Goal: Contribute content: Contribute content

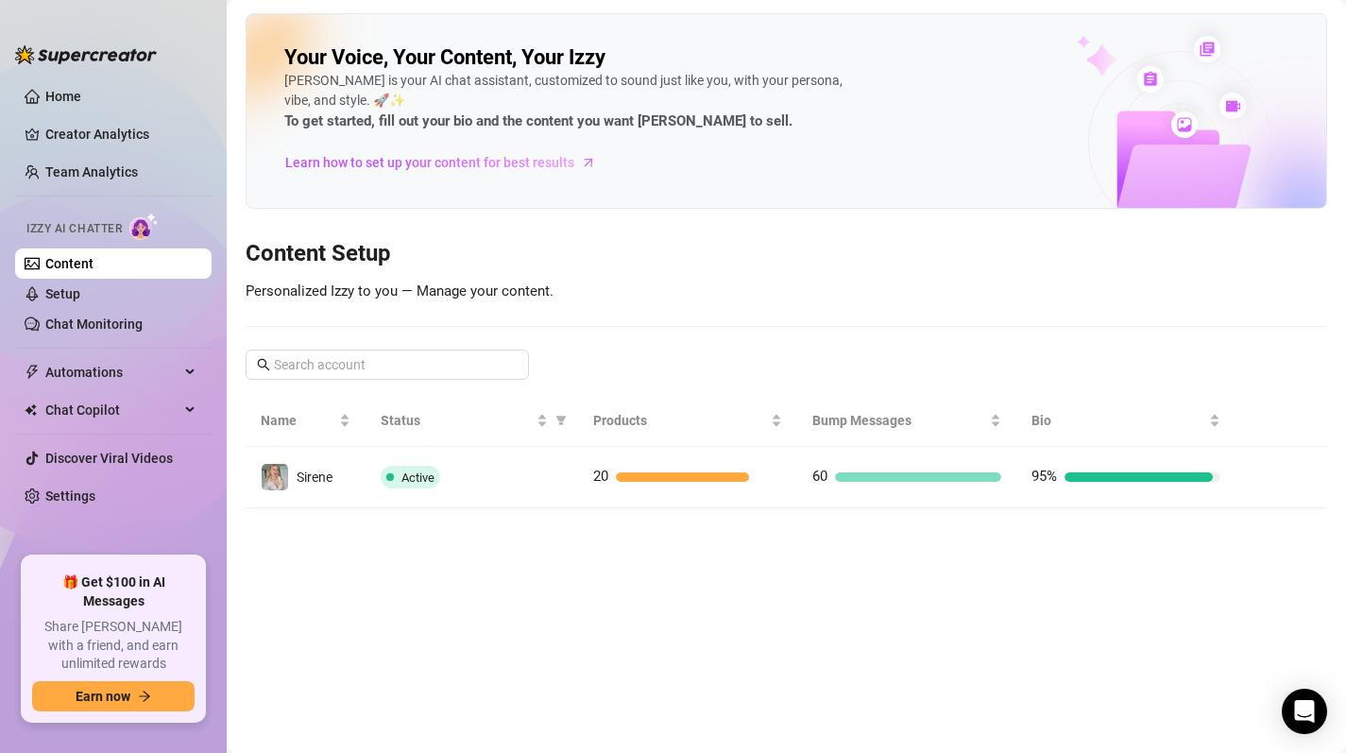
click at [514, 489] on td "Active" at bounding box center [472, 477] width 212 height 61
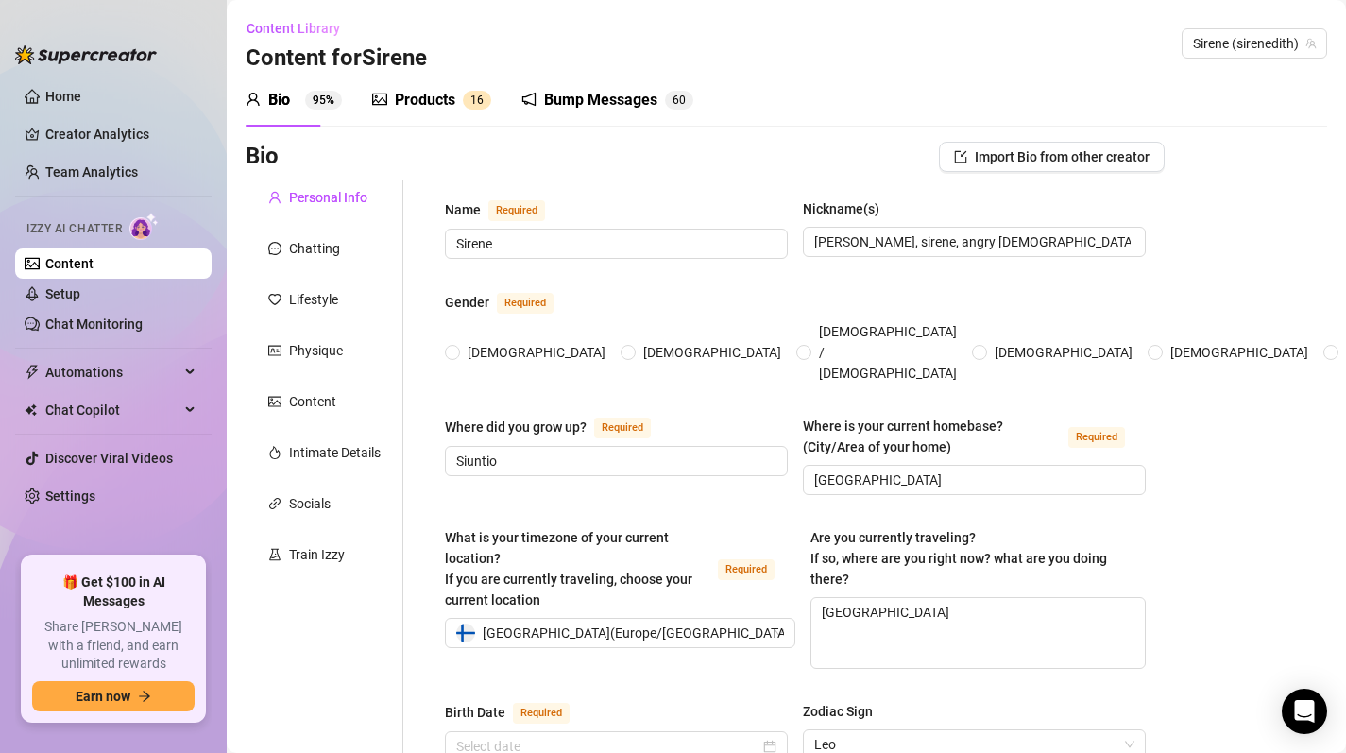
radio input "true"
type input "[DATE]"
click at [462, 109] on div "Products 1 6" at bounding box center [431, 100] width 119 height 23
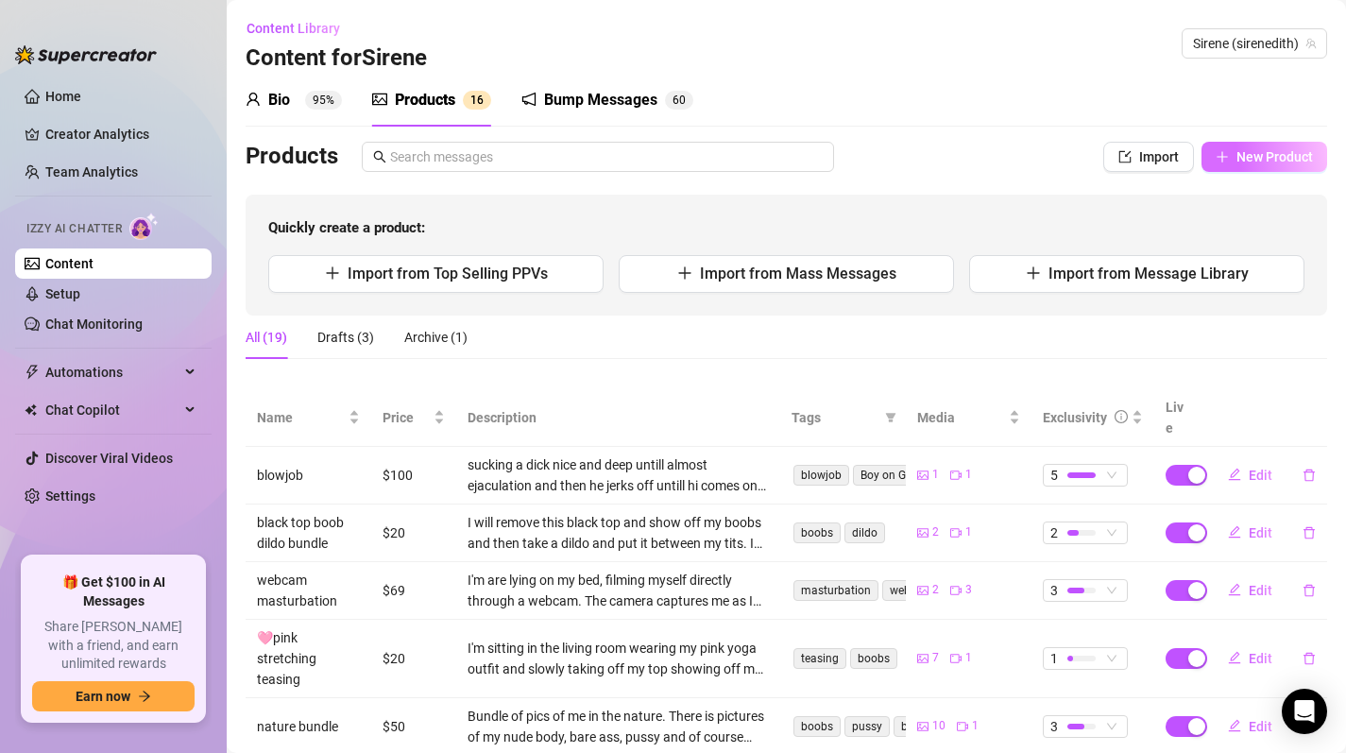
click at [1219, 151] on button "New Product" at bounding box center [1265, 157] width 126 height 30
type textarea "Type your message here..."
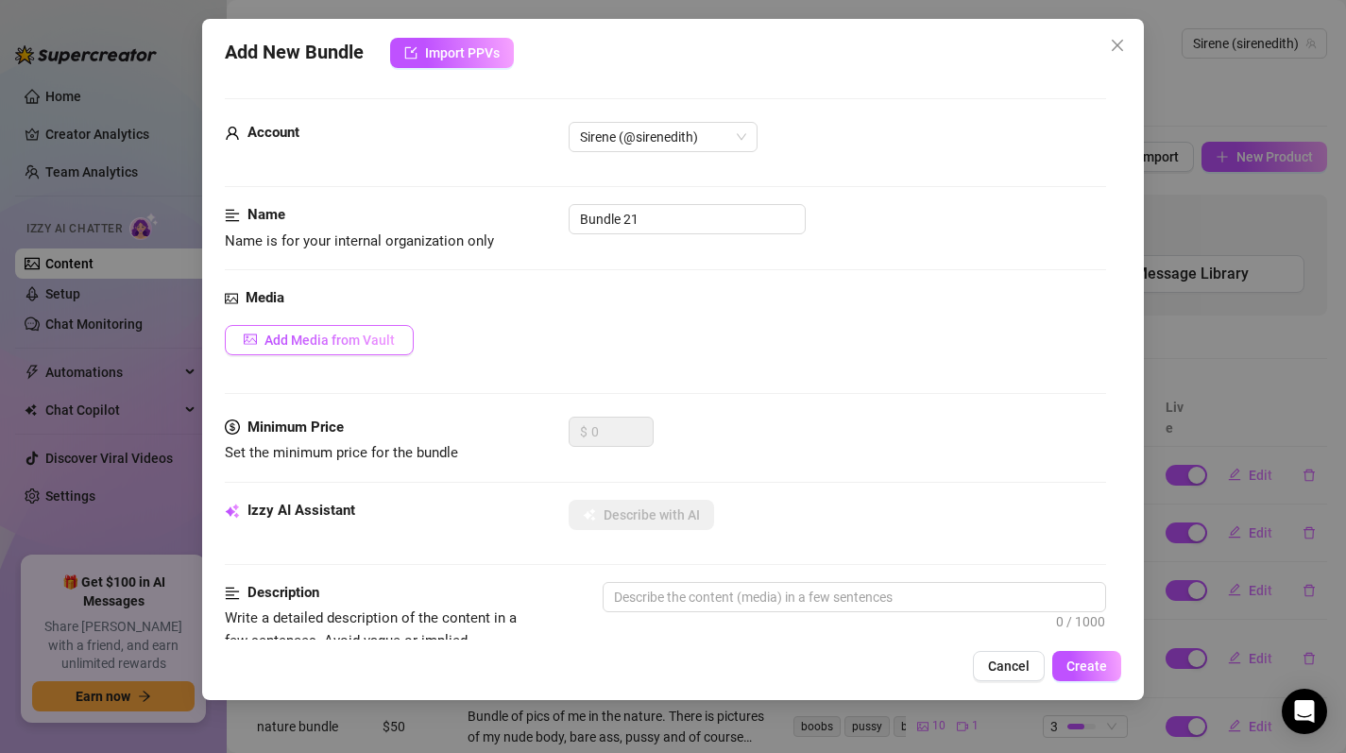
click at [362, 344] on span "Add Media from Vault" at bounding box center [329, 339] width 130 height 15
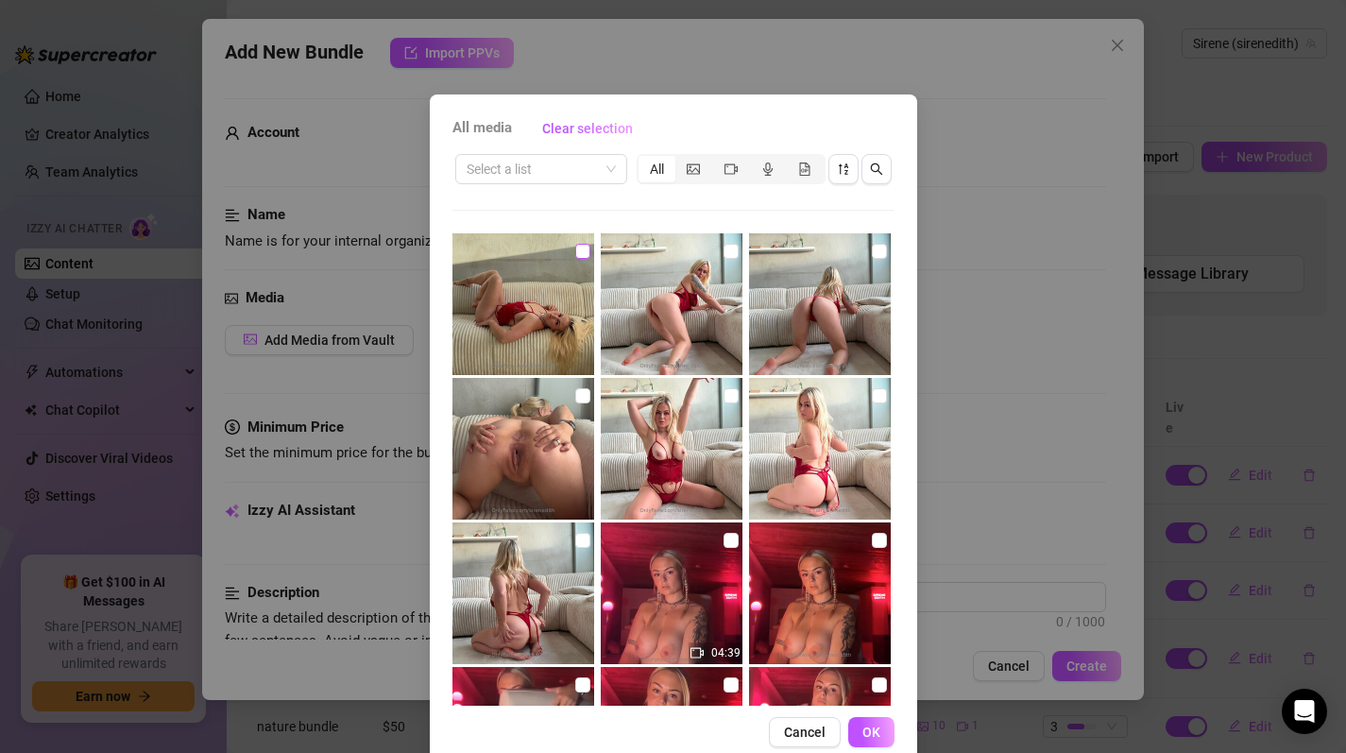
click at [576, 249] on input "checkbox" at bounding box center [582, 251] width 15 height 15
checkbox input "true"
click at [724, 248] on input "checkbox" at bounding box center [731, 251] width 15 height 15
checkbox input "true"
click at [848, 251] on img at bounding box center [820, 304] width 142 height 142
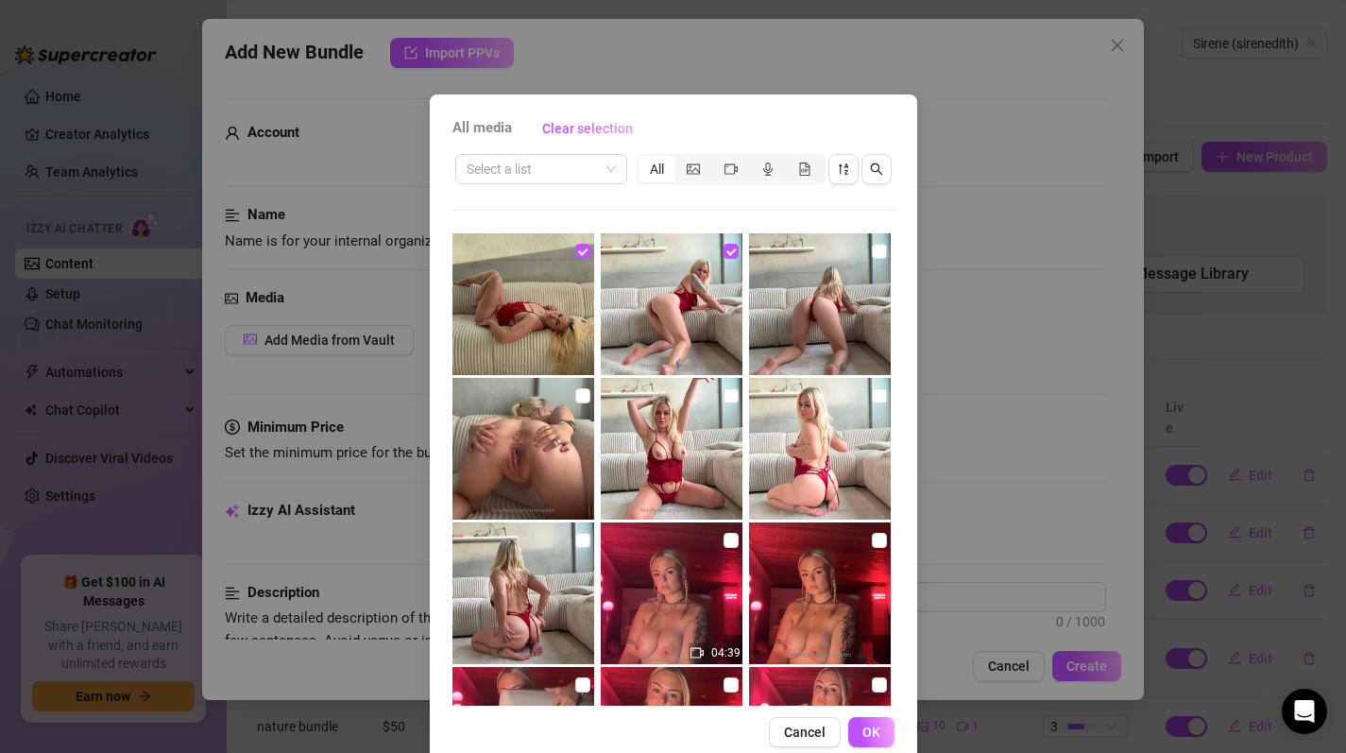
checkbox input "true"
click at [724, 392] on input "checkbox" at bounding box center [731, 395] width 15 height 15
checkbox input "true"
drag, startPoint x: 573, startPoint y: 539, endPoint x: 575, endPoint y: 515, distance: 24.6
click at [575, 538] on input "checkbox" at bounding box center [582, 540] width 15 height 15
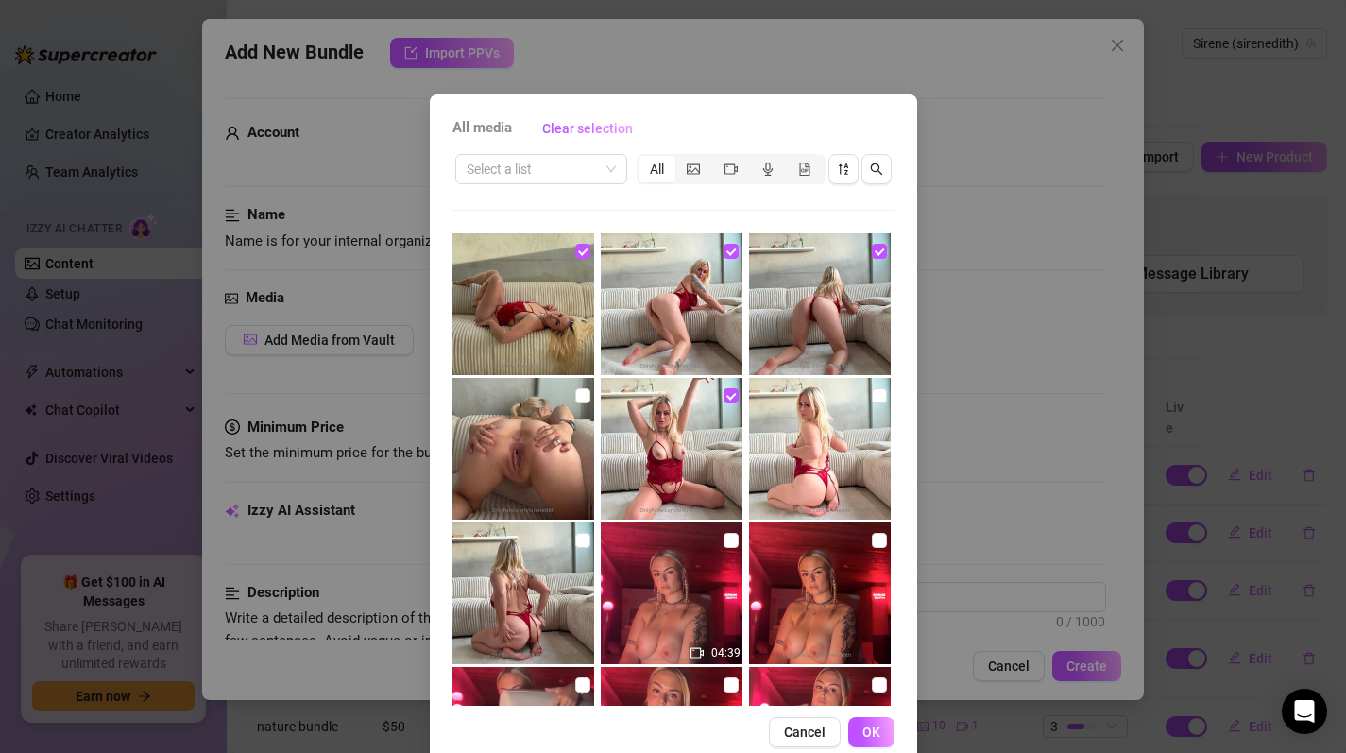
checkbox input "true"
click at [575, 392] on input "checkbox" at bounding box center [582, 395] width 15 height 15
checkbox input "false"
click at [868, 729] on span "OK" at bounding box center [871, 732] width 18 height 15
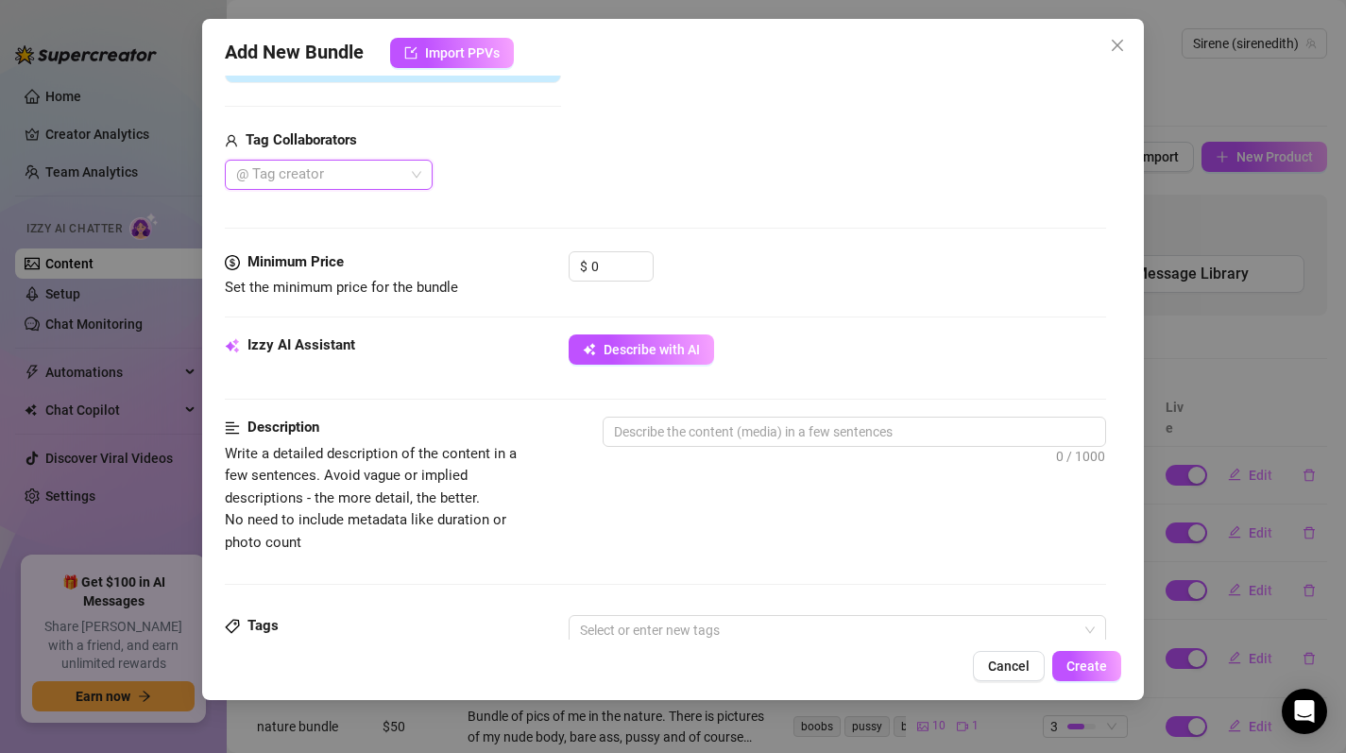
scroll to position [470, 0]
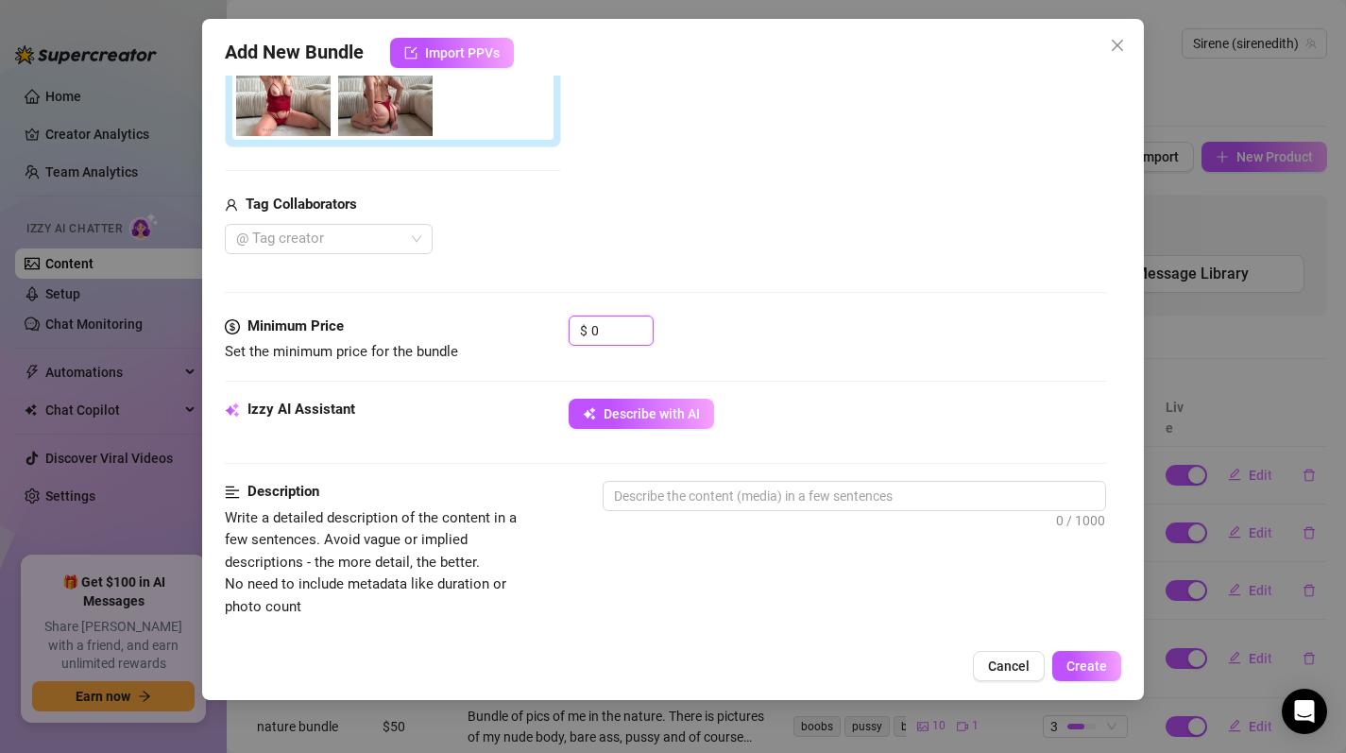
drag, startPoint x: 607, startPoint y: 336, endPoint x: 518, endPoint y: 331, distance: 89.9
click at [518, 331] on div "Minimum Price Set the minimum price for the bundle $ 0" at bounding box center [666, 339] width 882 height 48
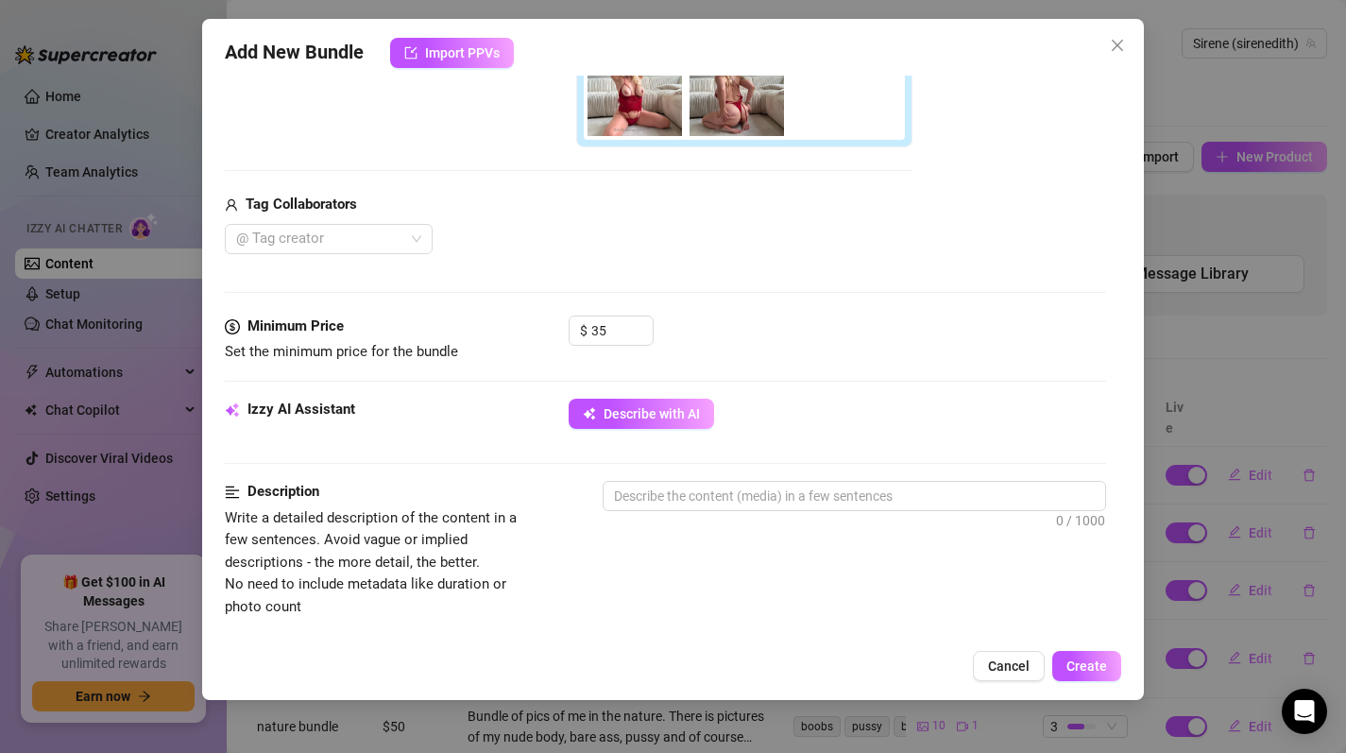
click at [723, 330] on div "$ 35" at bounding box center [838, 338] width 538 height 47
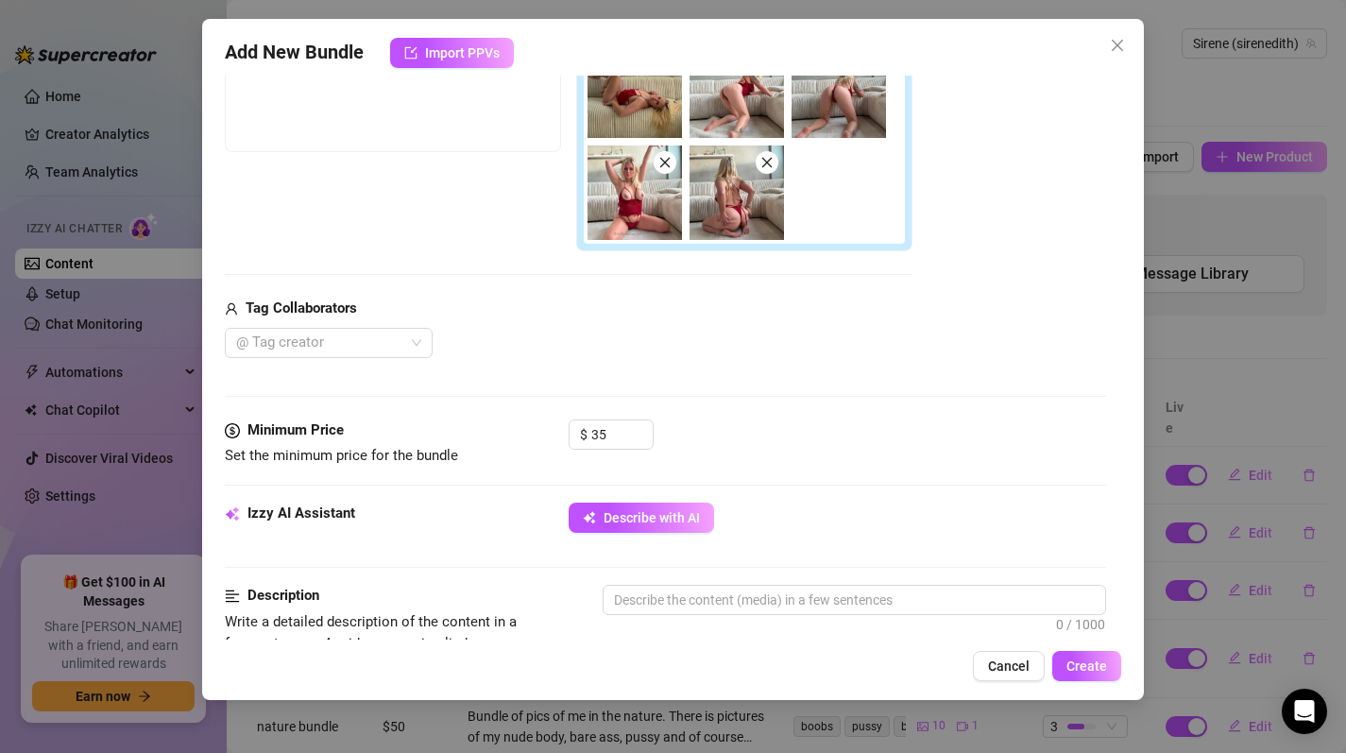
scroll to position [410, 0]
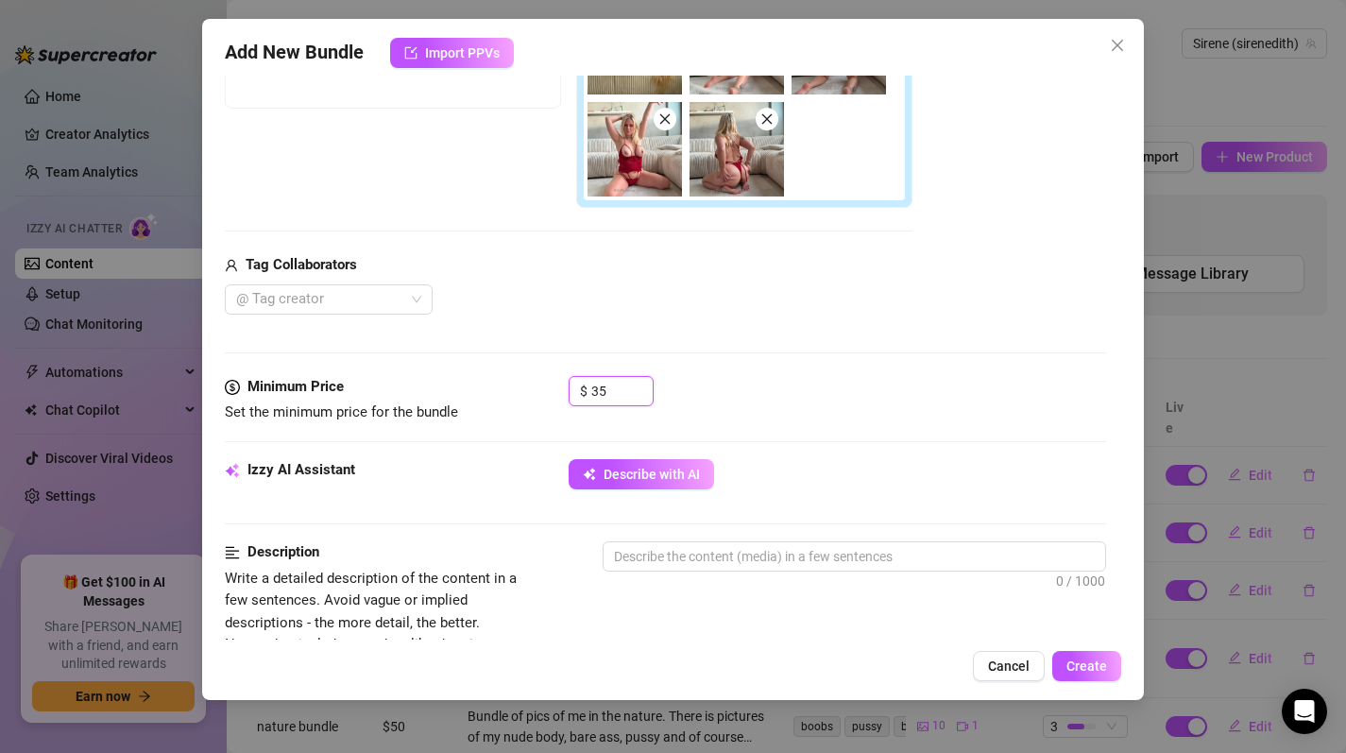
drag, startPoint x: 612, startPoint y: 394, endPoint x: 542, endPoint y: 393, distance: 69.9
click at [542, 393] on div "Minimum Price Set the minimum price for the bundle $ 35" at bounding box center [666, 400] width 882 height 48
drag, startPoint x: 606, startPoint y: 394, endPoint x: 567, endPoint y: 393, distance: 39.7
click at [567, 393] on div "Minimum Price Set the minimum price for the bundle $ 40" at bounding box center [666, 400] width 882 height 48
type input "39"
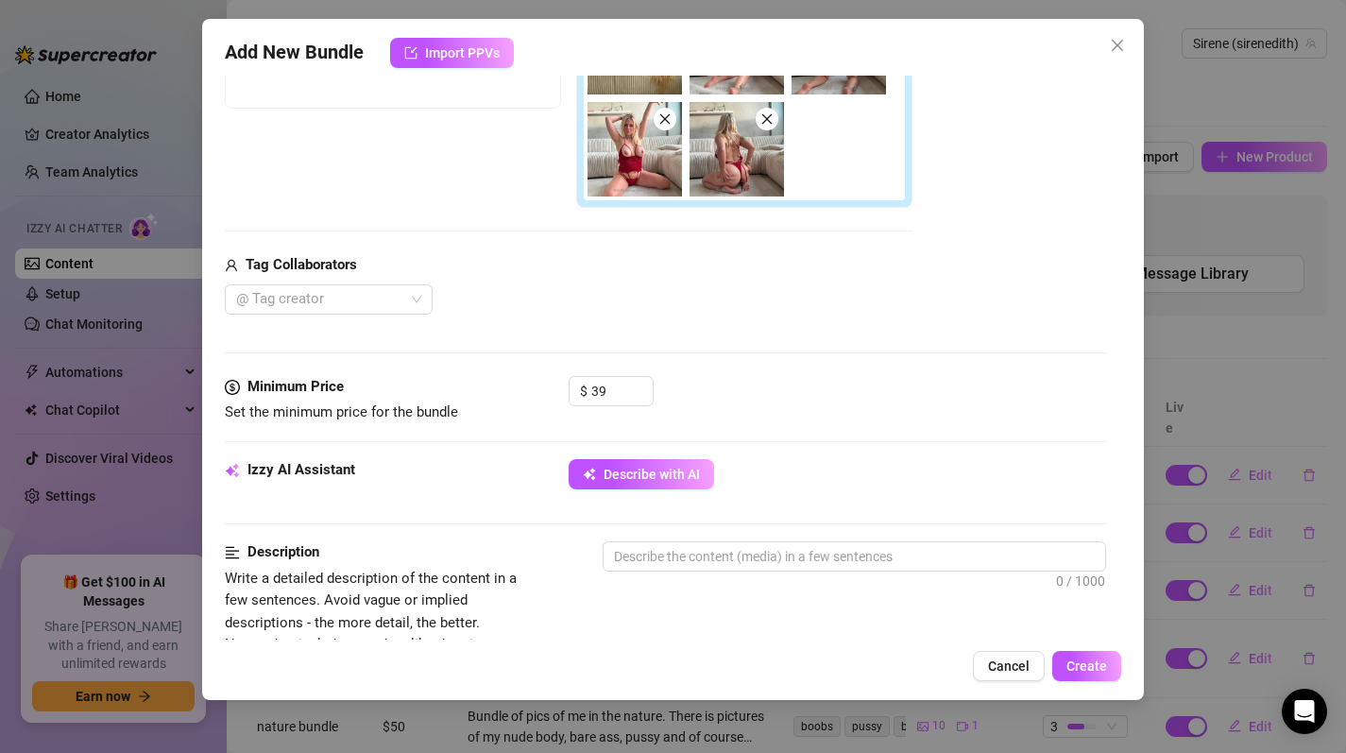
click at [796, 354] on div "Media Add Media from Vault Free preview Pay to view Tag Collaborators @ Tag cre…" at bounding box center [666, 126] width 882 height 499
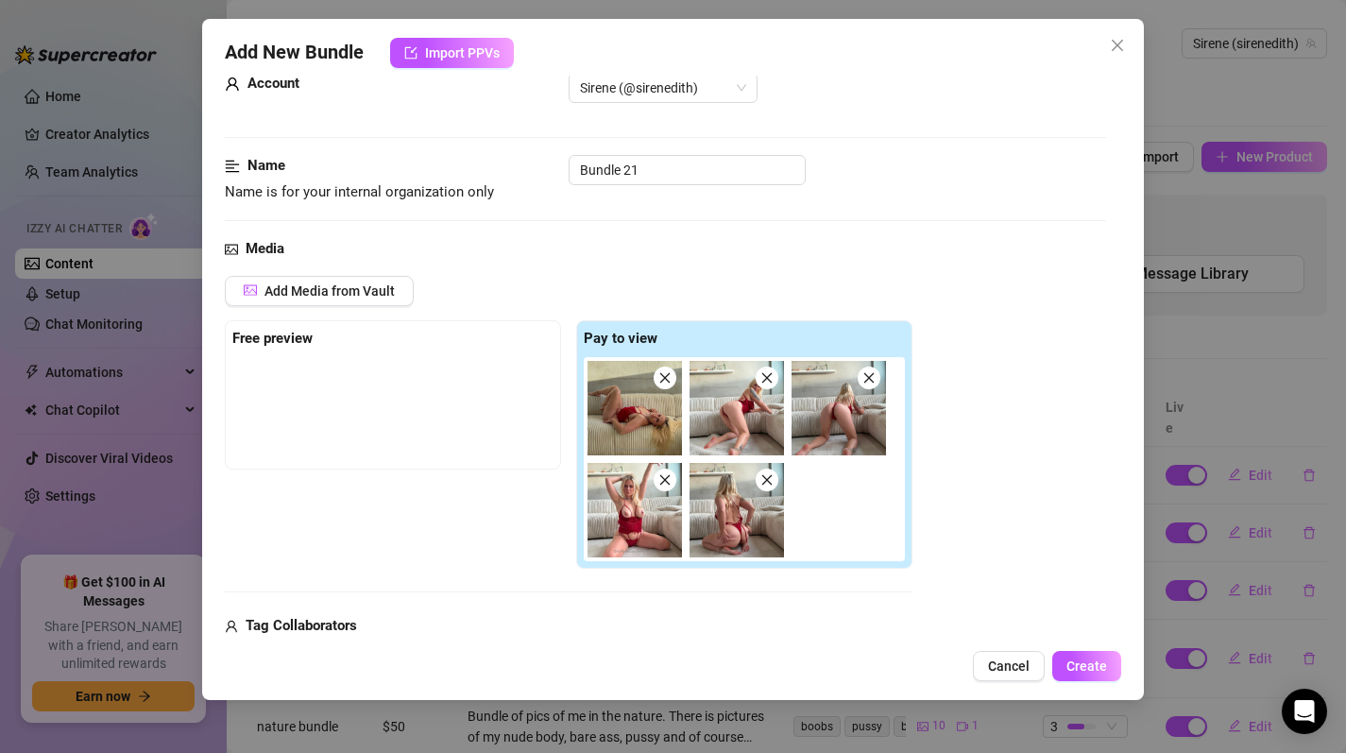
scroll to position [44, 0]
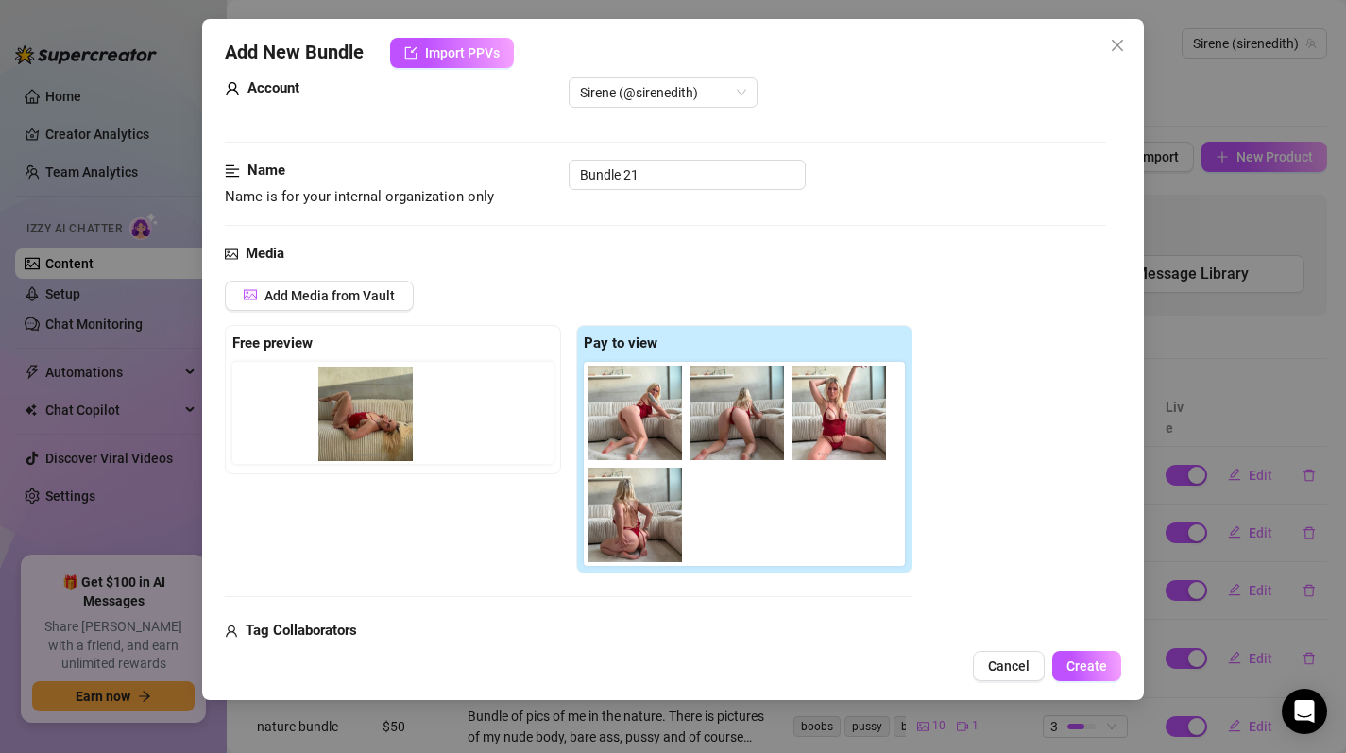
drag, startPoint x: 628, startPoint y: 418, endPoint x: 345, endPoint y: 415, distance: 283.4
click at [345, 415] on div "Free preview Pay to view" at bounding box center [569, 449] width 688 height 249
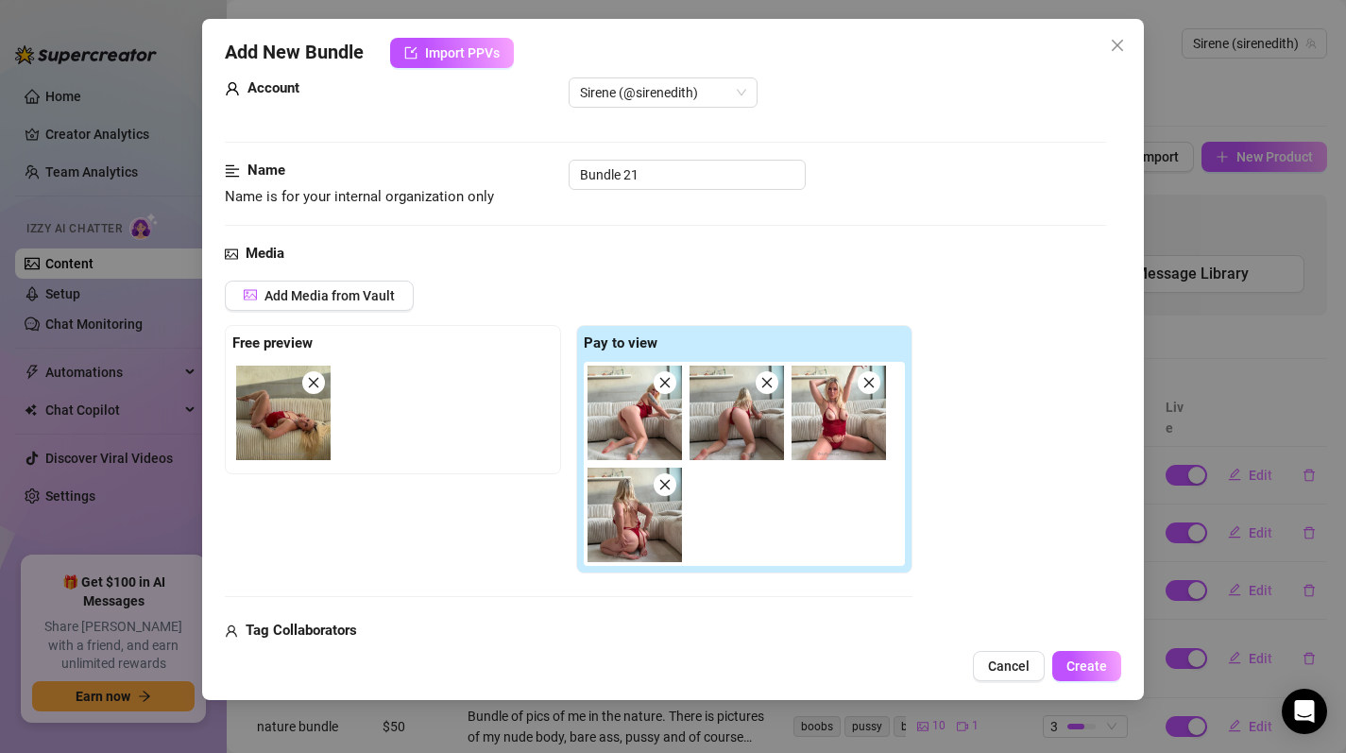
click at [790, 519] on div at bounding box center [748, 464] width 329 height 204
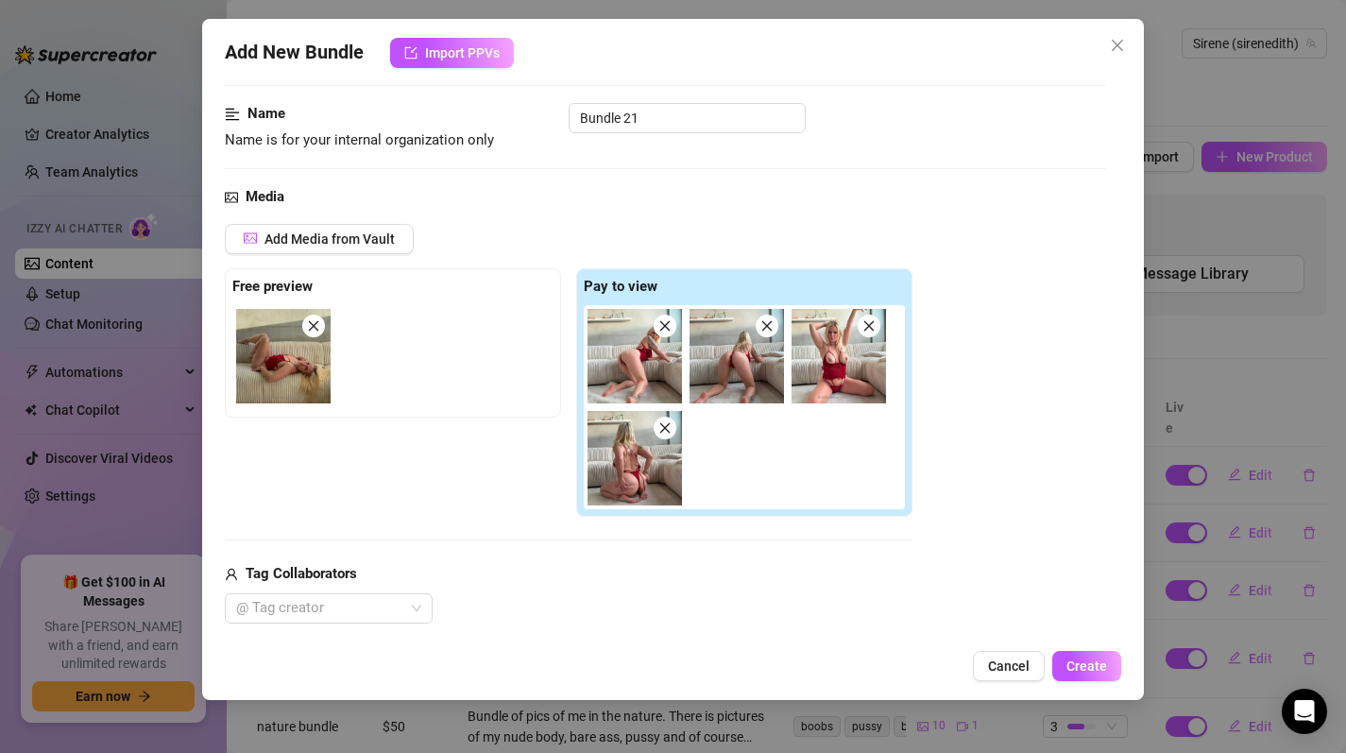
scroll to position [223, 0]
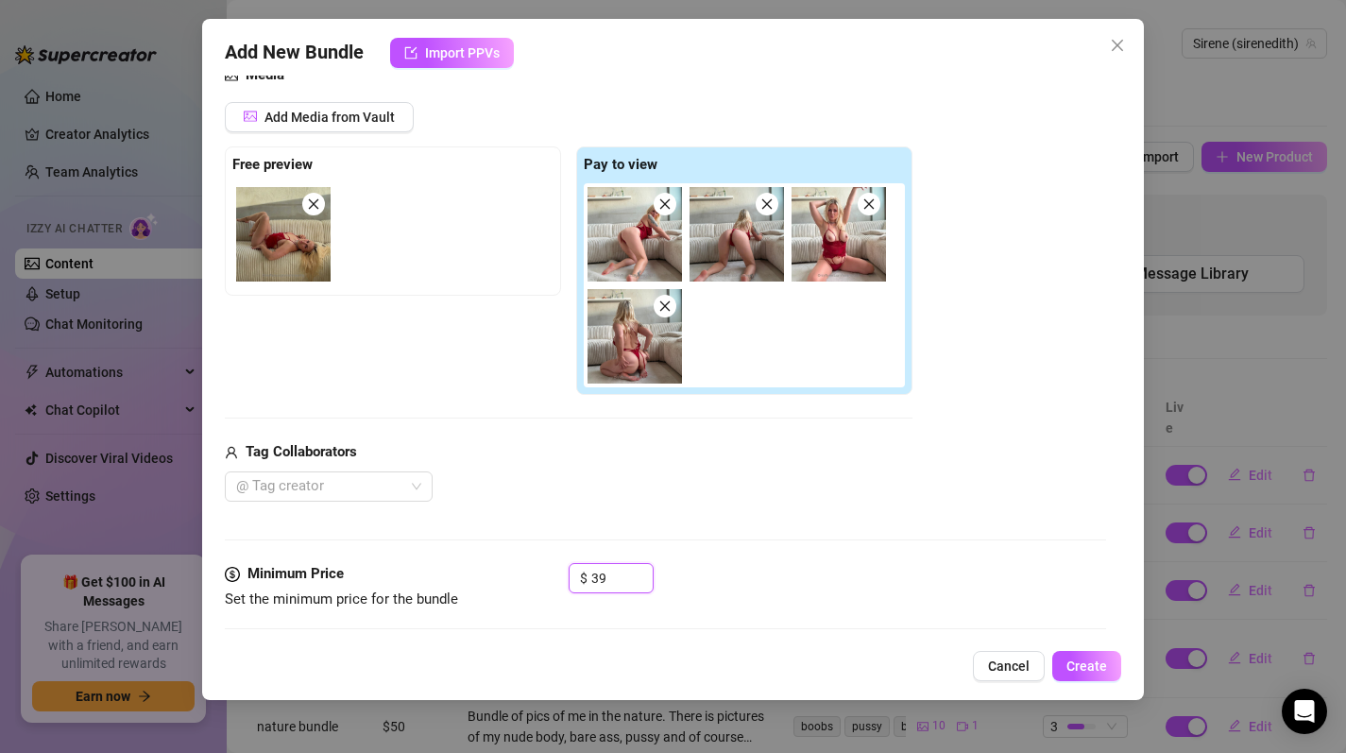
drag, startPoint x: 607, startPoint y: 580, endPoint x: 559, endPoint y: 577, distance: 48.3
click at [559, 577] on div "Minimum Price Set the minimum price for the bundle $ 39" at bounding box center [666, 587] width 882 height 48
click at [876, 554] on div "Media Add Media from Vault Free preview Pay to view Tag Collaborators @ Tag cre…" at bounding box center [666, 313] width 882 height 499
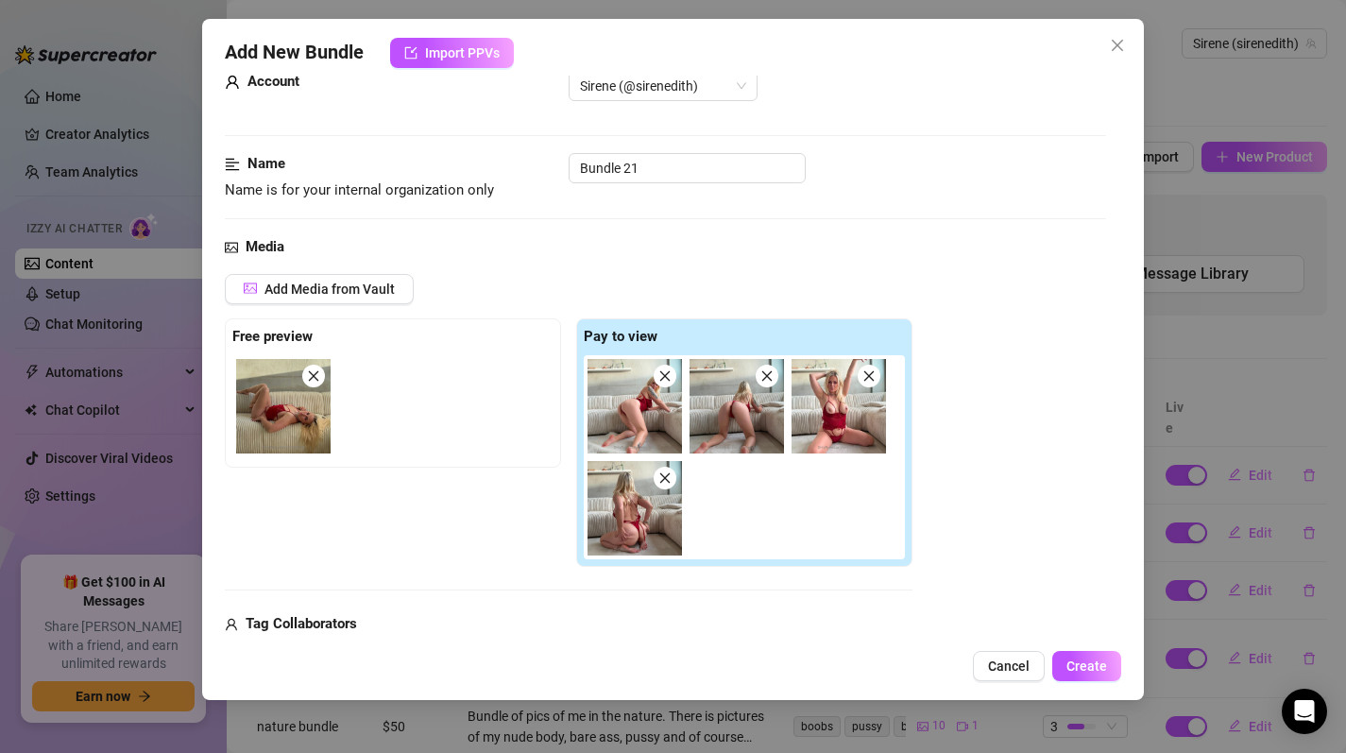
scroll to position [29, 0]
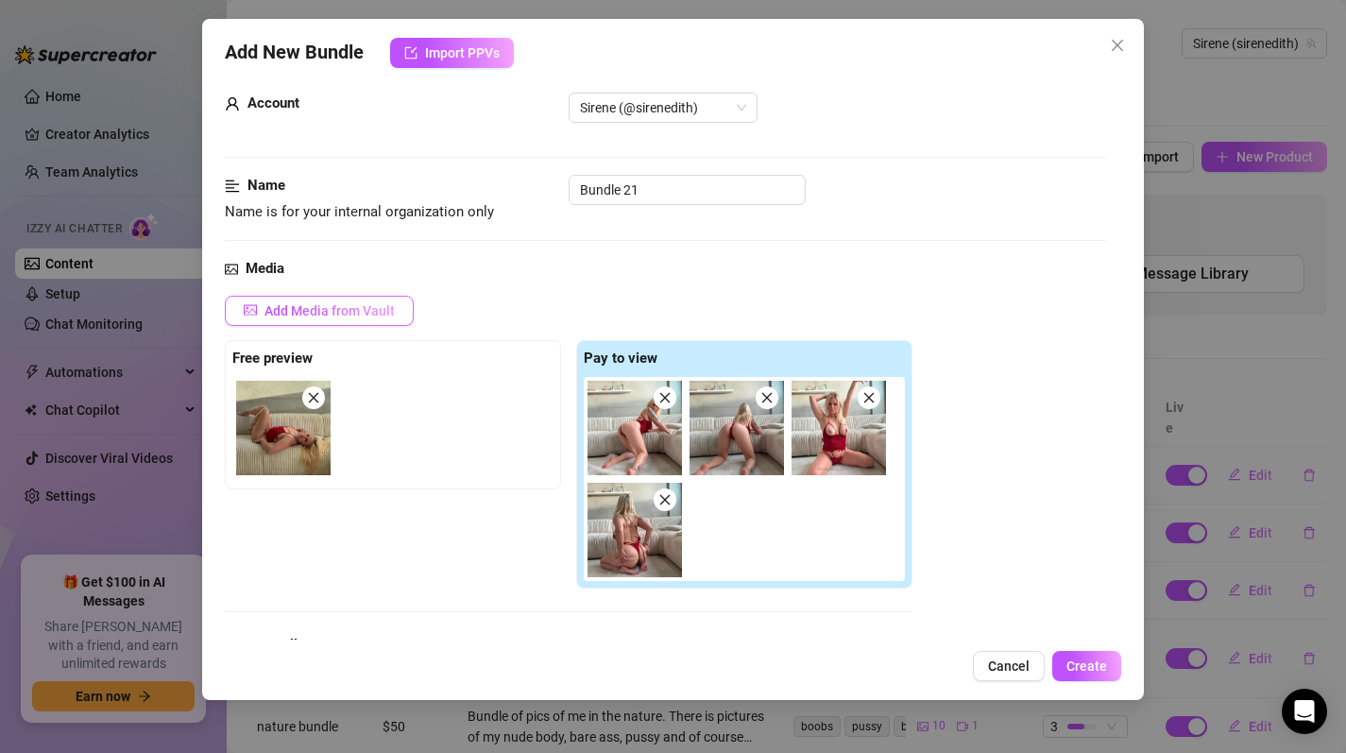
click at [351, 306] on span "Add Media from Vault" at bounding box center [329, 310] width 130 height 15
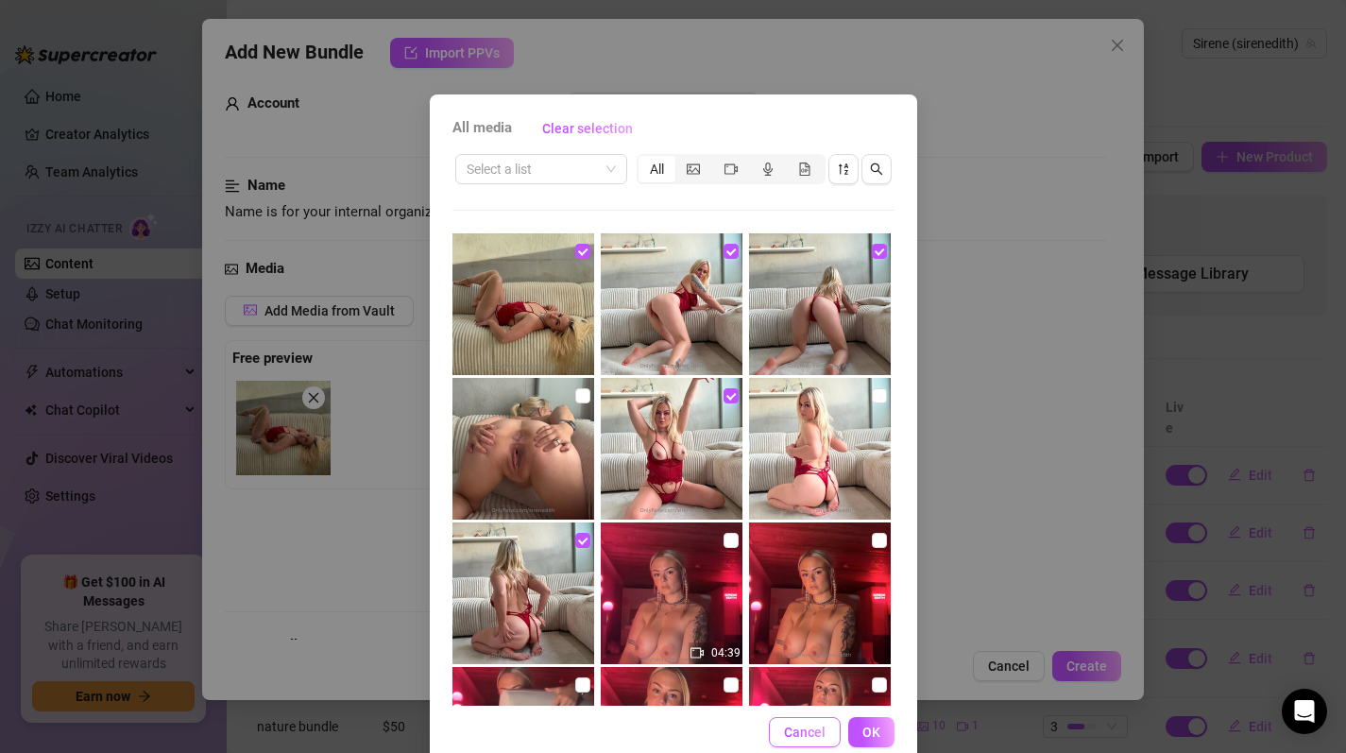
click at [797, 735] on span "Cancel" at bounding box center [805, 732] width 42 height 15
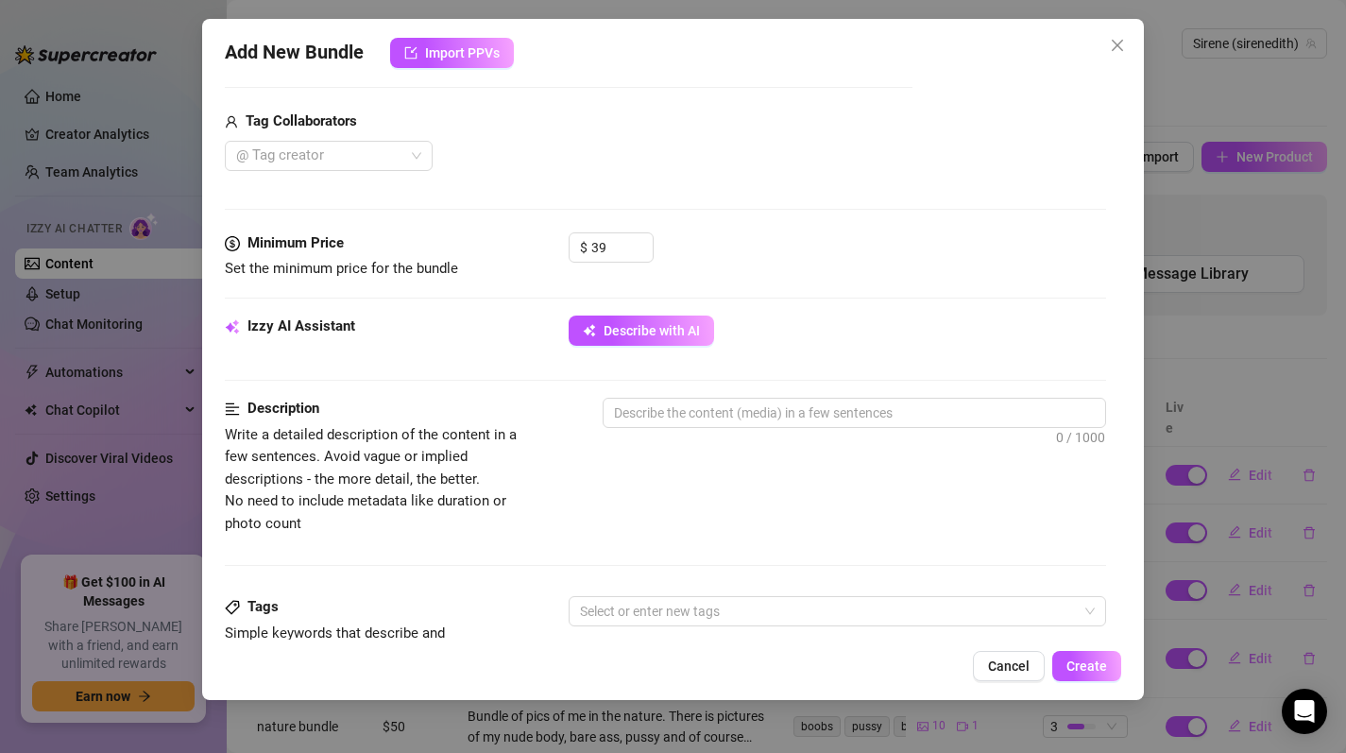
scroll to position [619, 0]
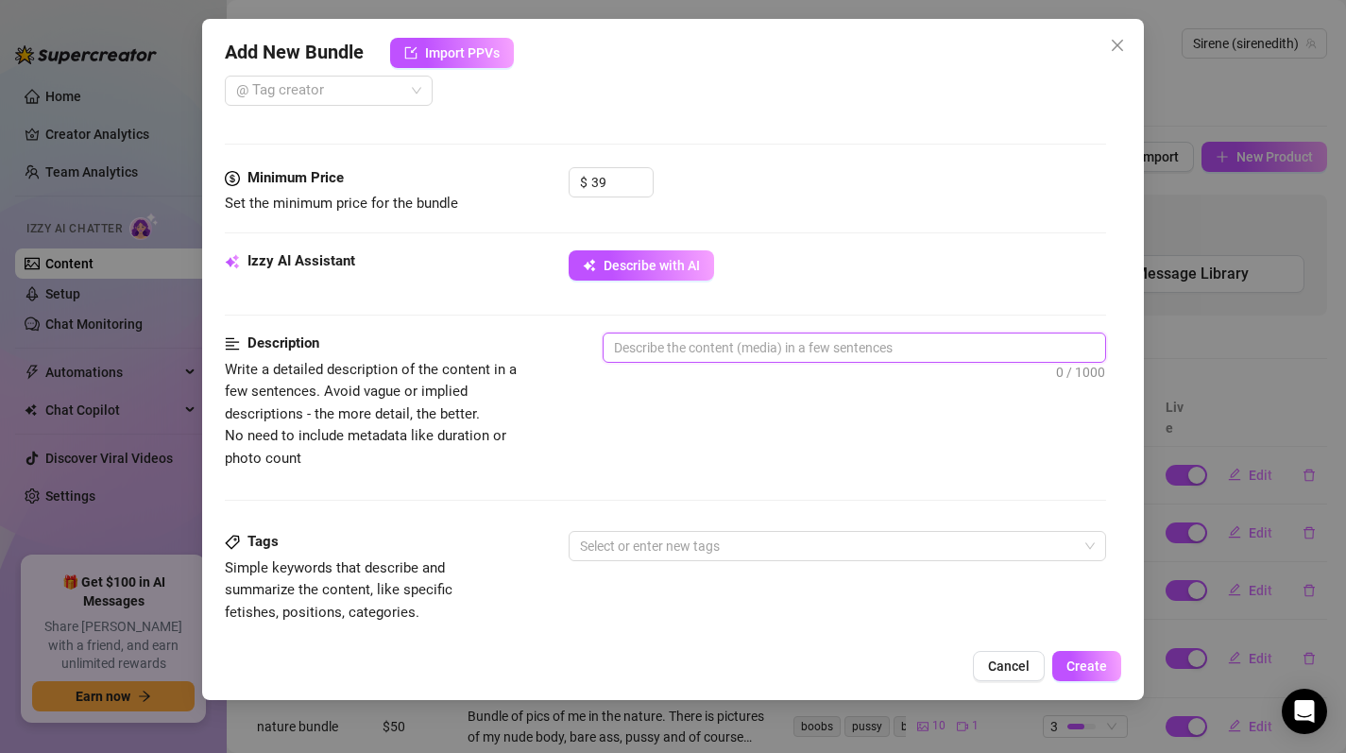
click at [656, 351] on textarea at bounding box center [855, 347] width 503 height 28
type textarea "l"
type textarea "li"
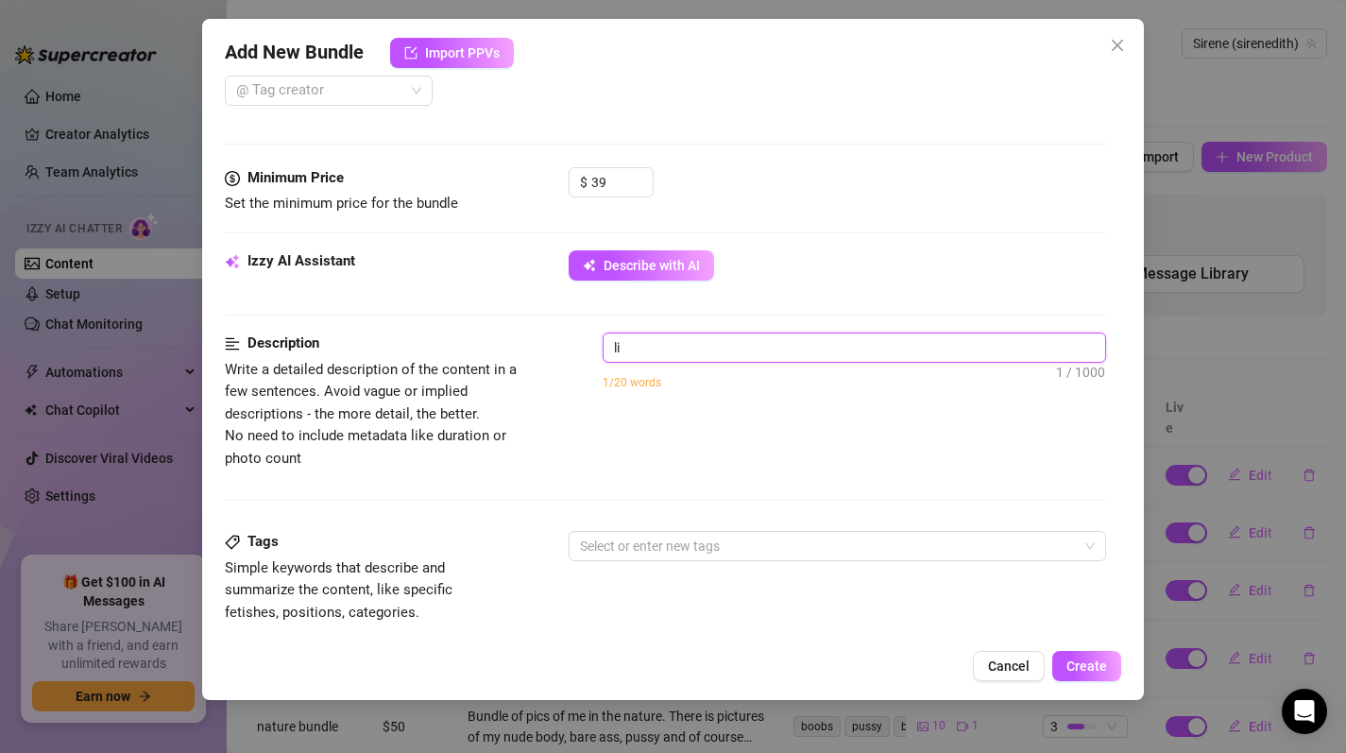
type textarea "lin"
type textarea "ling"
type textarea "linge"
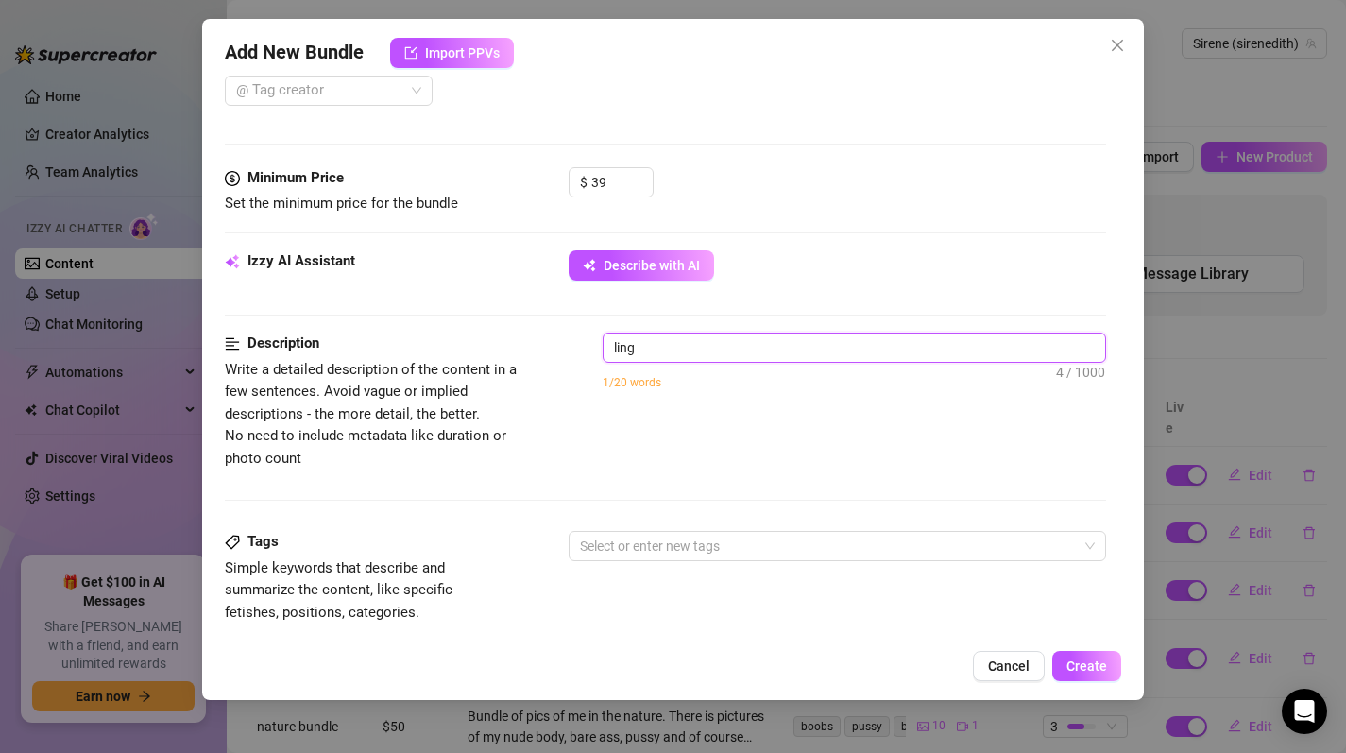
type textarea "linge"
type textarea "linger"
type textarea "lingeri"
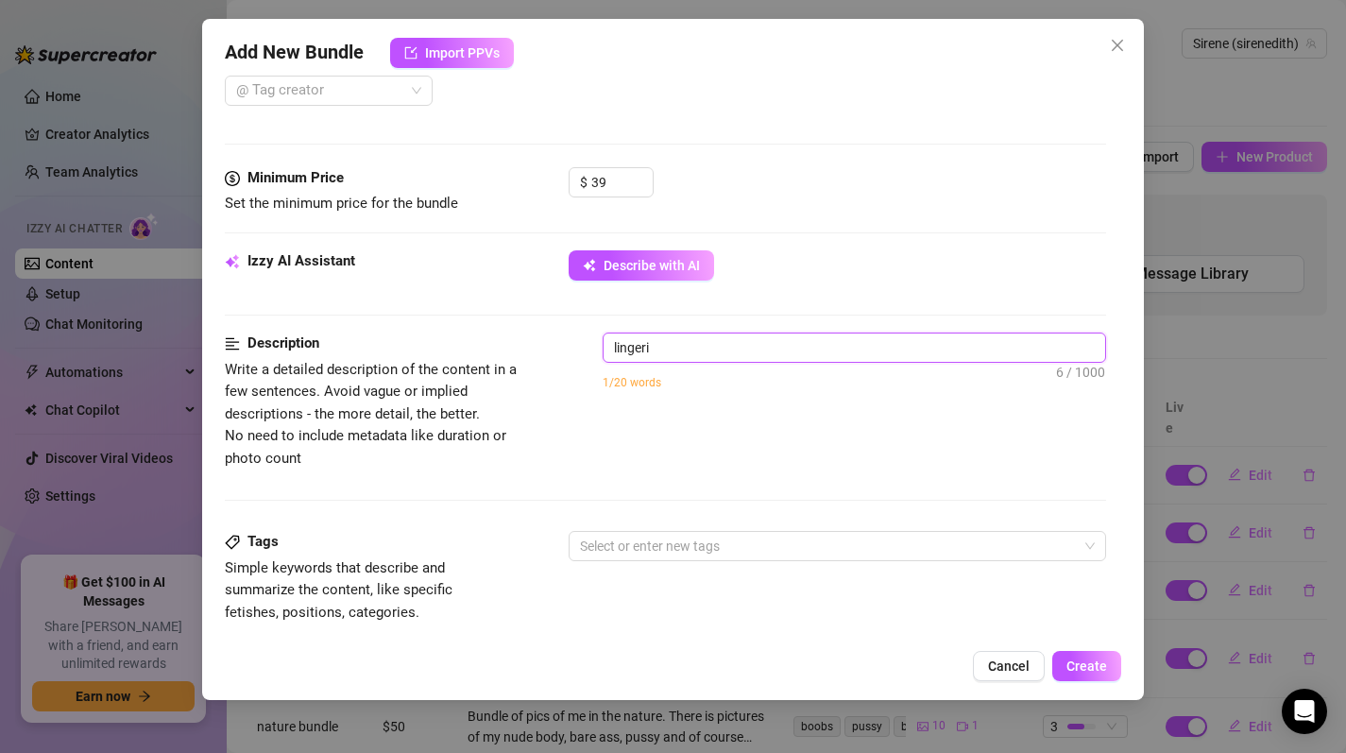
type textarea "lingerie"
type textarea "lingerie p"
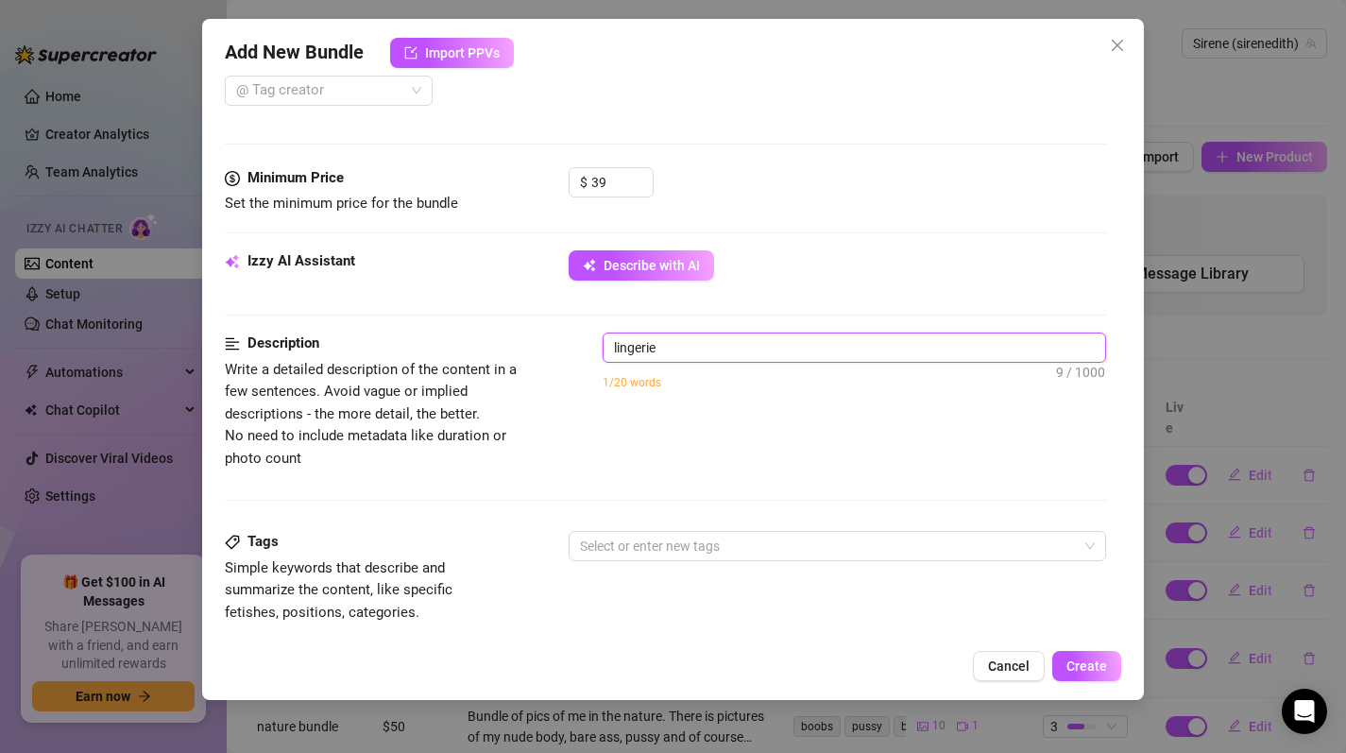
type textarea "lingerie p"
type textarea "lingerie ph"
type textarea "lingerie pho"
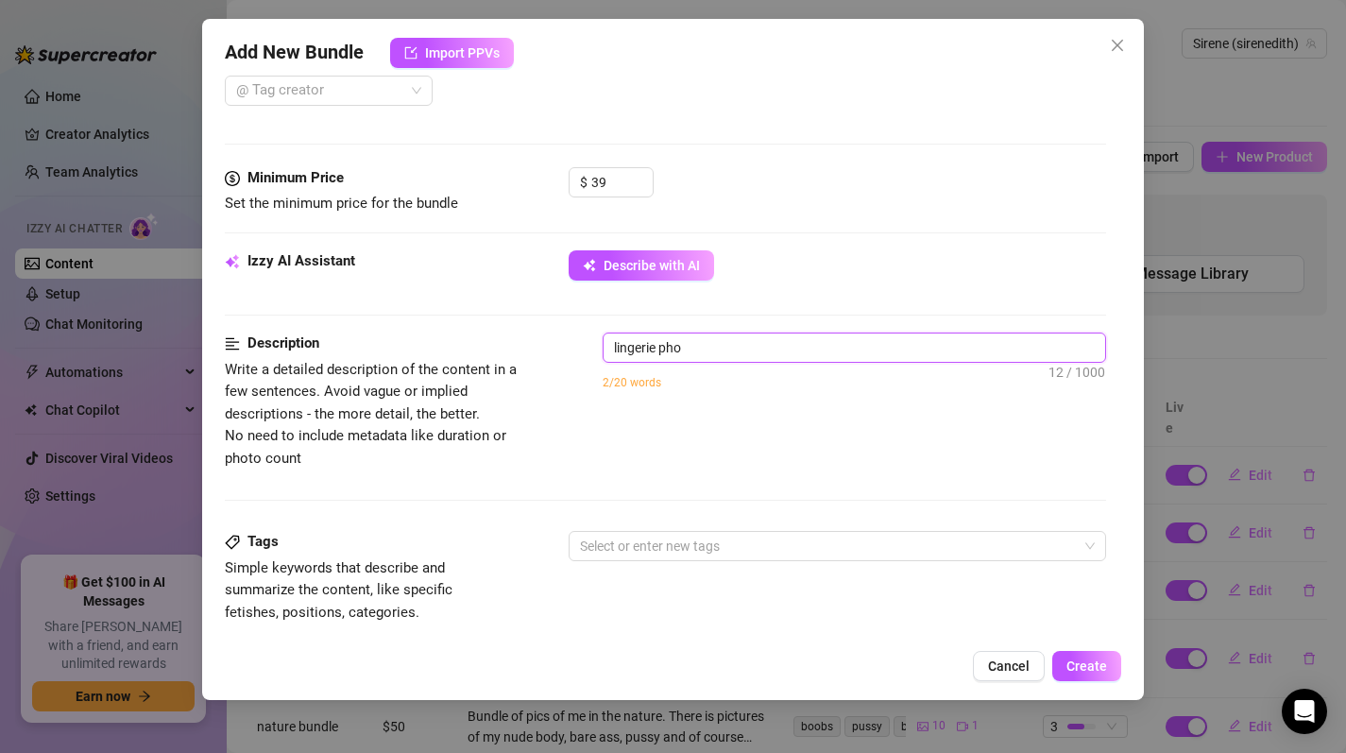
type textarea "lingerie phot"
type textarea "lingerie photo"
type textarea "lingerie photos"
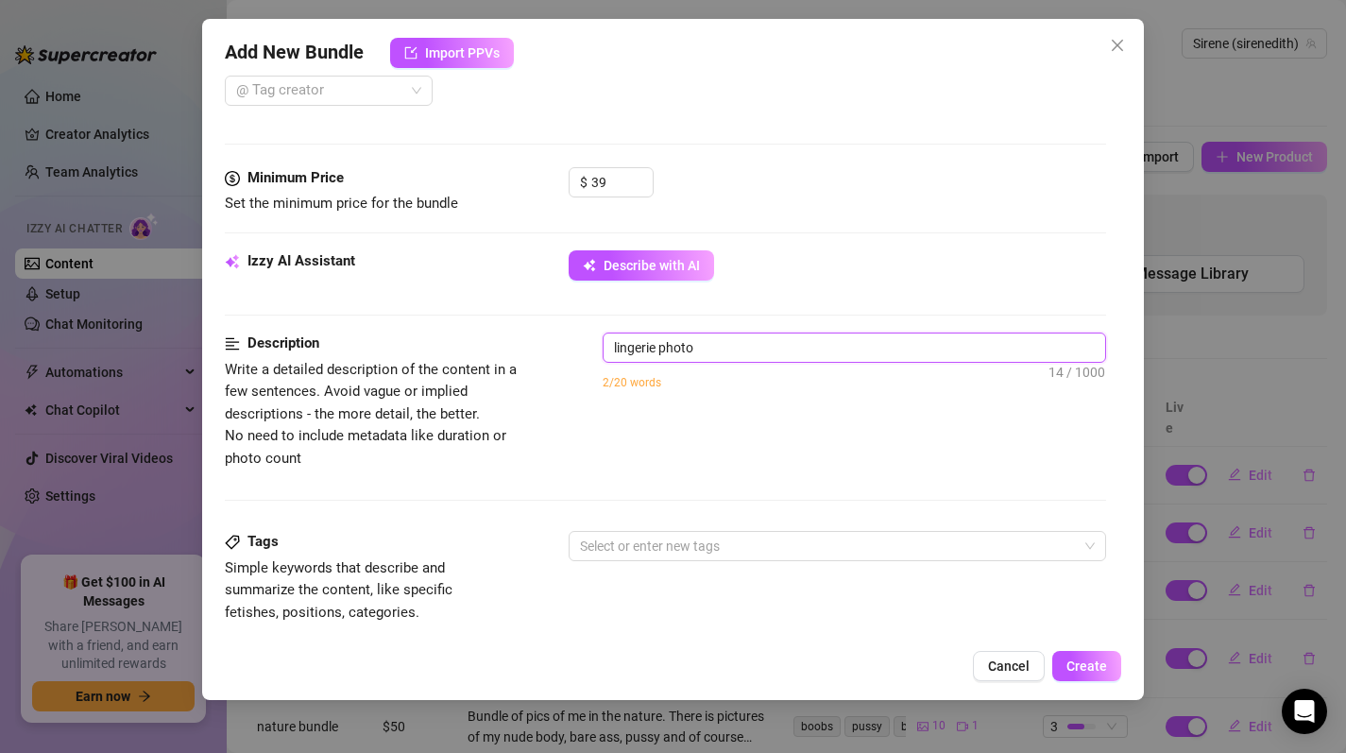
type textarea "lingerie photos"
type textarea "Describe the content (media) in a few sentences"
type textarea "m"
type textarea "me"
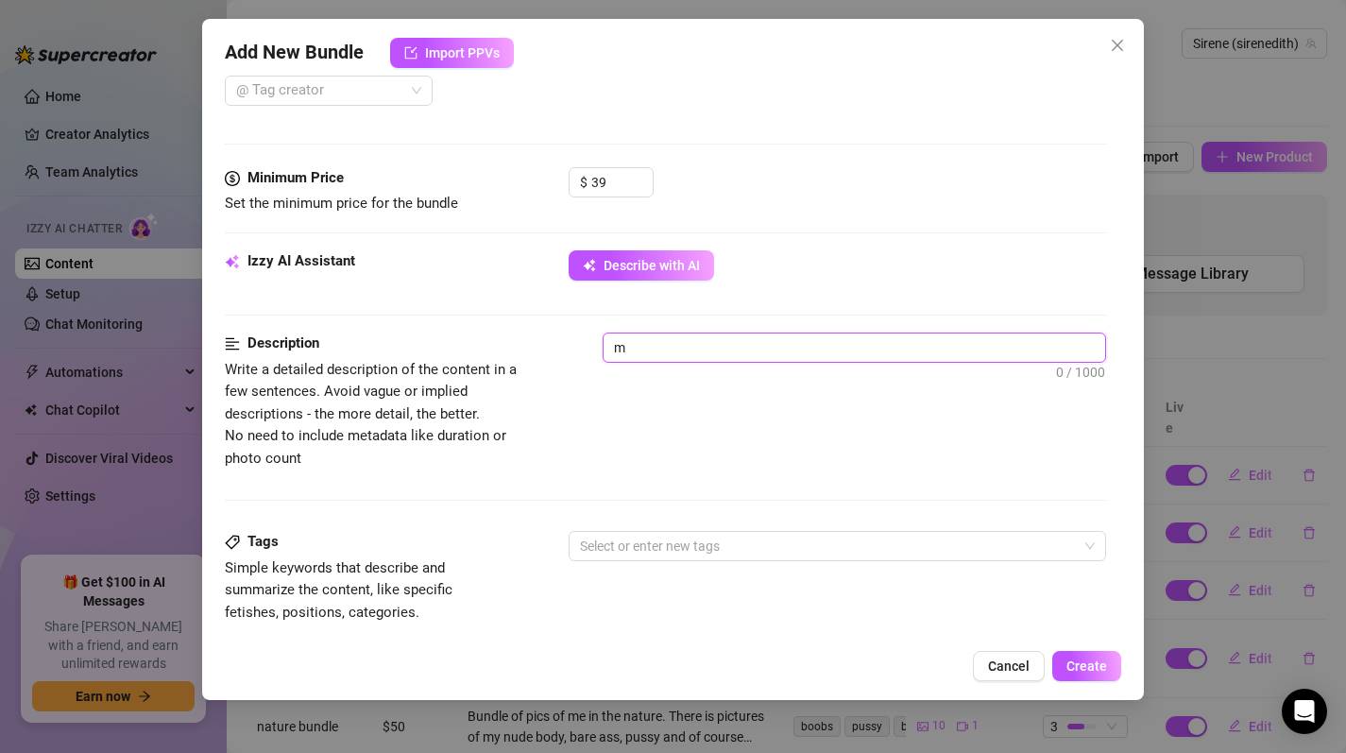
type textarea "me"
type textarea "me w"
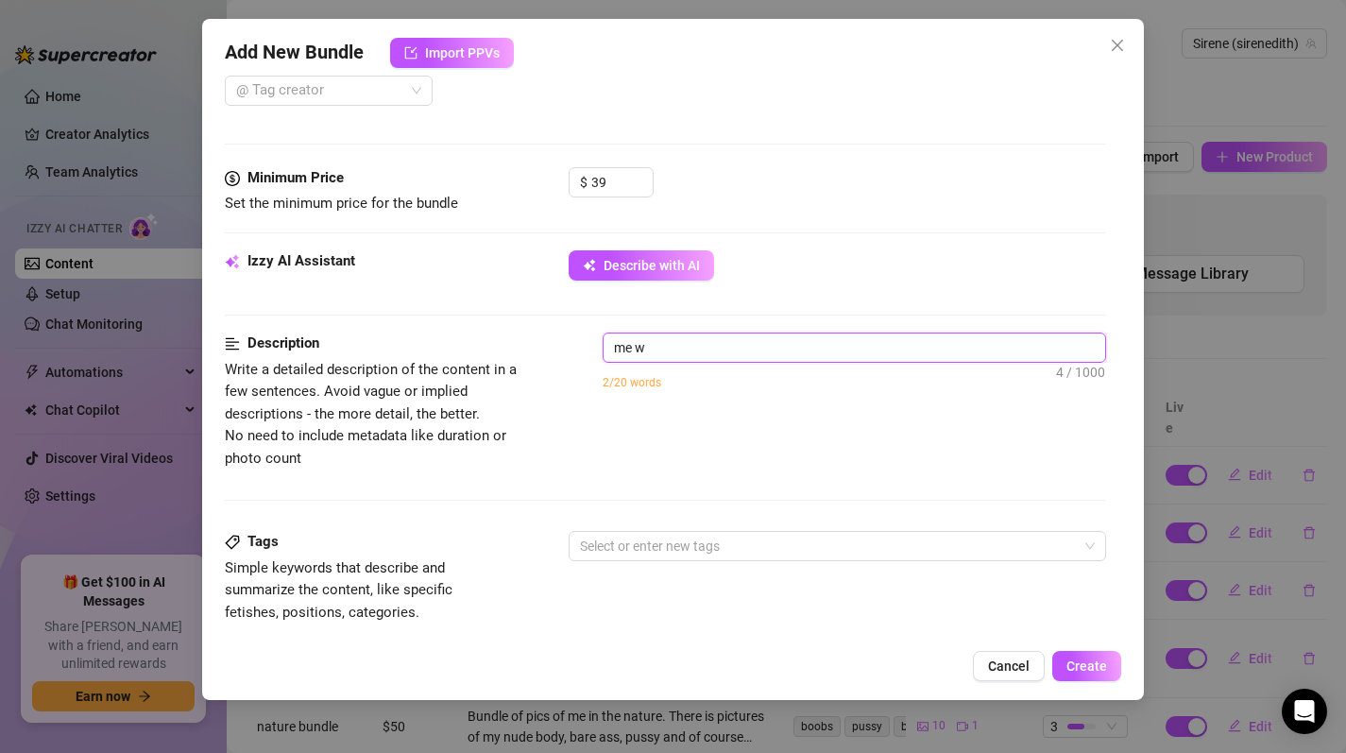
type textarea "me we"
type textarea "me wea"
type textarea "me wear"
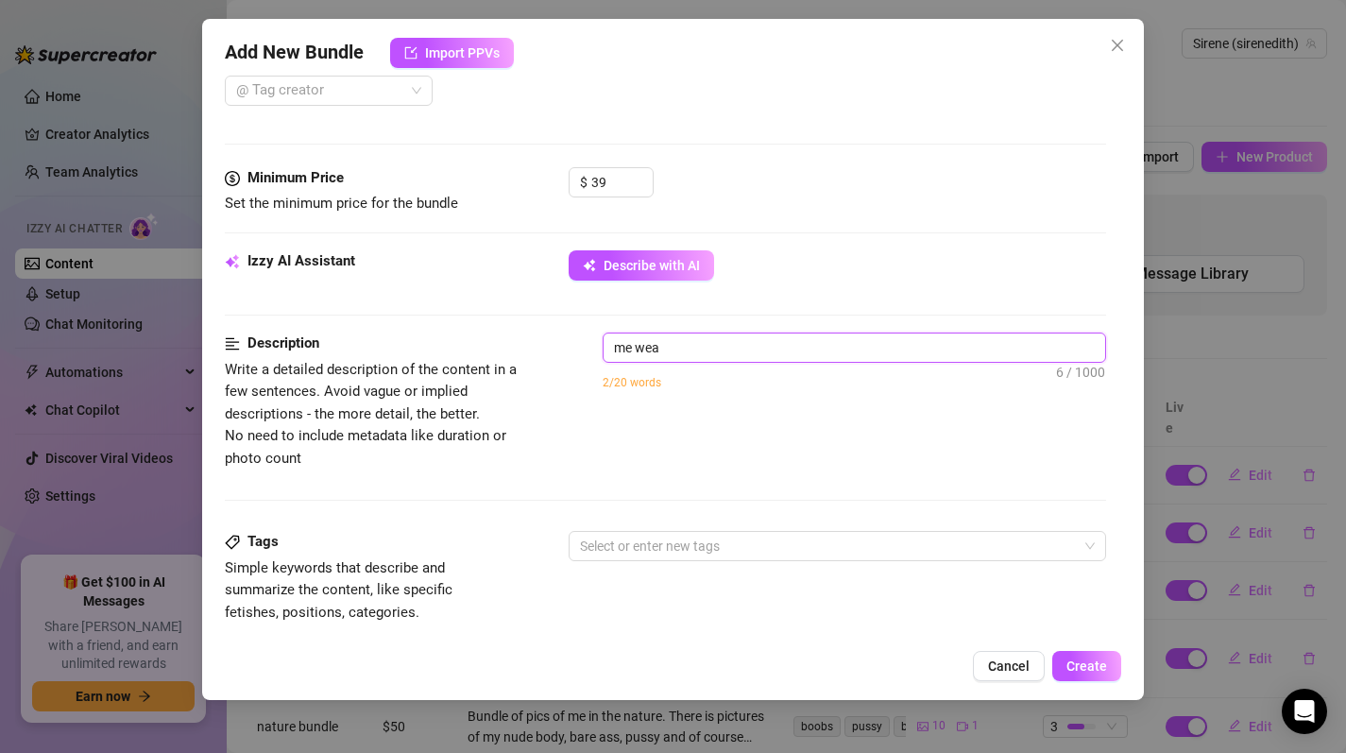
type textarea "me wear"
type textarea "me weari"
type textarea "me wearin"
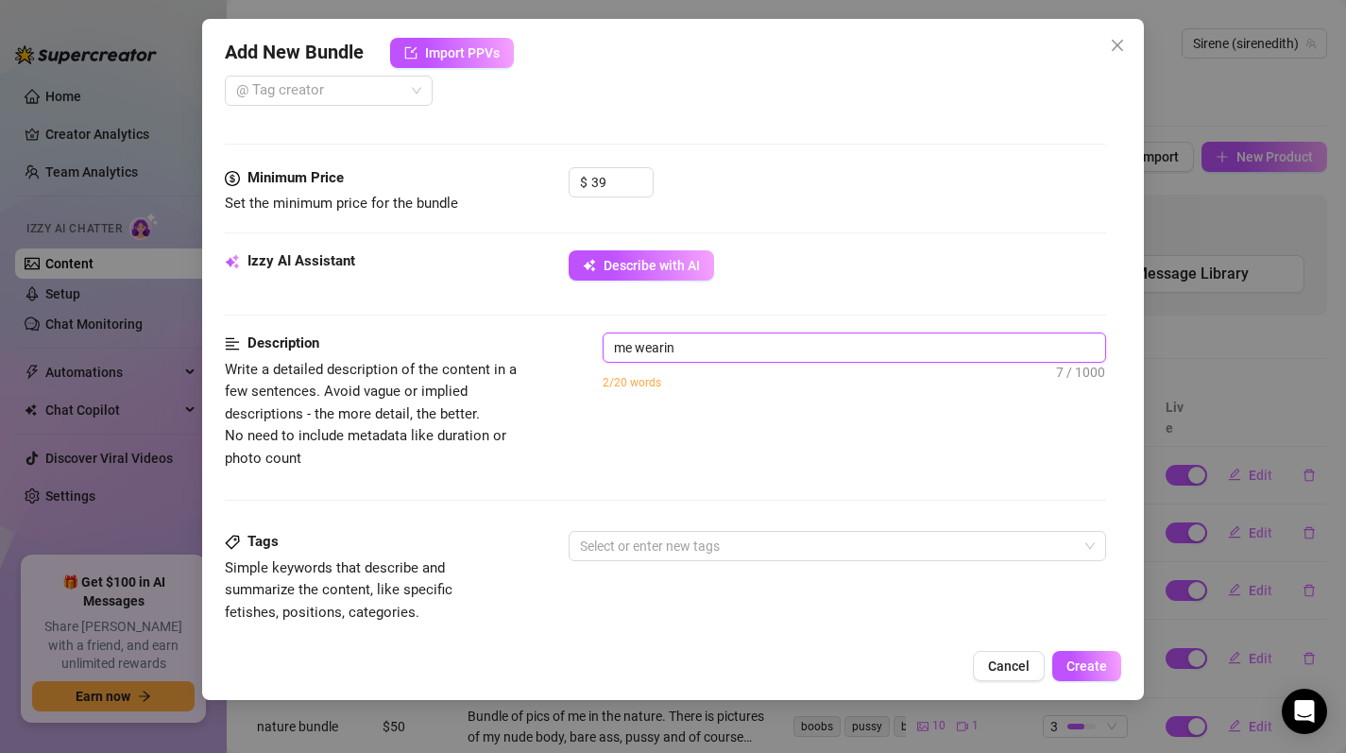
type textarea "me wearing"
type textarea "me wearing a"
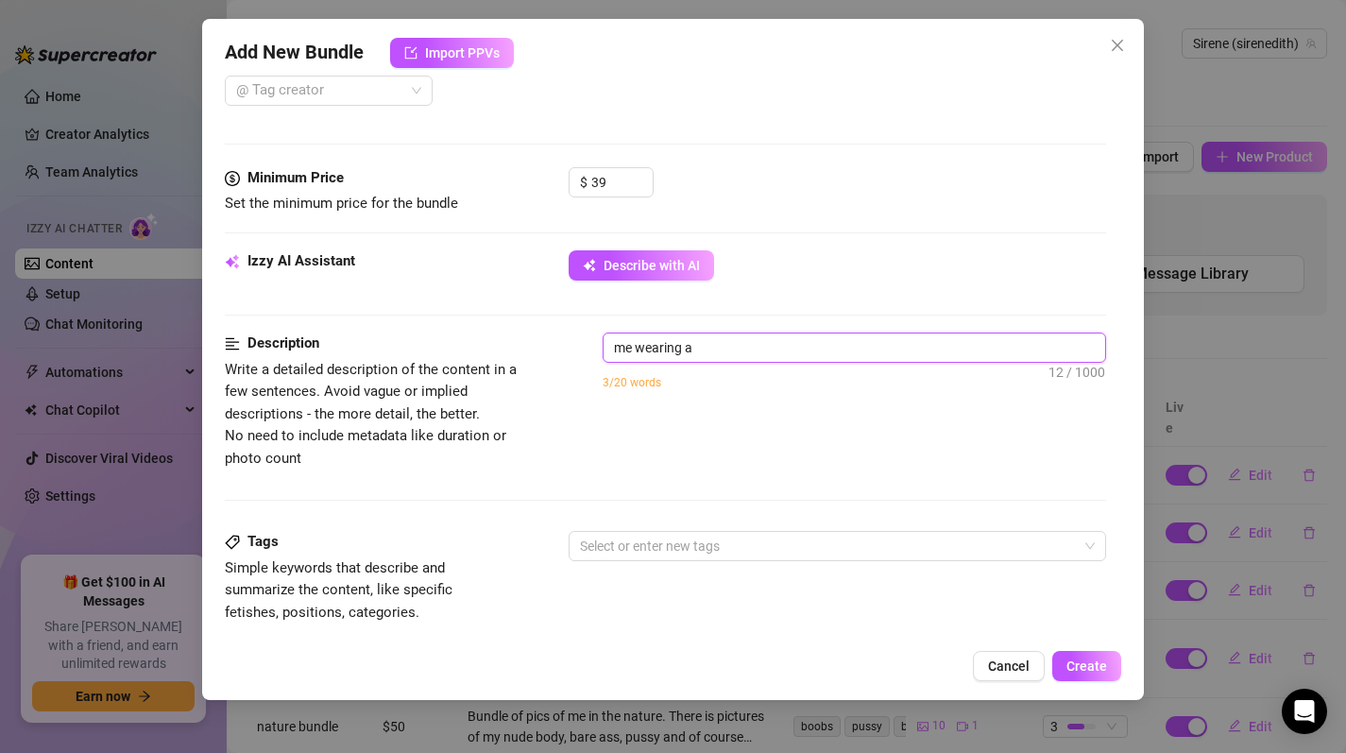
type textarea "me wearing a"
type textarea "me wearing a r"
type textarea "me wearing a re"
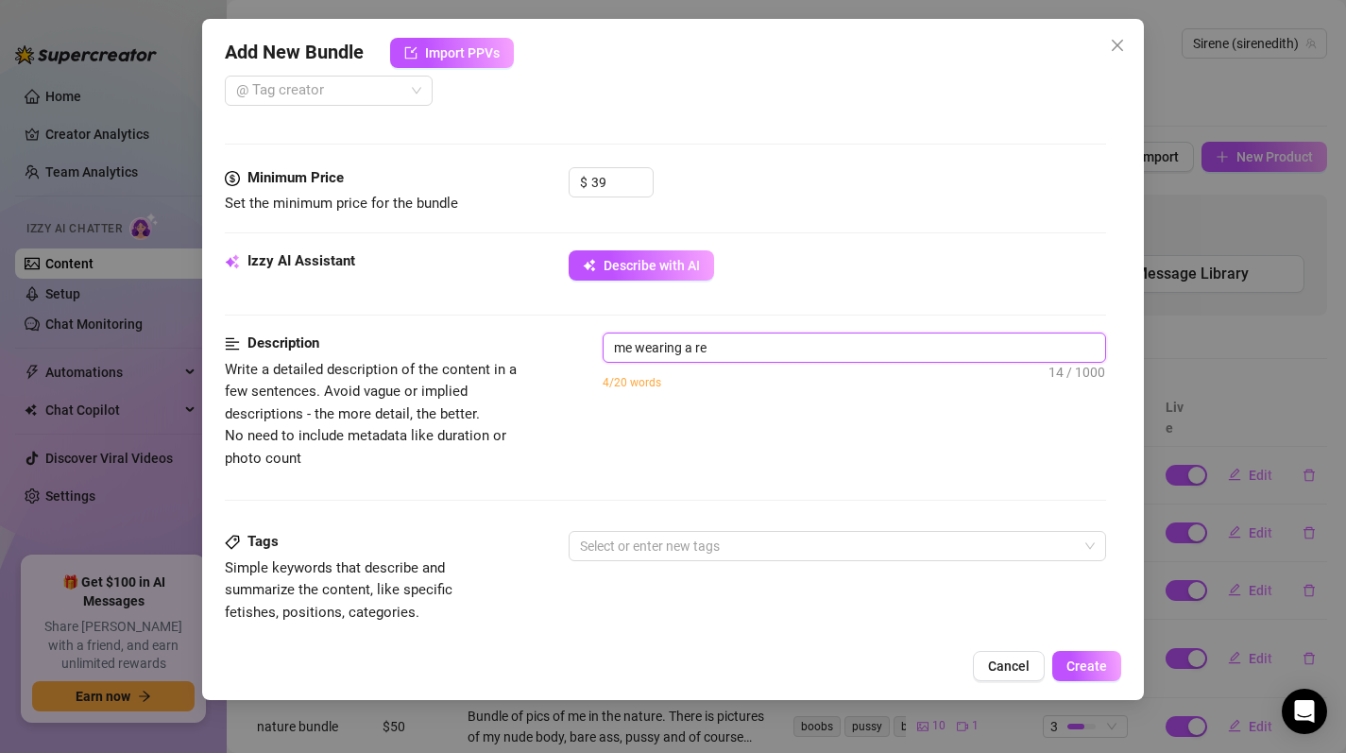
type textarea "me wearing a red"
type textarea "me wearing a red l"
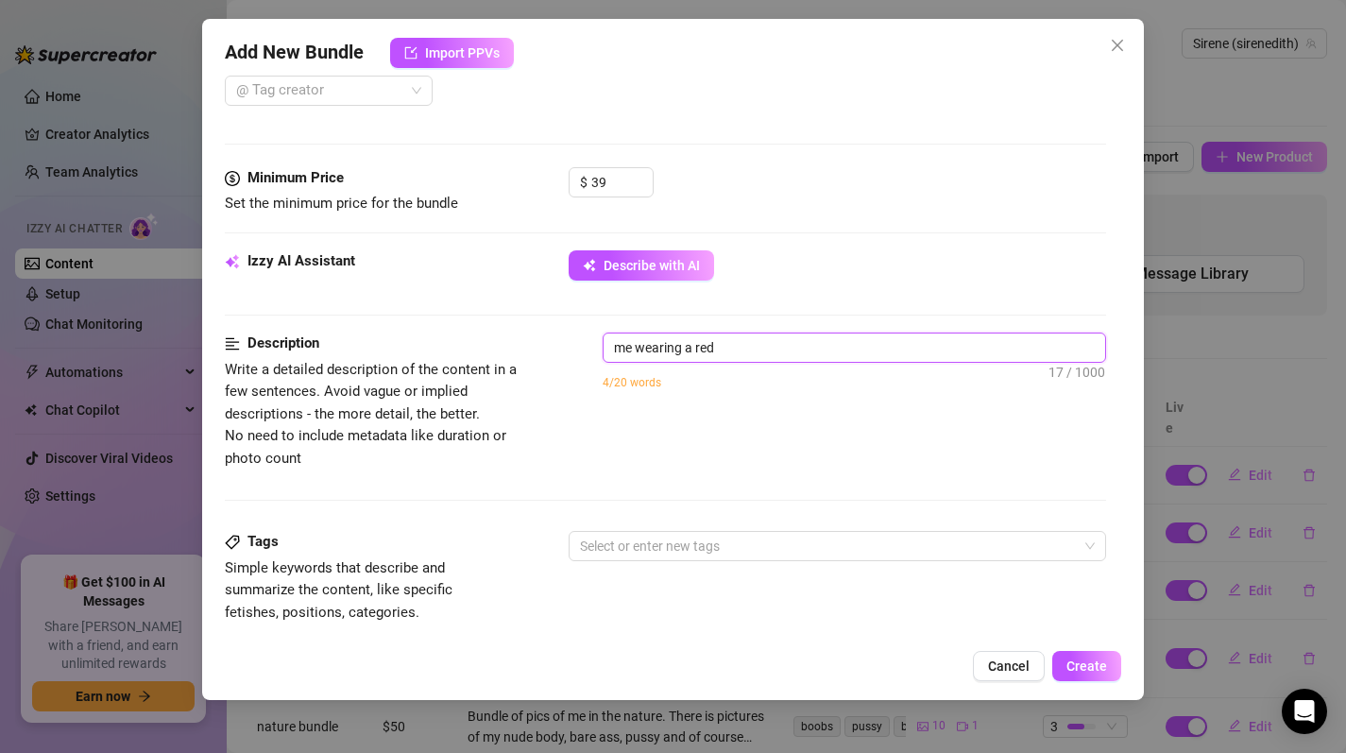
type textarea "me wearing a red l"
type textarea "me wearing a red la"
type textarea "me wearing a red lac"
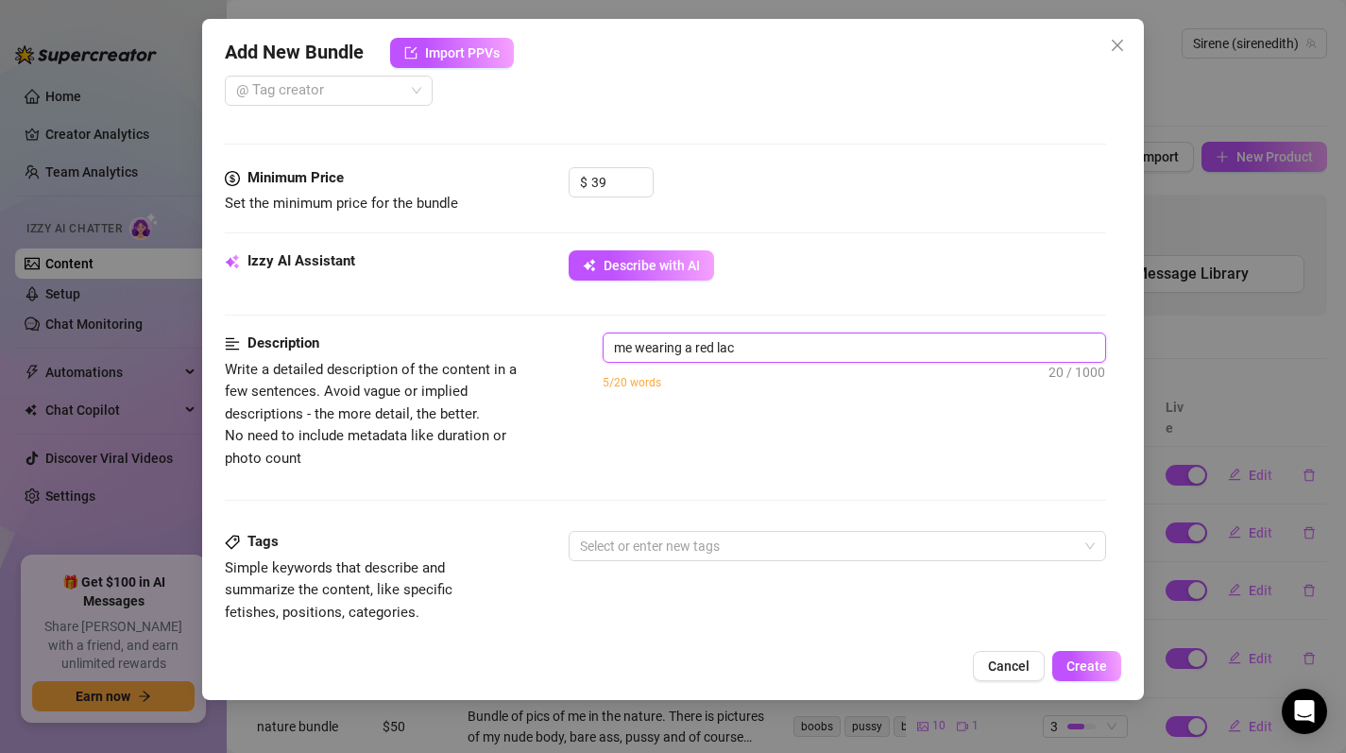
type textarea "me wearing a red lace"
type textarea "me wearing a red lace b"
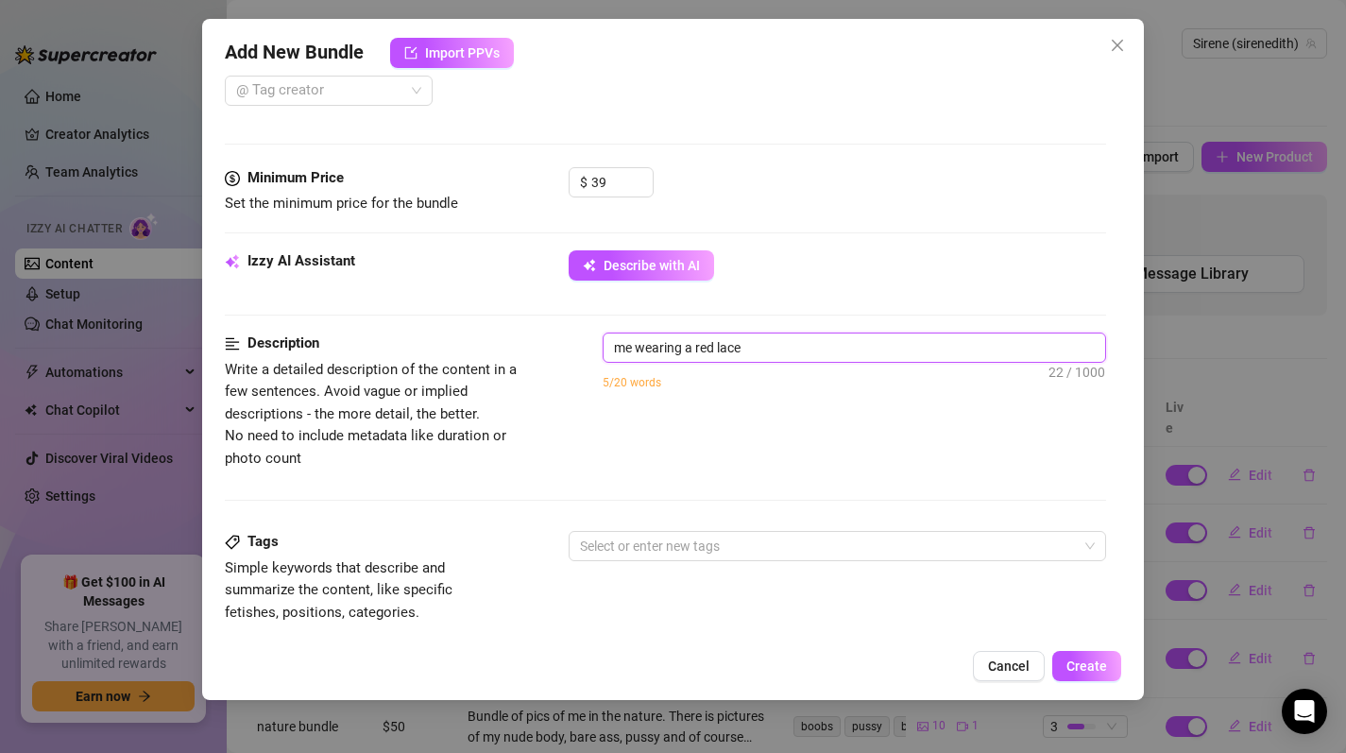
type textarea "me wearing a red lace b"
type textarea "me wearing a red lace bo"
type textarea "me wearing a red lace bod"
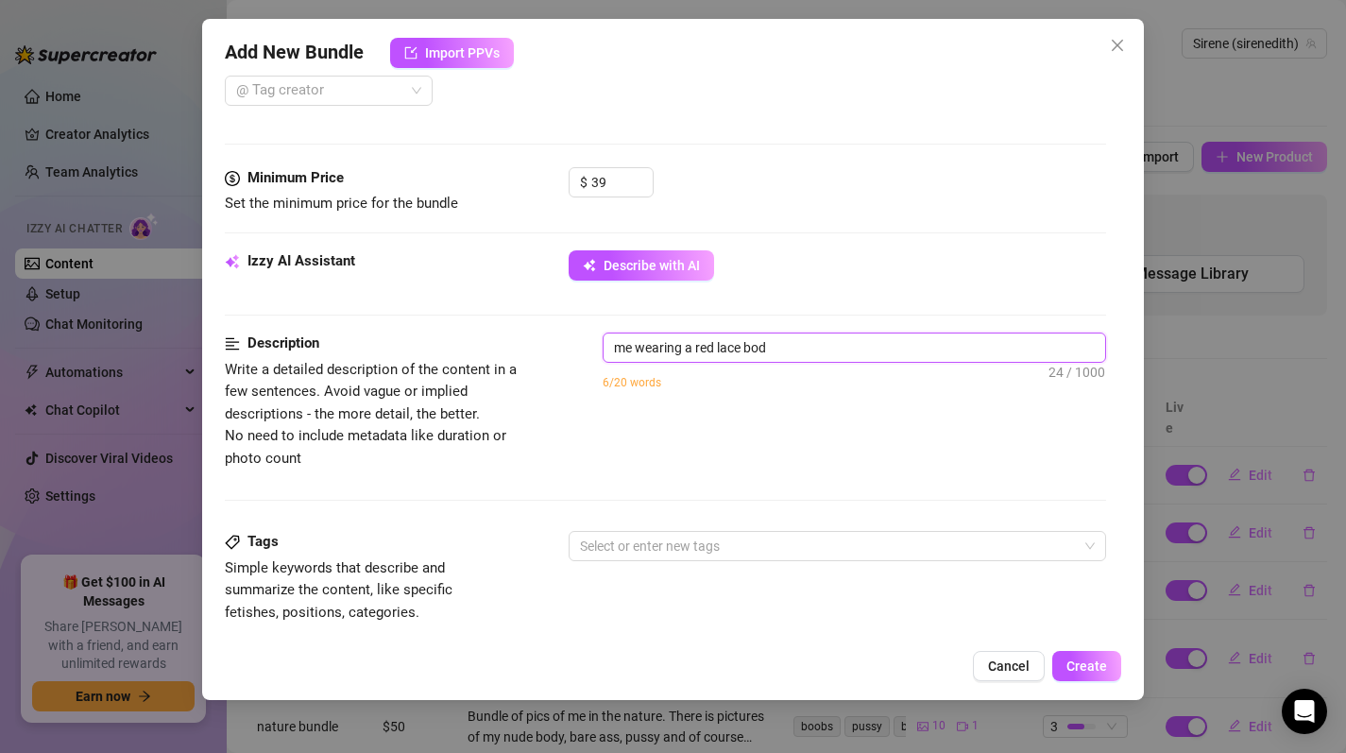
type textarea "me wearing a red lace body"
type textarea "me wearing a red lace bod"
type textarea "me wearing a red lace bo"
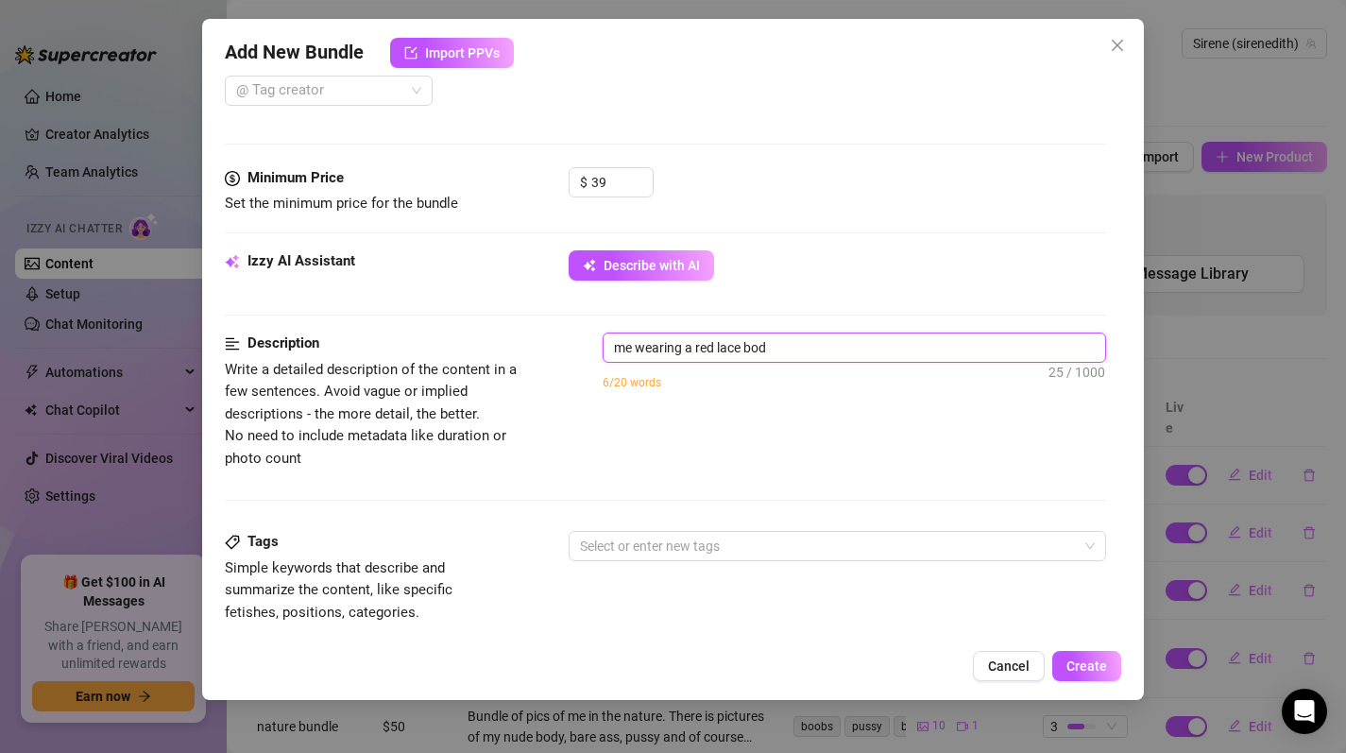
type textarea "me wearing a red lace bo"
type textarea "me wearing a red lace b"
type textarea "me wearing a red lace"
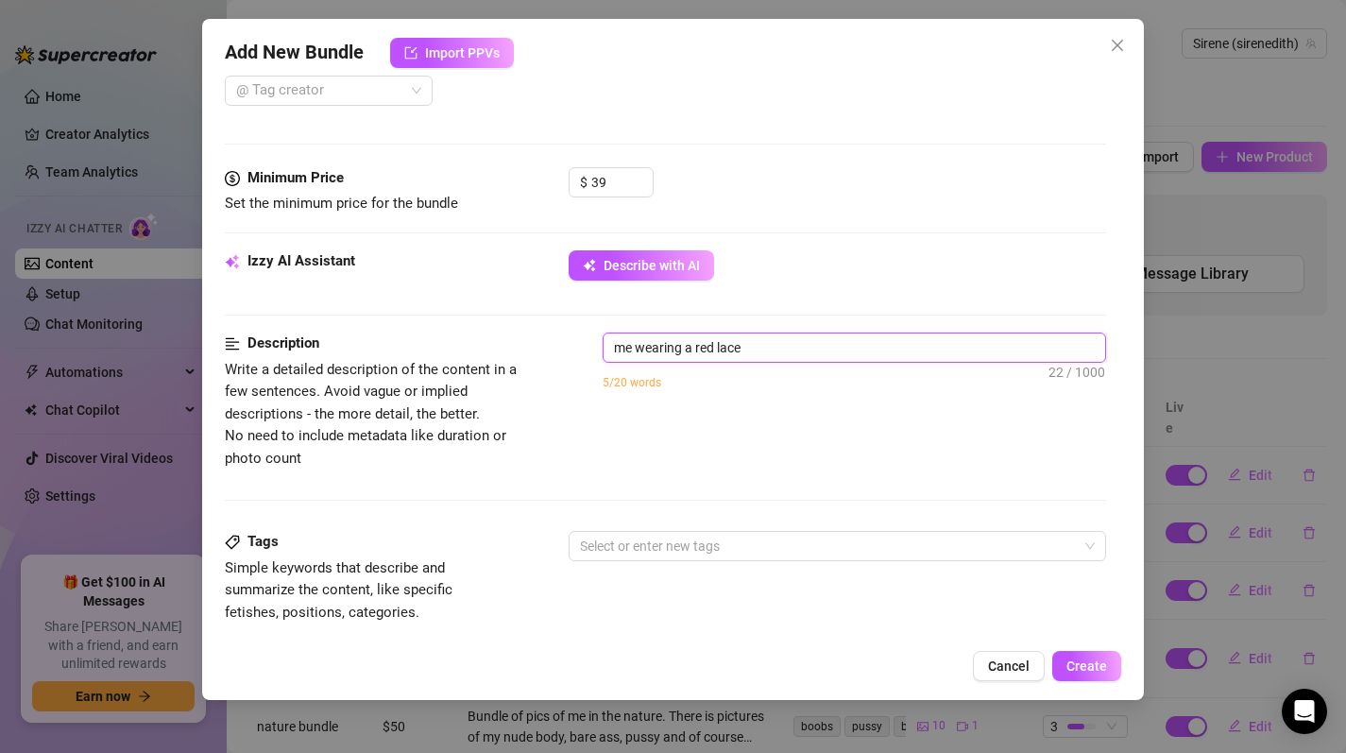
type textarea "me wearing a red lace l"
type textarea "me wearing a red lace"
type textarea "me wearing a red lace b"
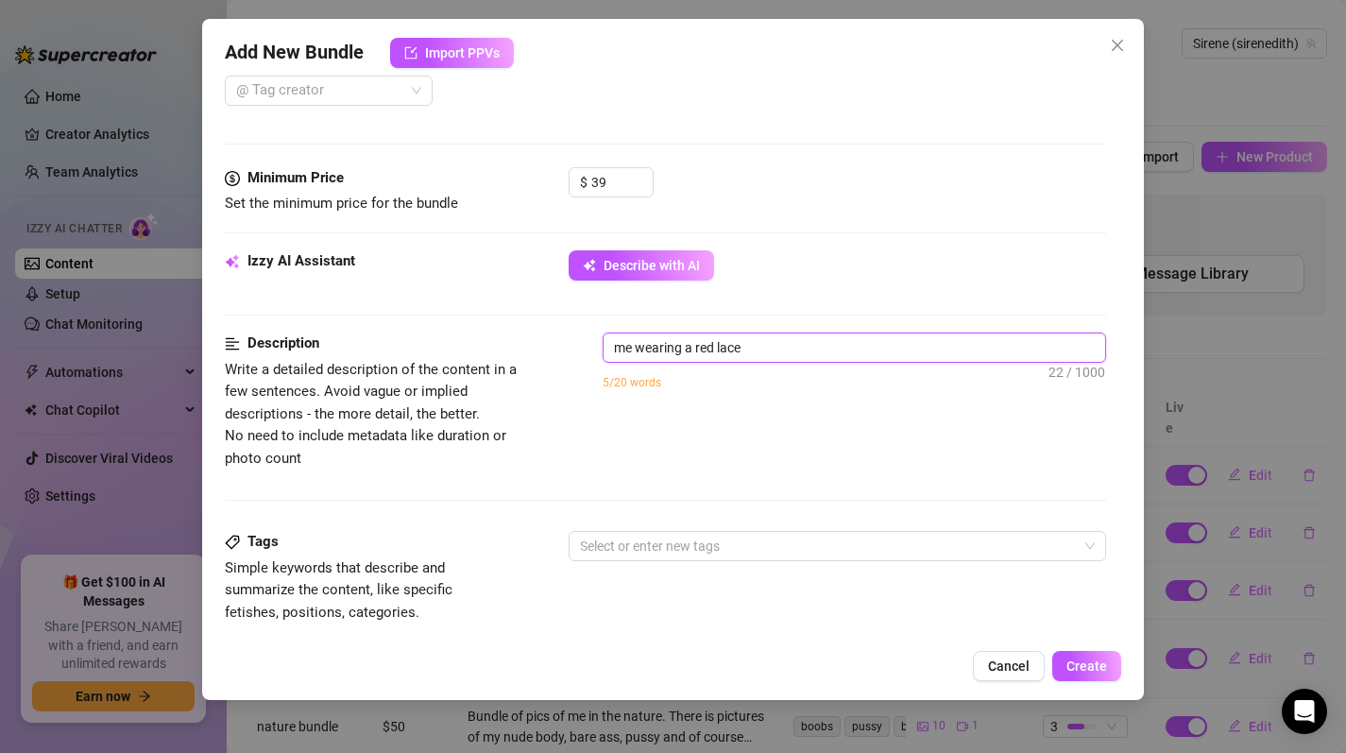
type textarea "me wearing a red lace b"
type textarea "me wearing a red lace bo"
type textarea "me wearing a red lace bod"
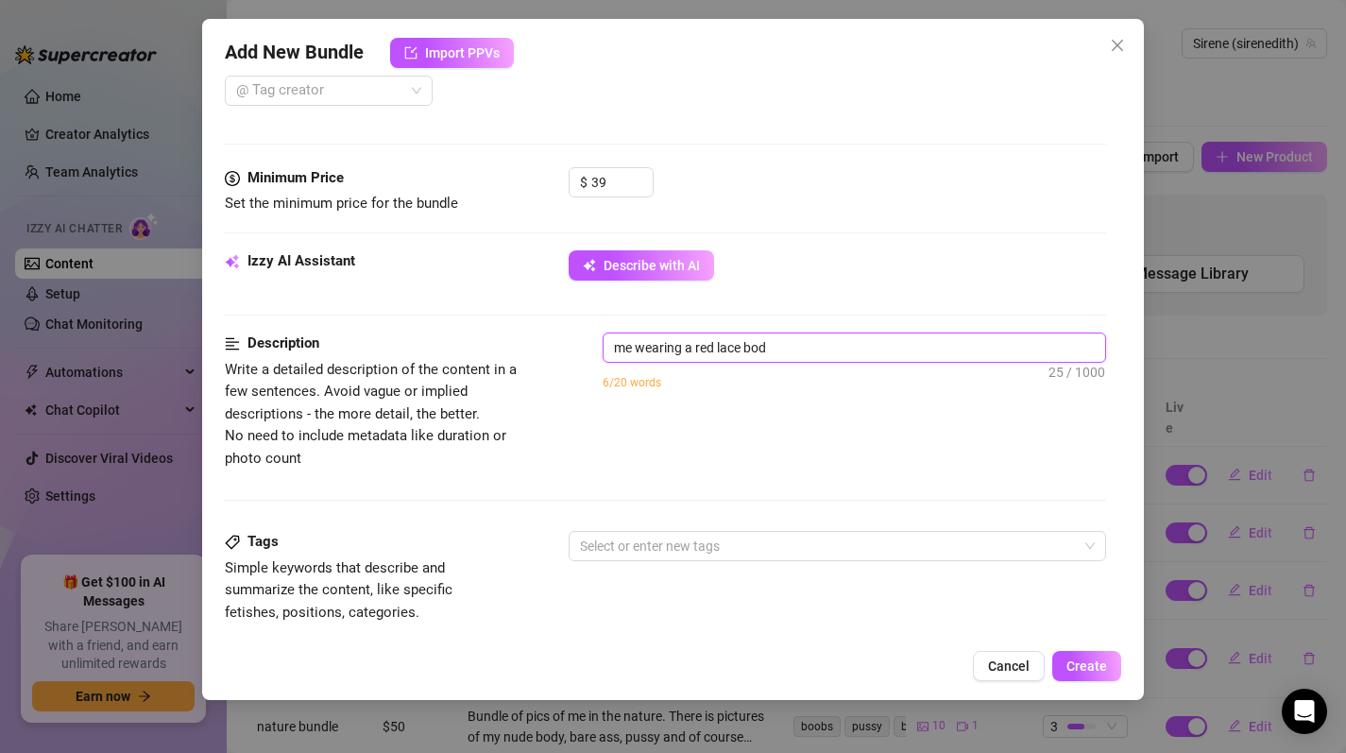
type textarea "me wearing a red lace body"
type textarea "me wearing a red lace body i"
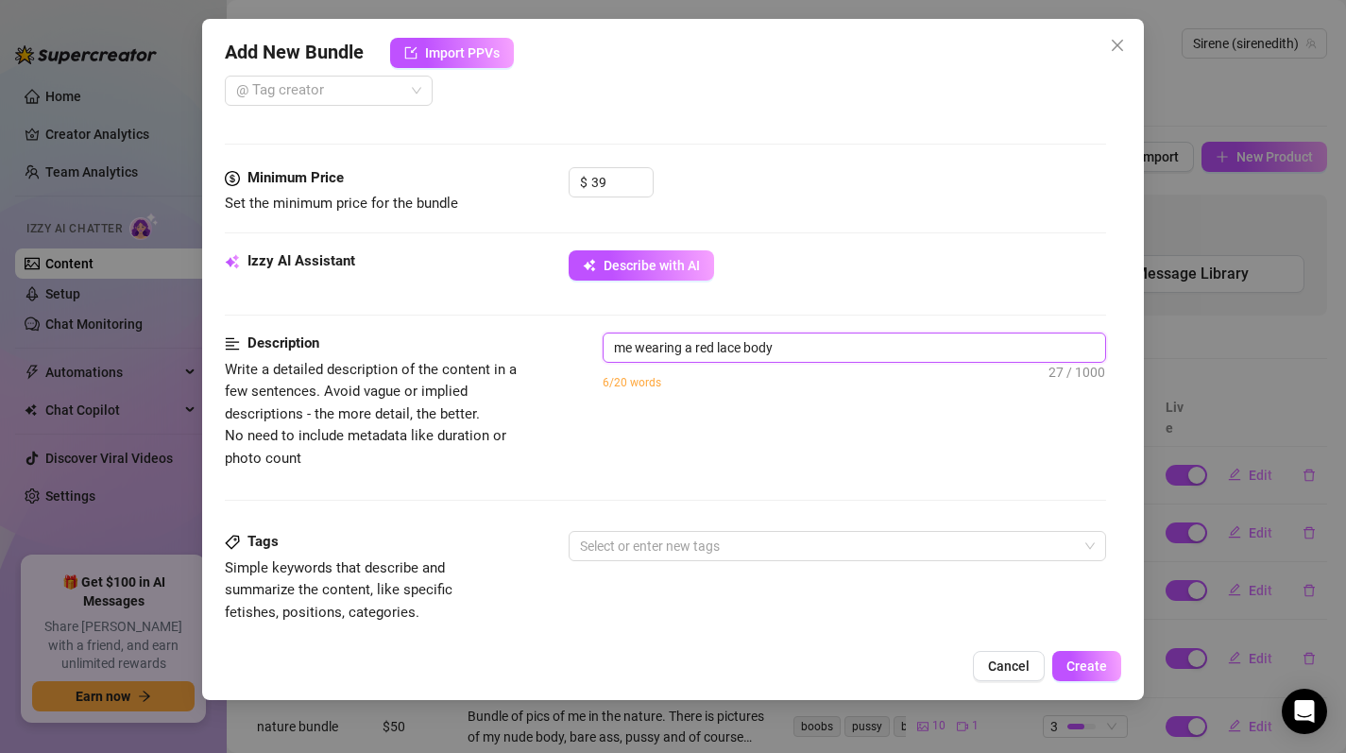
type textarea "me wearing a red lace body i"
type textarea "me wearing a red lace body in"
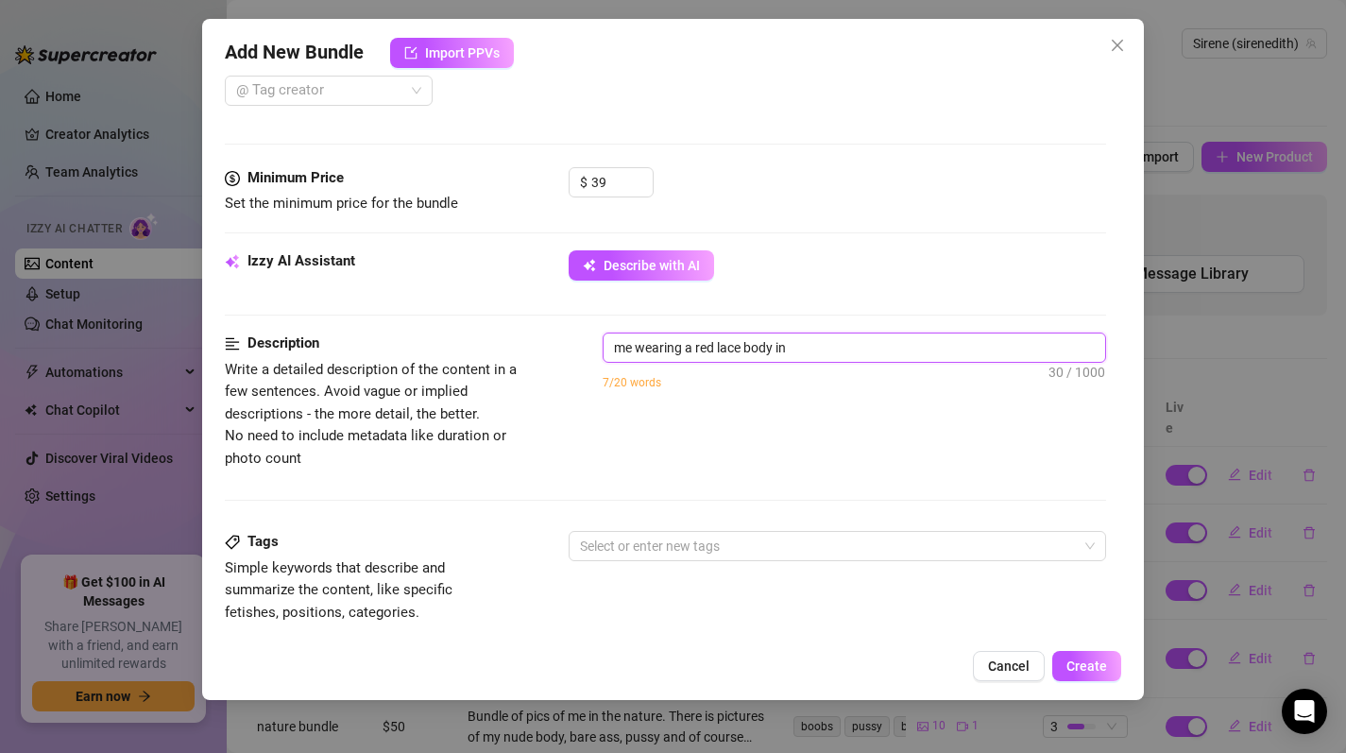
type textarea "me wearing a red lace body in d"
type textarea "me wearing a red lace body in di"
type textarea "me wearing a red lace body in dif"
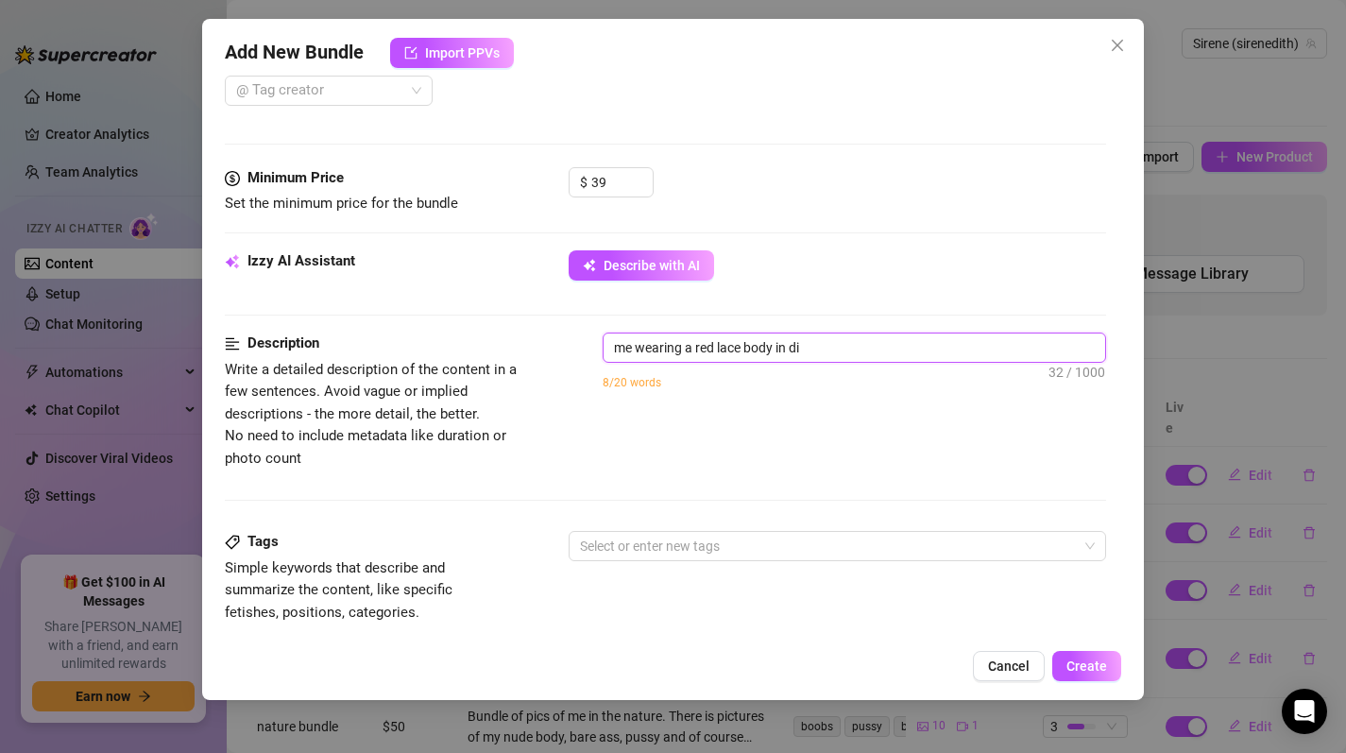
type textarea "me wearing a red lace body in dif"
type textarea "me wearing a red lace body in diff"
type textarea "me wearing a red lace body in diffe"
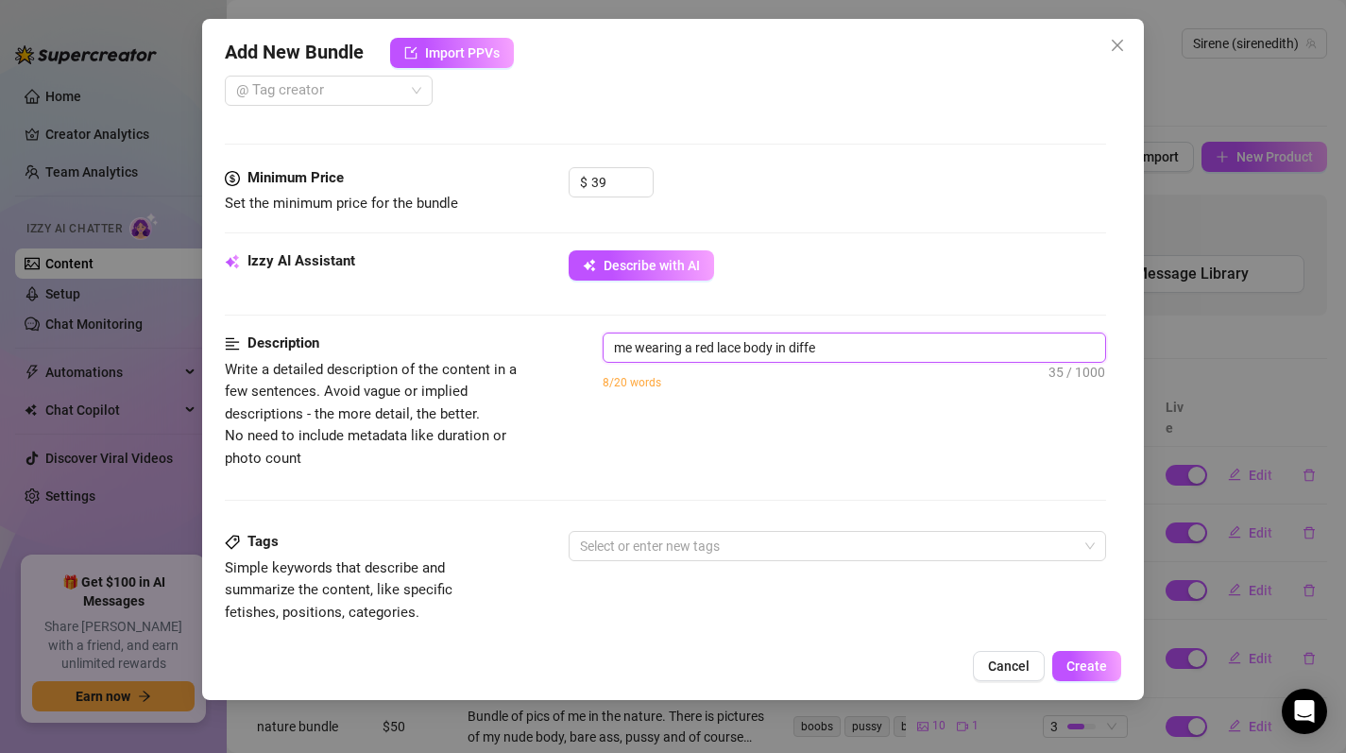
type textarea "me wearing a red lace body in differ"
type textarea "me wearing a red lace body in differe"
type textarea "me wearing a red lace body in differen"
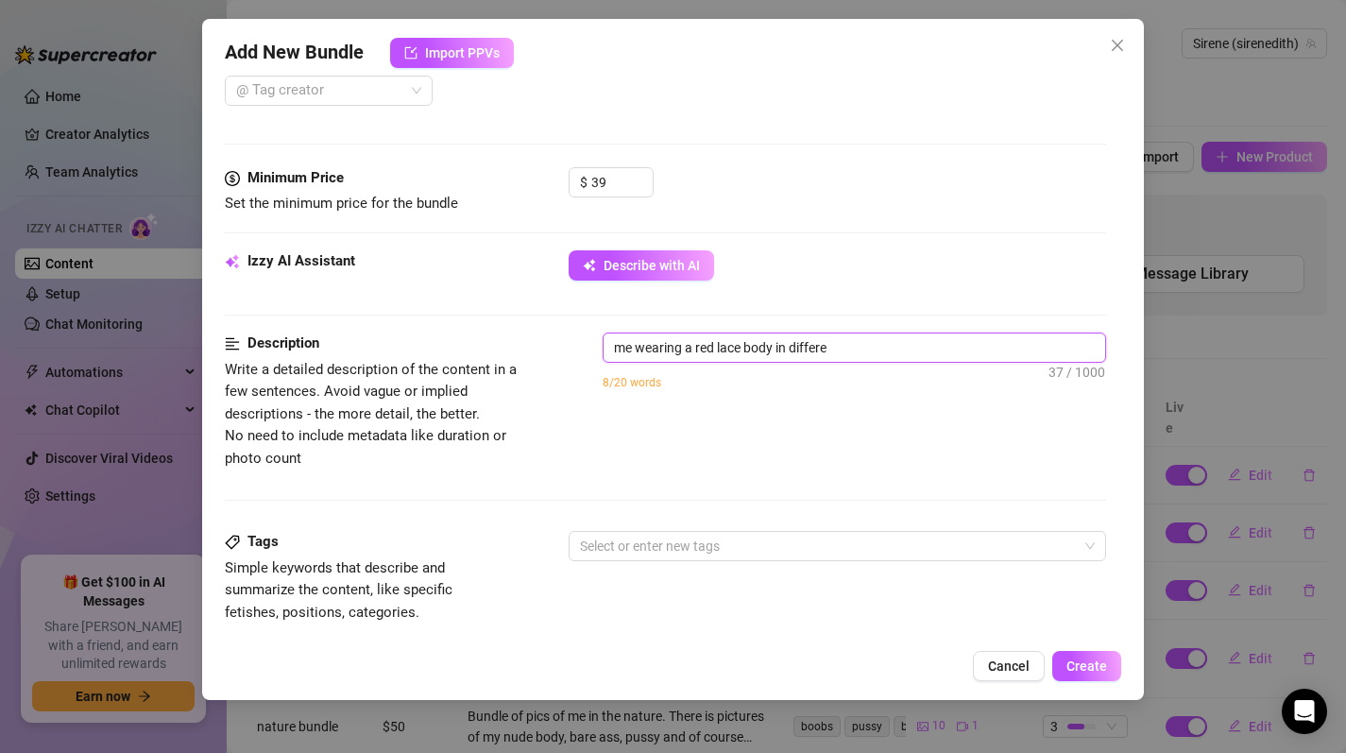
type textarea "me wearing a red lace body in differen"
type textarea "me wearing a red lace body in different"
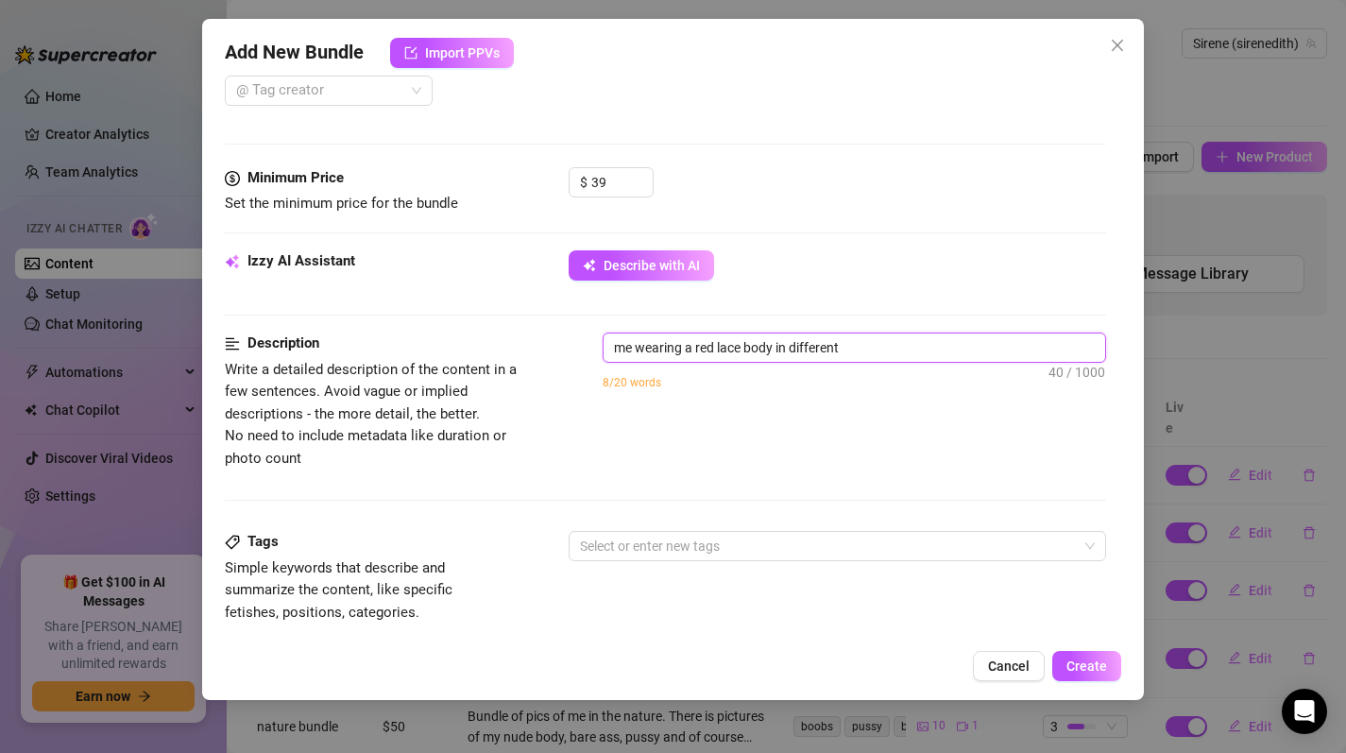
type textarea "me wearing a red lace body in different p"
type textarea "me wearing a red lace body in different po"
type textarea "me wearing a red lace body in different pos"
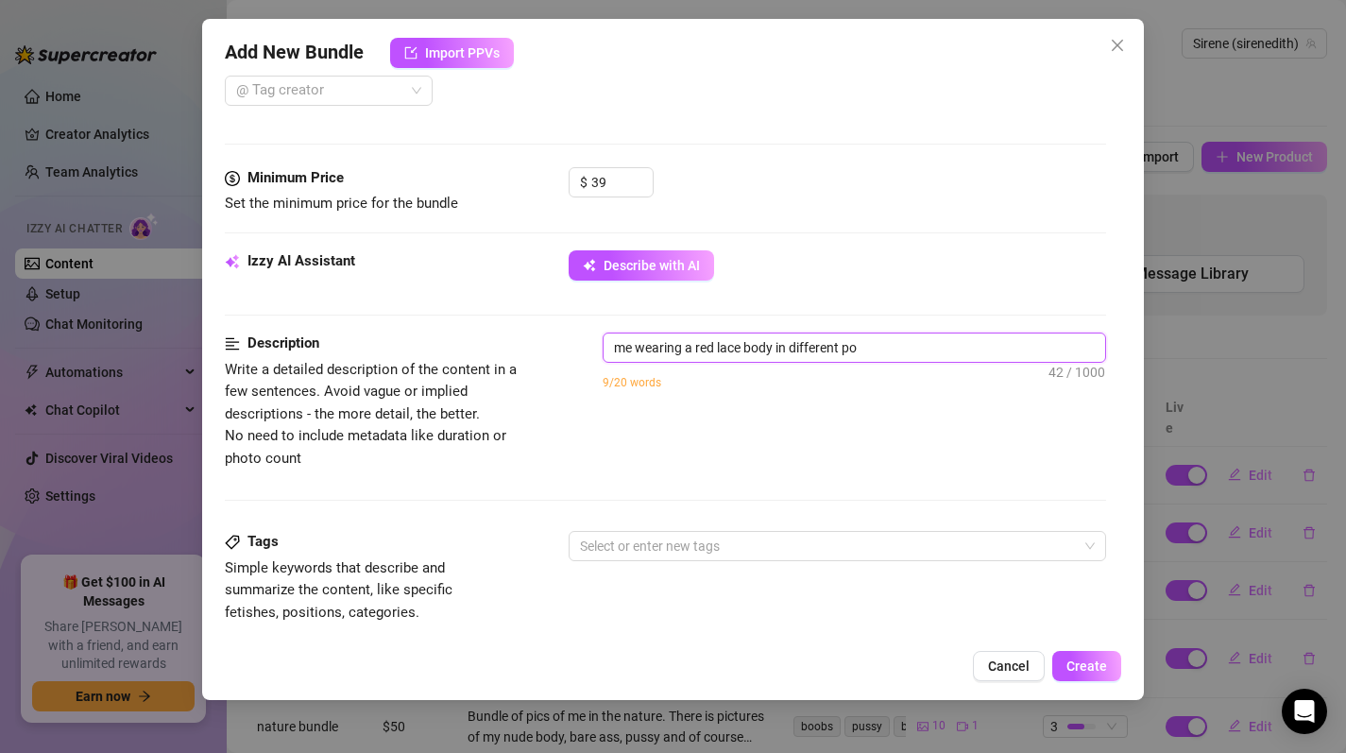
type textarea "me wearing a red lace body in different pos"
type textarea "me wearing a red lace body in different posi"
type textarea "me wearing a red lace body in different posit"
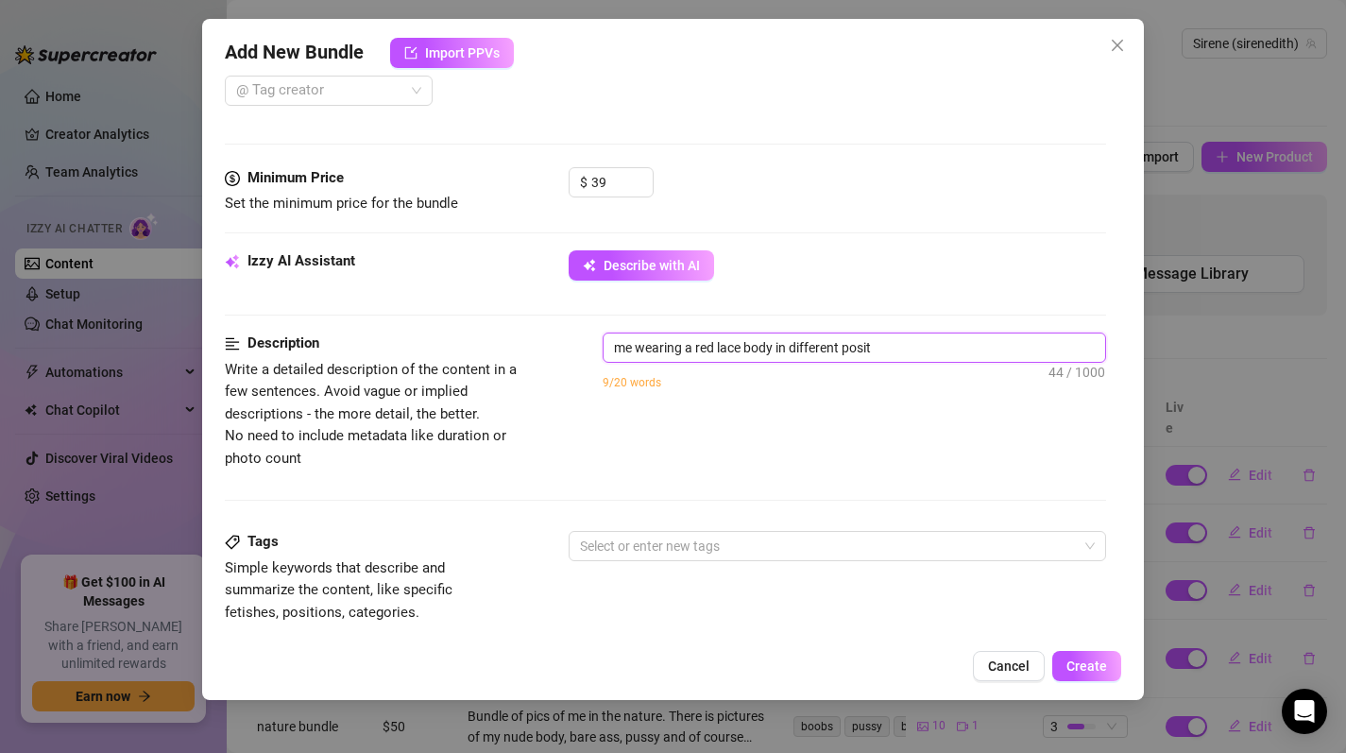
type textarea "me wearing a red lace body in different positi"
type textarea "me wearing a red lace body in different positio"
type textarea "me wearing a red lace body in different position"
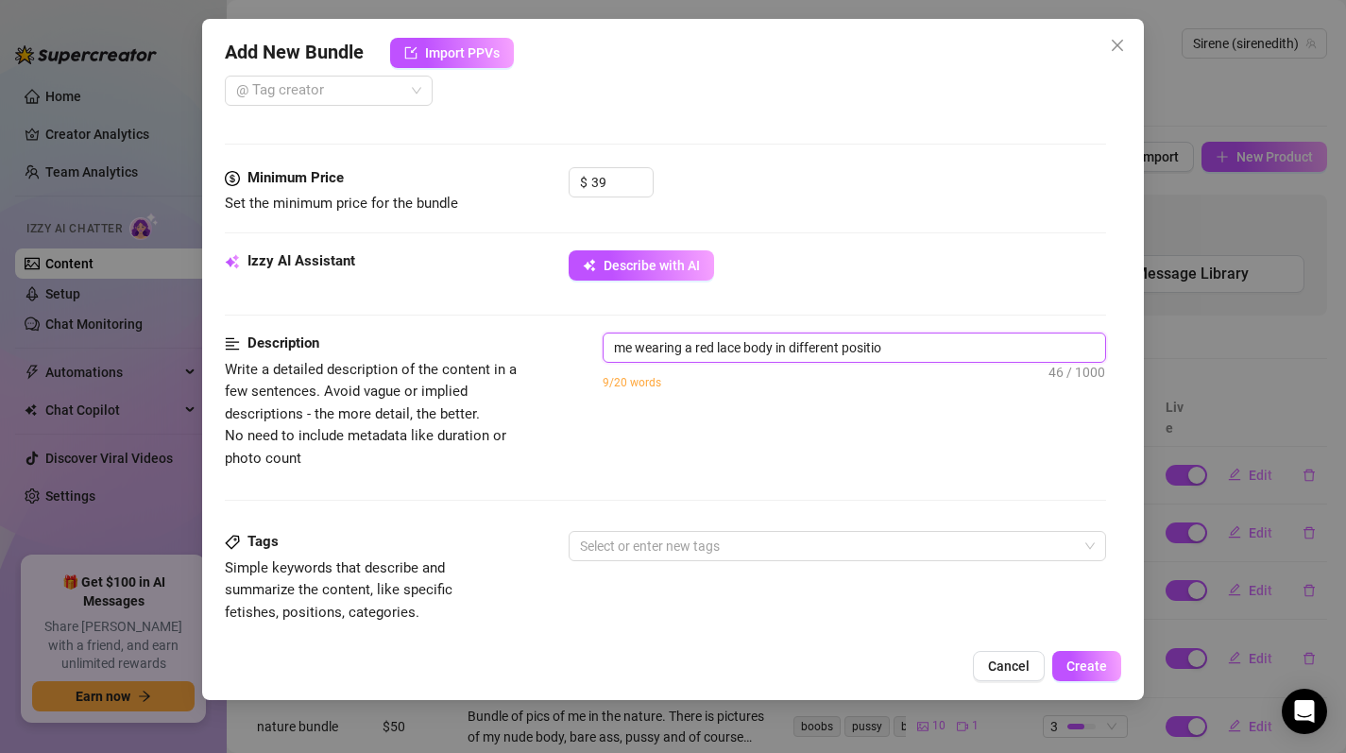
type textarea "me wearing a red lace body in different position"
type textarea "me wearing a red lace body in different positions"
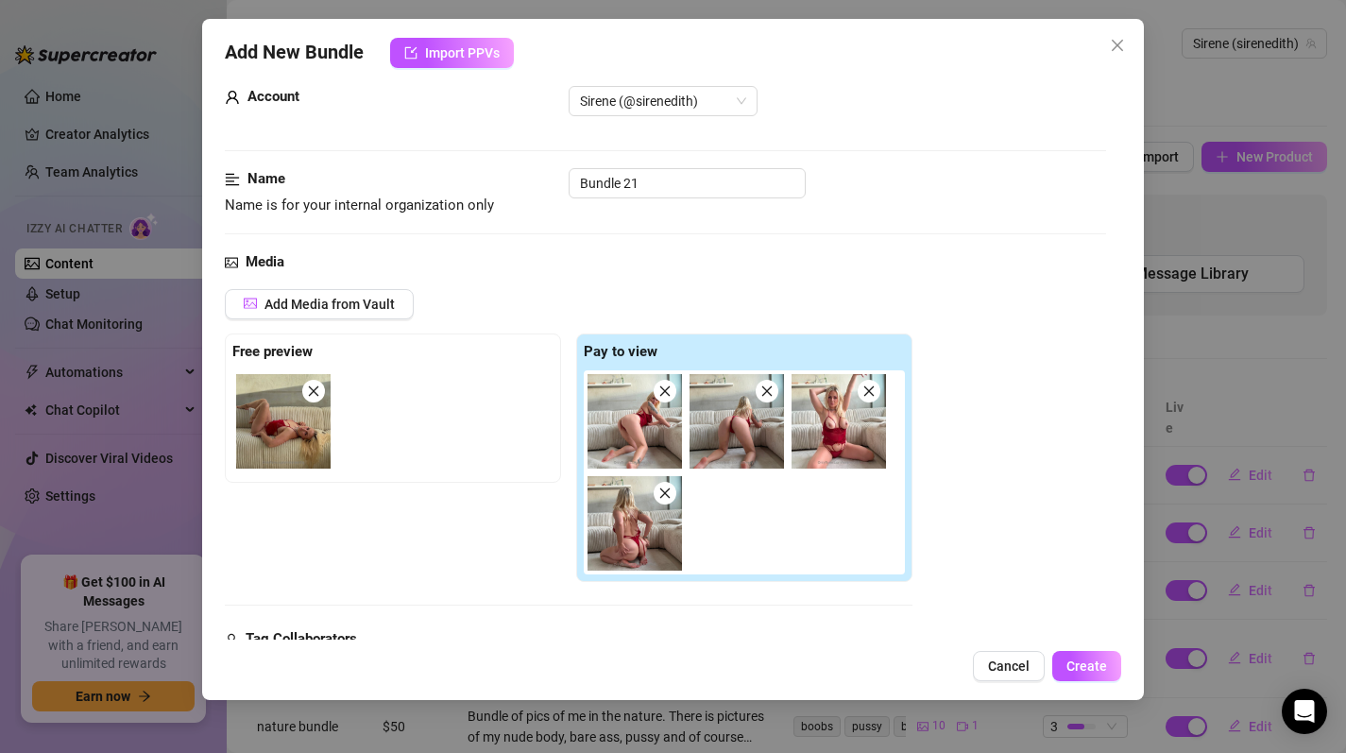
scroll to position [420, 0]
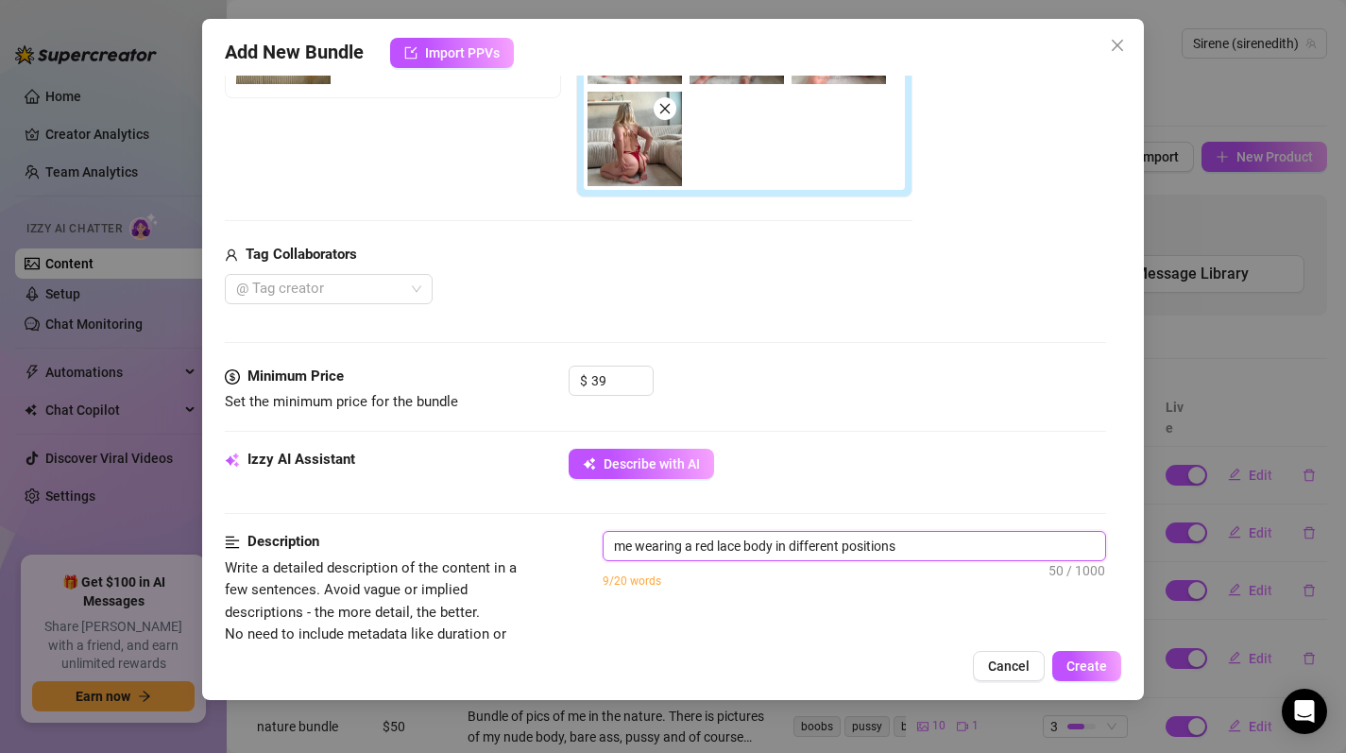
type textarea "me wearing a red lace body in different positions f"
type textarea "me wearing a red lace body in different positions fo"
type textarea "me wearing a red lace body in different positions foc"
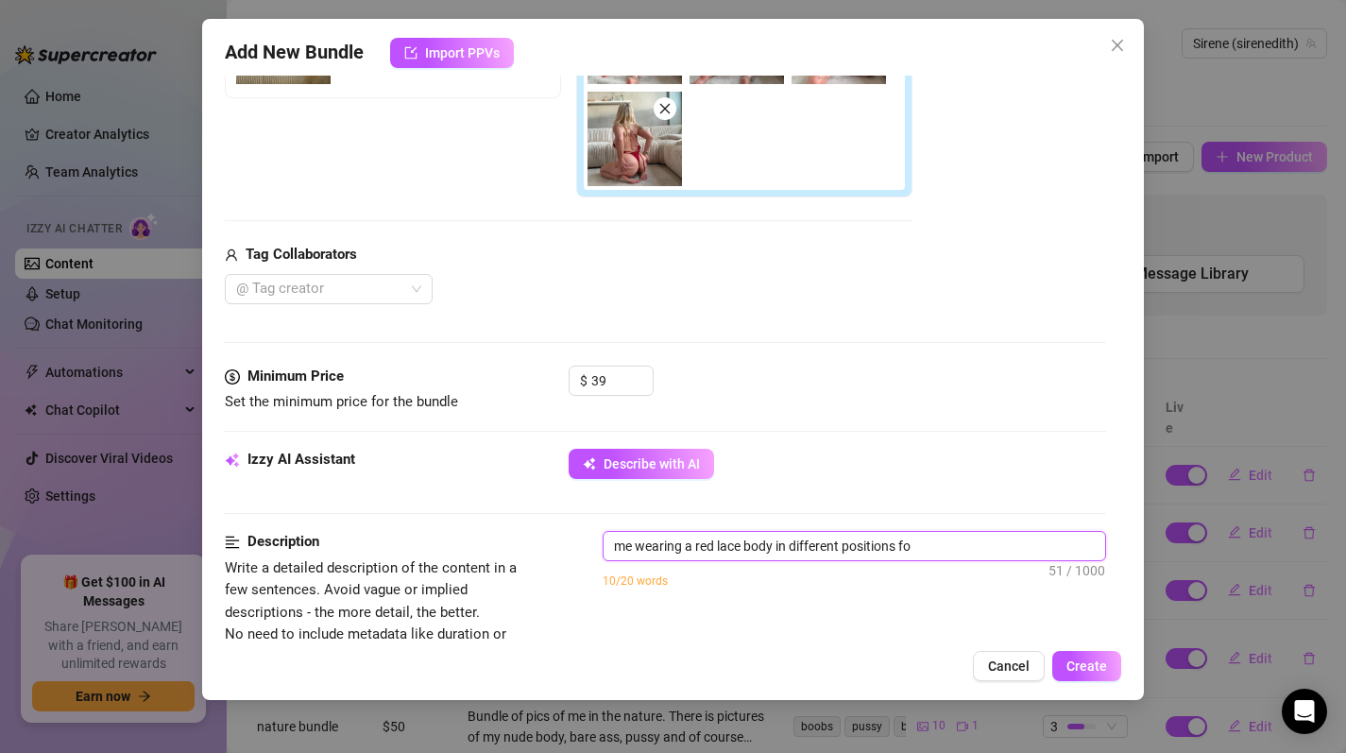
type textarea "me wearing a red lace body in different positions foc"
type textarea "me wearing a red lace body in different positions focu"
type textarea "me wearing a red lace body in different positions focus"
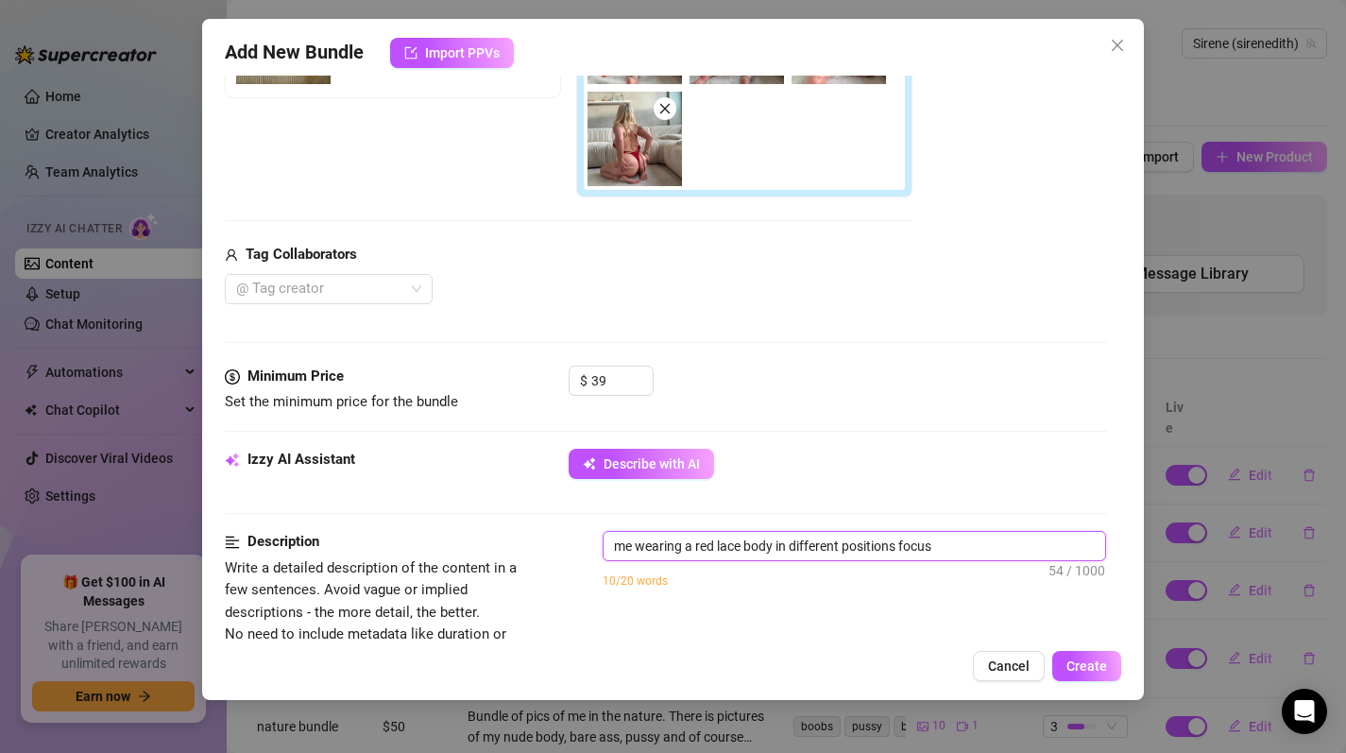
type textarea "me wearing a red lace body in different positions focusi"
type textarea "me wearing a red lace body in different positions focusin"
type textarea "me wearing a red lace body in different positions focusing"
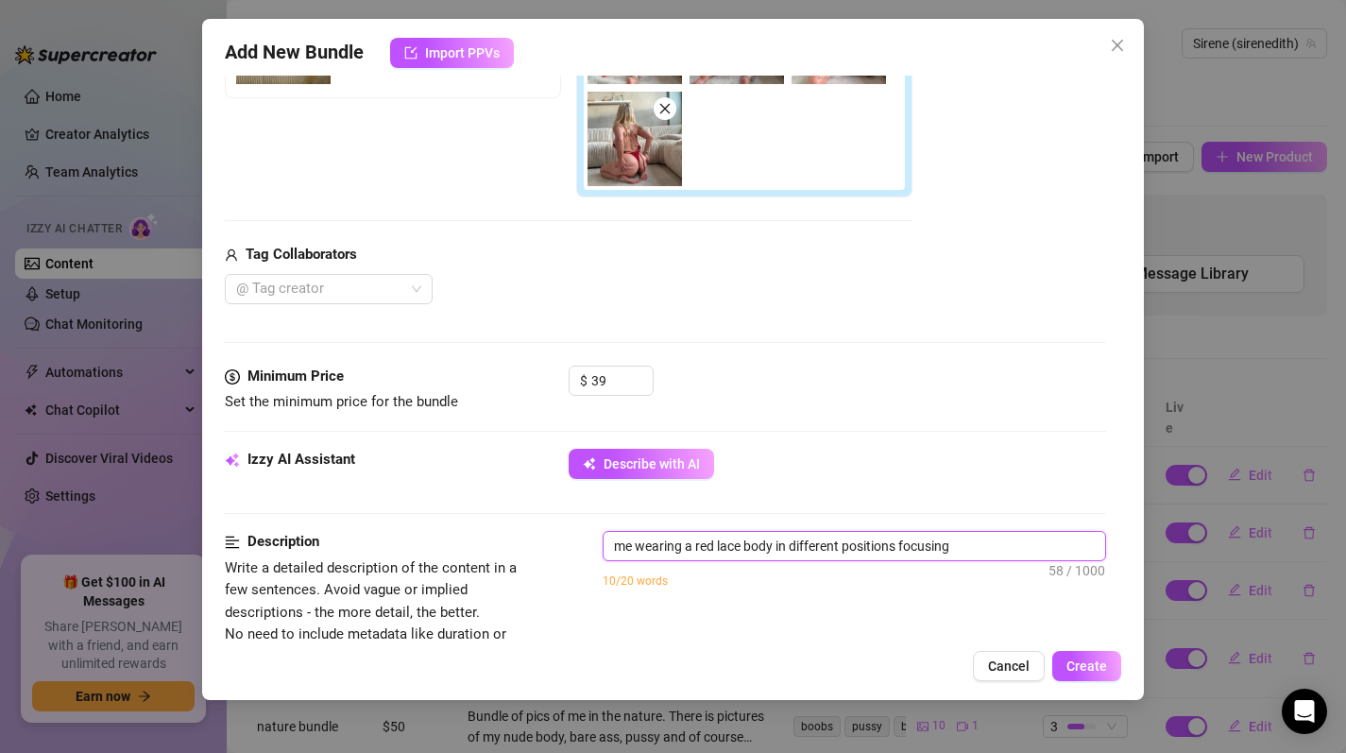
type textarea "me wearing a red lace body in different positions focusing"
type textarea "me wearing a red lace body in different positions focusing o"
type textarea "me wearing a red lace body in different positions focusing on"
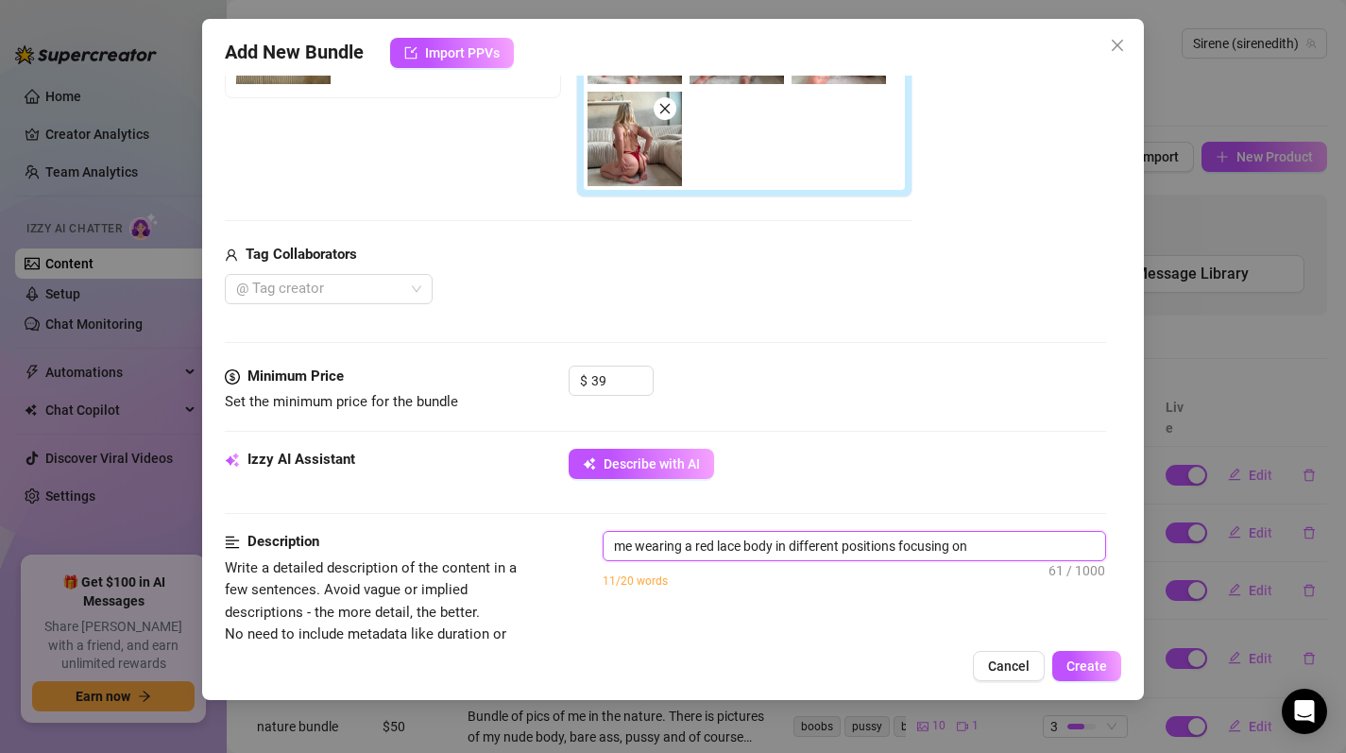
type textarea "me wearing a red lace body in different positions focusing on"
type textarea "me wearing a red lace body in different positions focusing on m"
type textarea "me wearing a red lace body in different positions focusing on my"
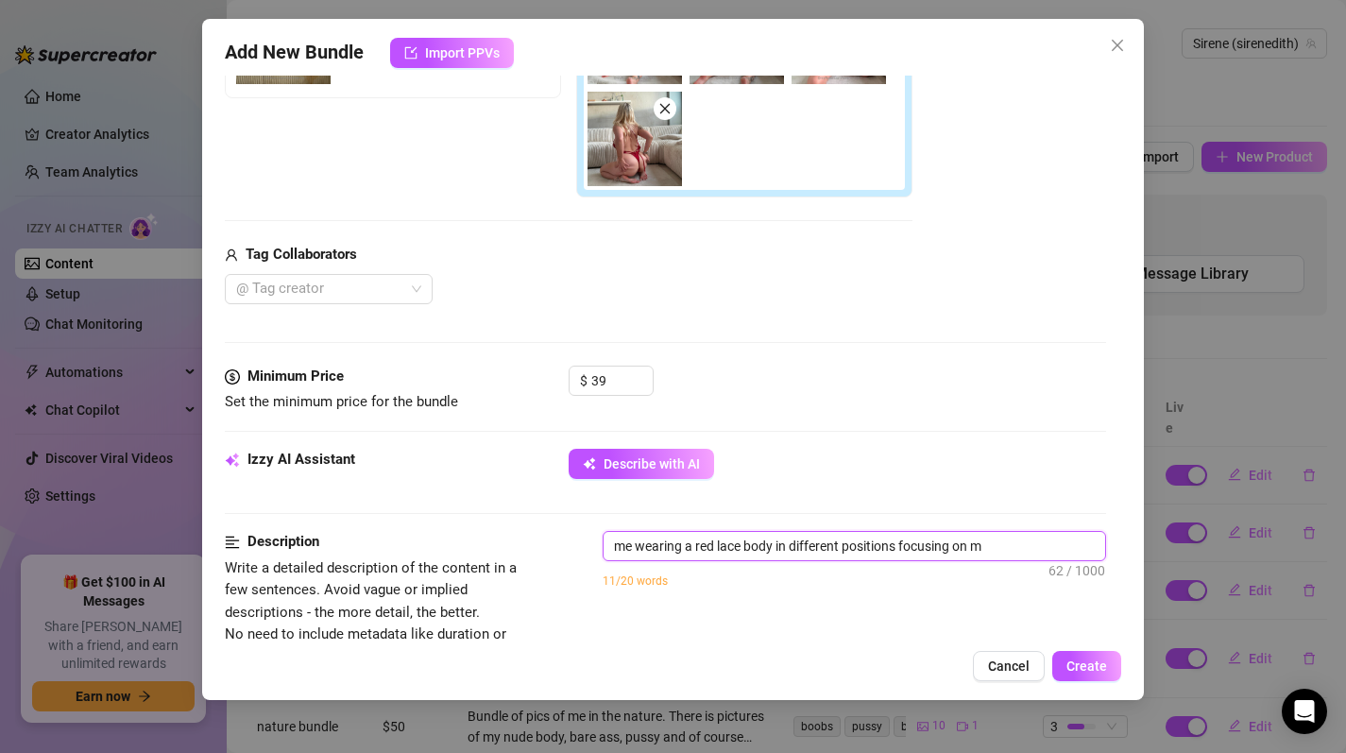
type textarea "me wearing a red lace body in different positions focusing on my"
type textarea "me wearing a red lace body in different positions focusing on my p"
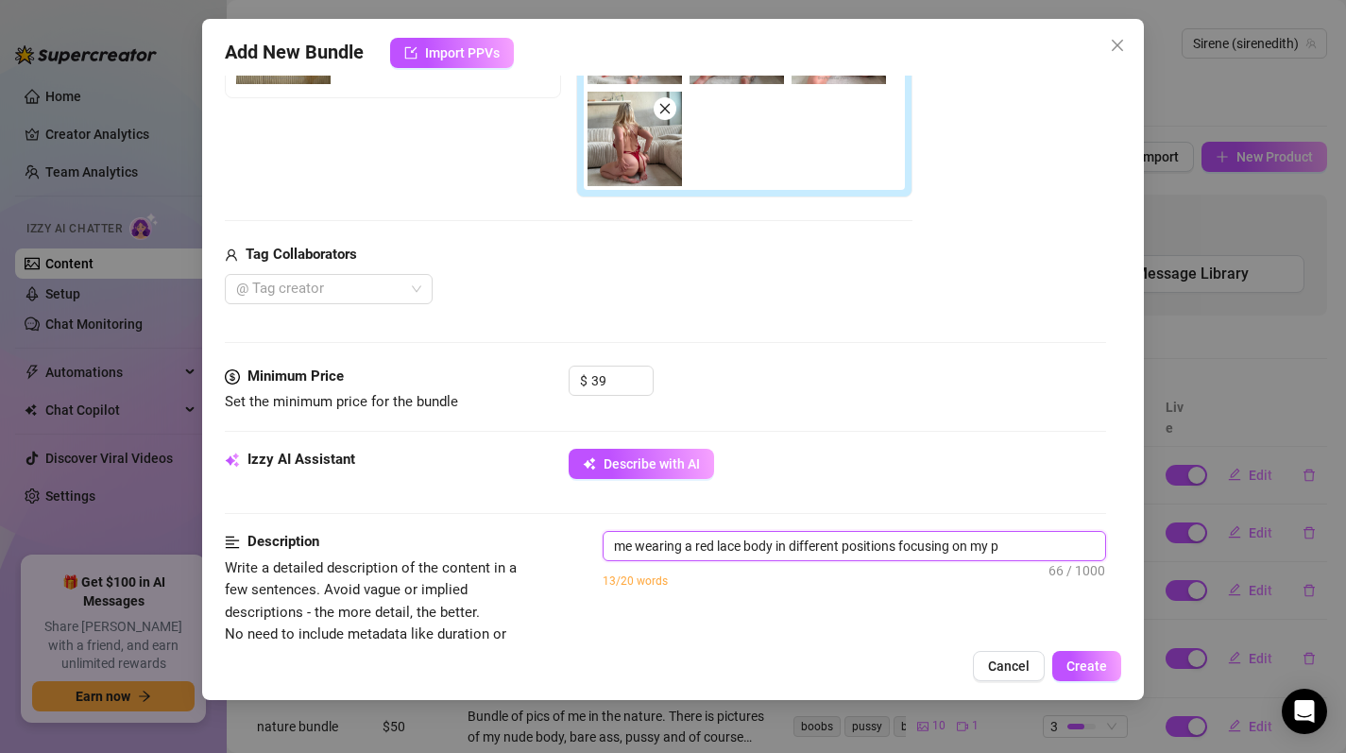
type textarea "me wearing a red lace body in different positions focusing on my"
type textarea "me wearing a red lace body in different positions focusing on my b"
type textarea "me wearing a red lace body in different positions focusing on my bu"
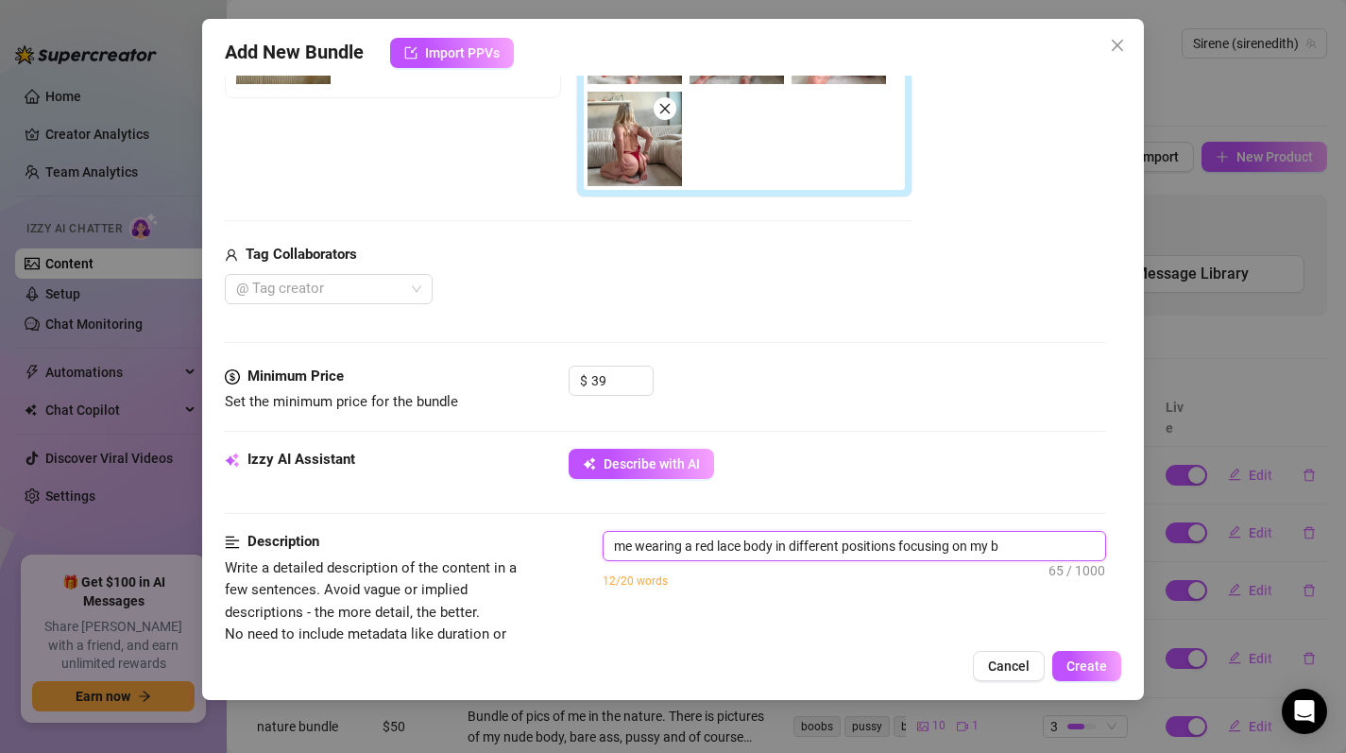
type textarea "me wearing a red lace body in different positions focusing on my bu"
type textarea "me wearing a red lace body in different positions focusing on my but"
type textarea "me wearing a red lace body in different positions focusing on my butt"
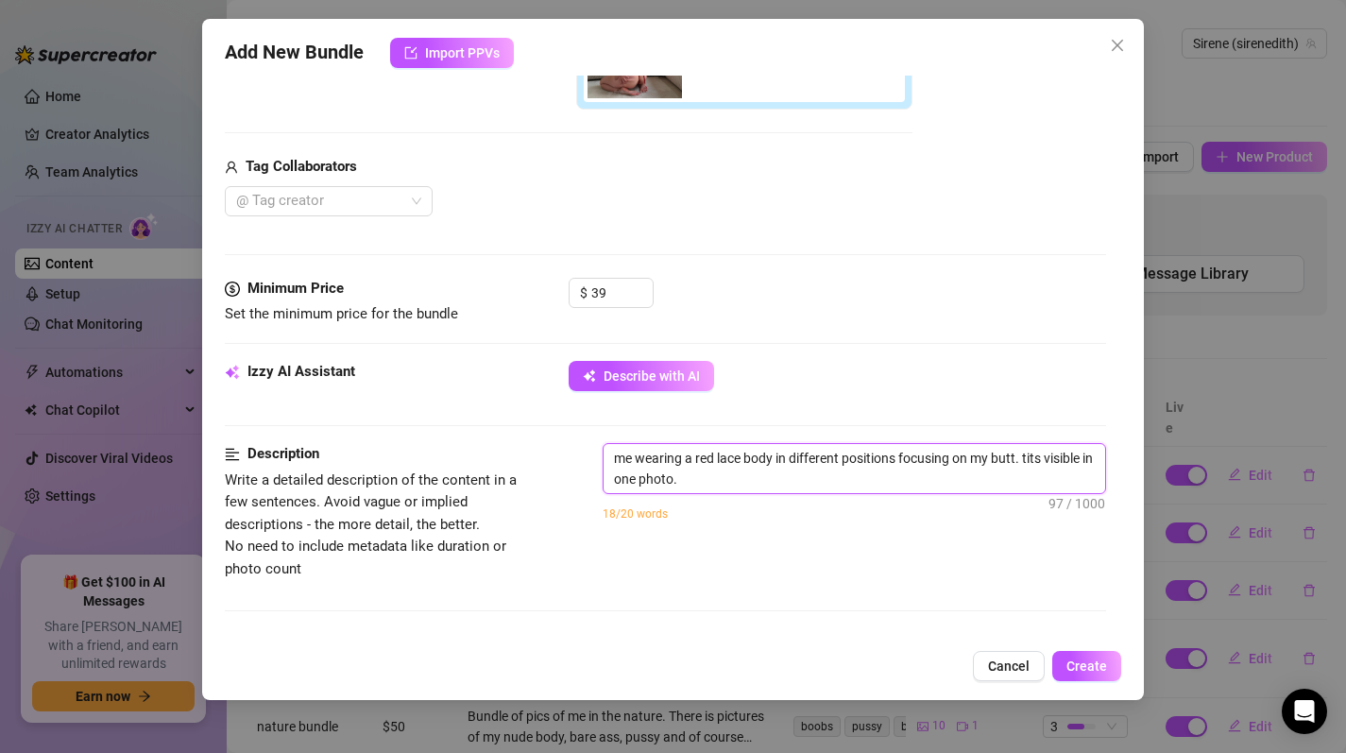
scroll to position [552, 0]
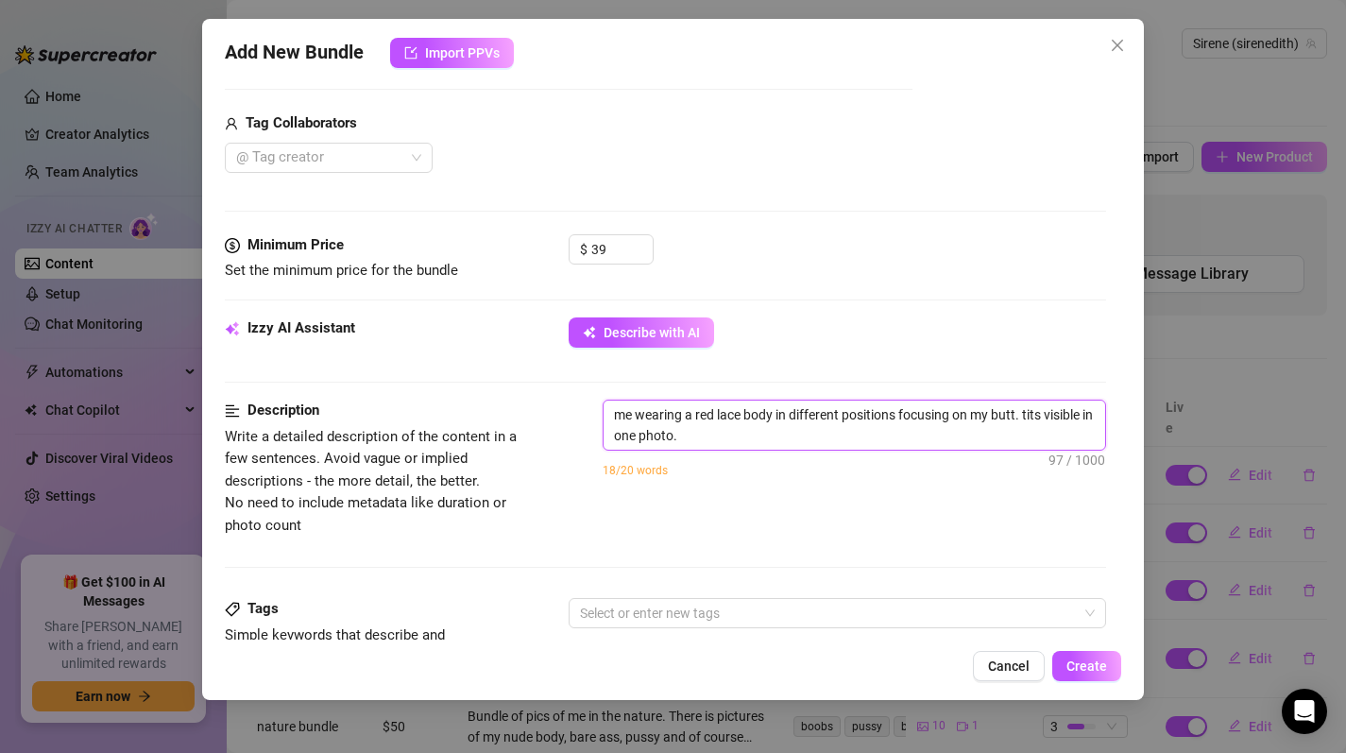
drag, startPoint x: 1023, startPoint y: 418, endPoint x: 776, endPoint y: 410, distance: 246.7
click at [776, 410] on textarea "me wearing a red lace body in different positions focusing on my butt. tits vis…" at bounding box center [855, 425] width 503 height 49
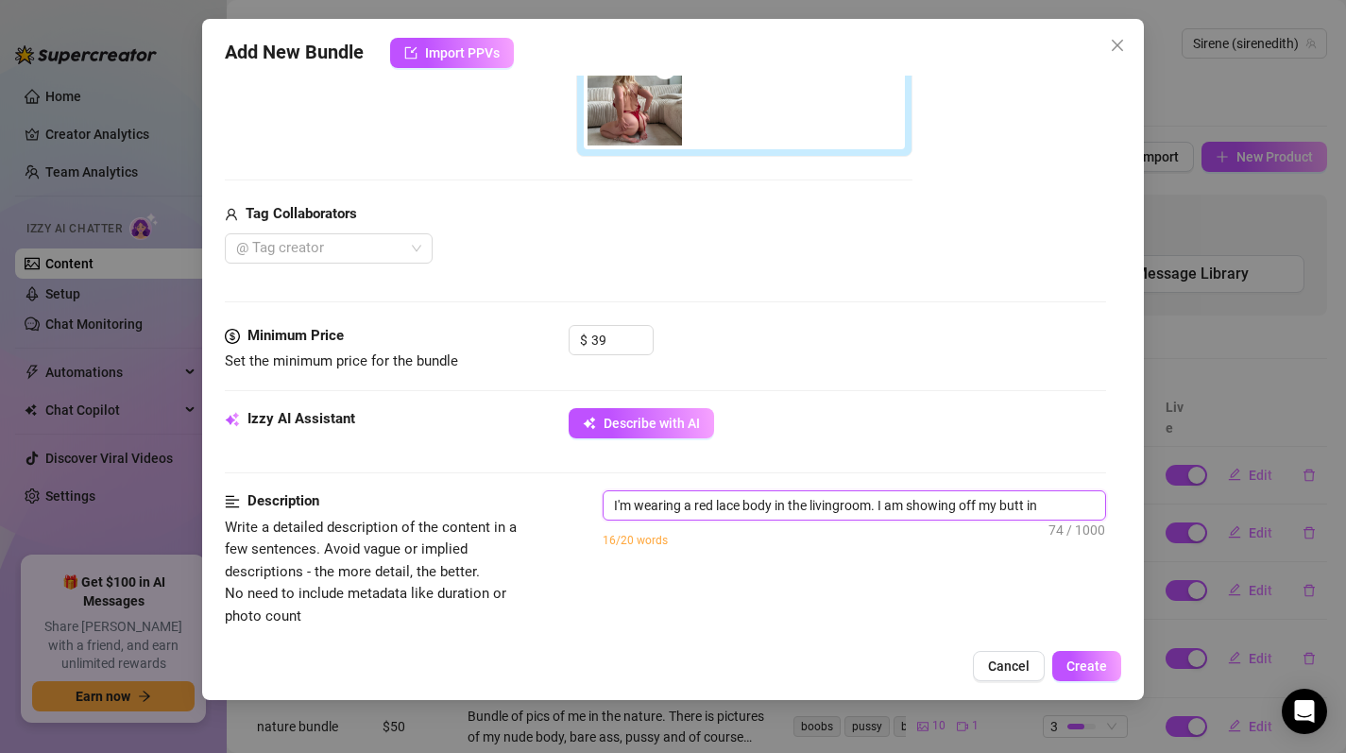
scroll to position [570, 0]
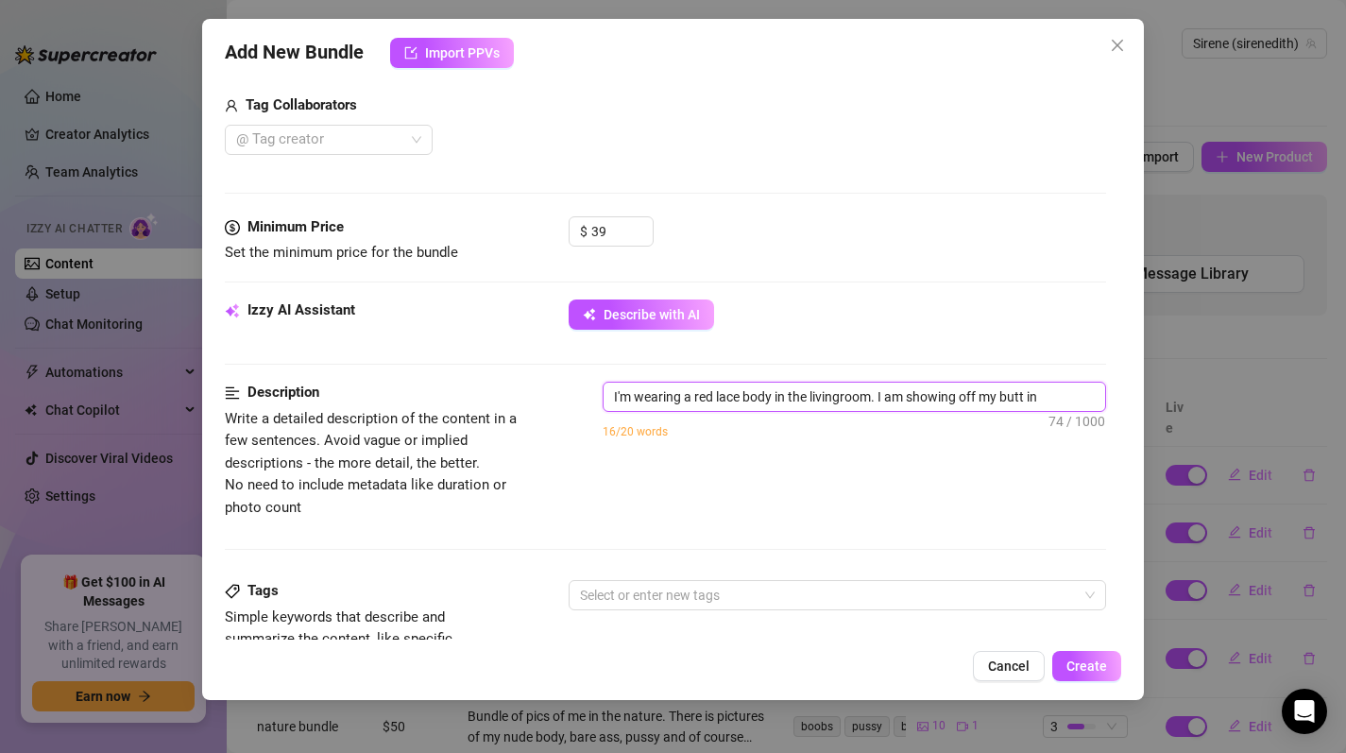
drag, startPoint x: 1061, startPoint y: 397, endPoint x: 879, endPoint y: 402, distance: 181.5
click at [879, 402] on textarea "I'm wearing a red lace body in the livingroom. I am showing off my butt in" at bounding box center [855, 397] width 503 height 28
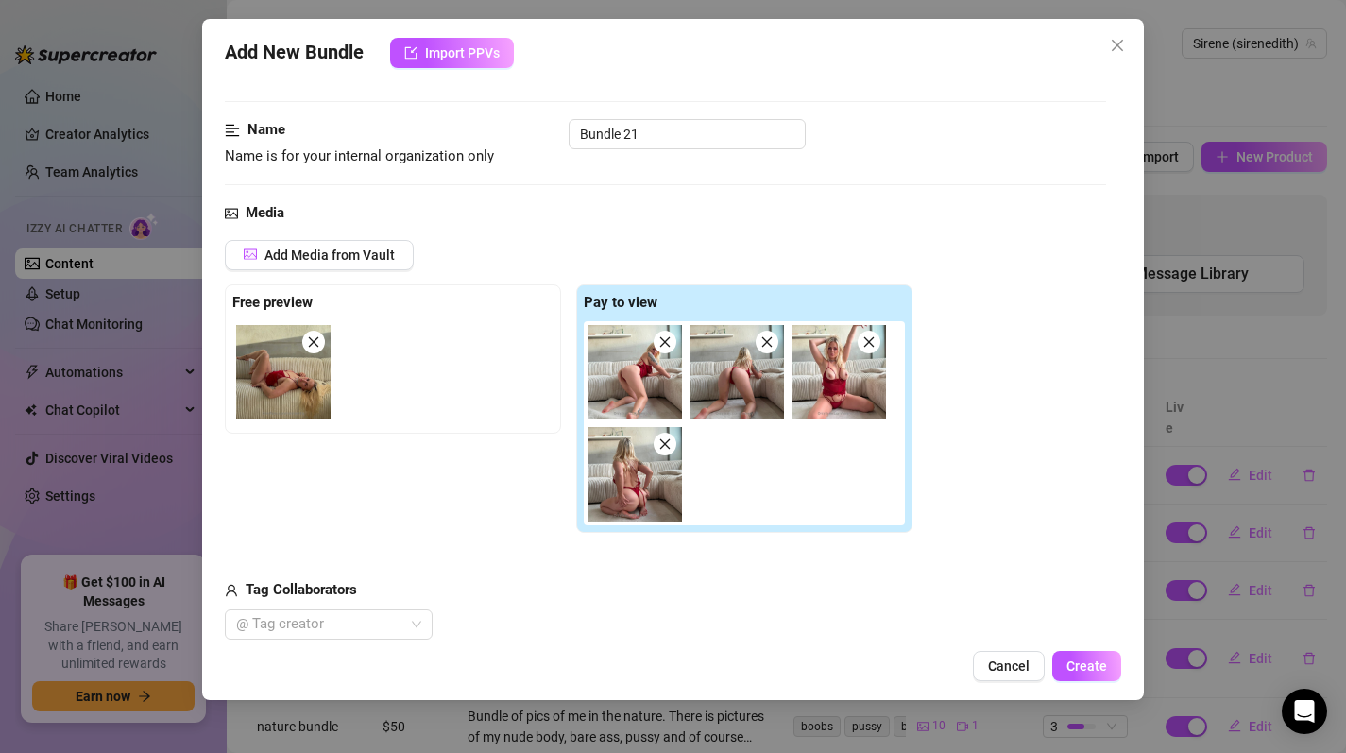
scroll to position [0, 0]
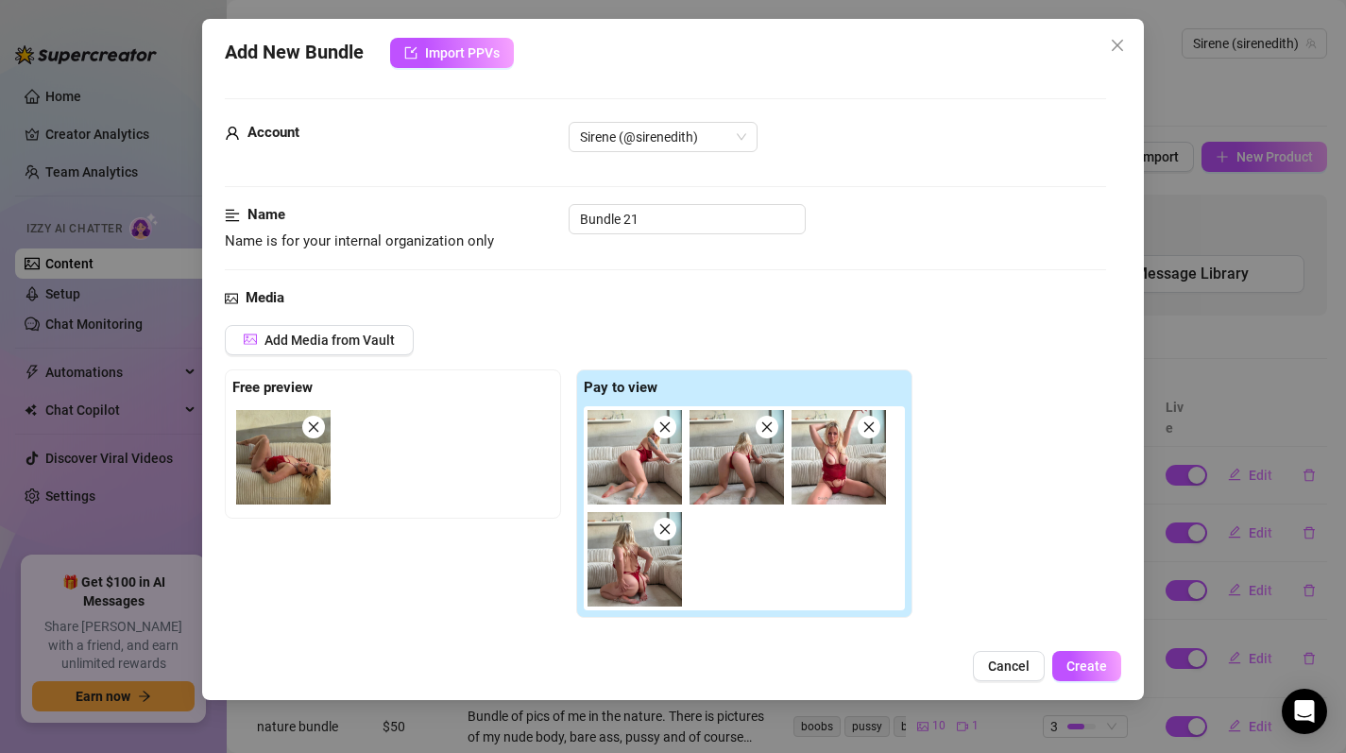
click at [810, 559] on div at bounding box center [748, 508] width 329 height 204
click at [328, 342] on span "Add Media from Vault" at bounding box center [329, 339] width 130 height 15
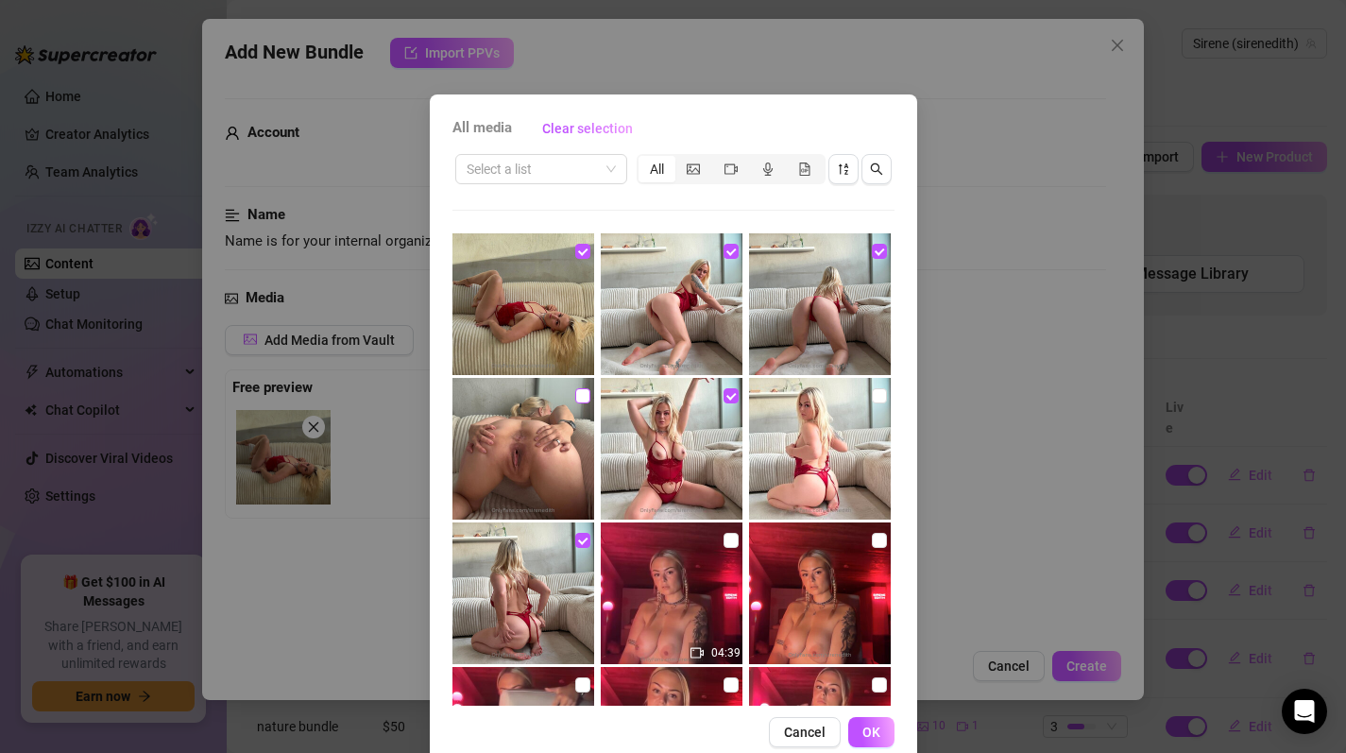
click at [575, 395] on input "checkbox" at bounding box center [582, 395] width 15 height 15
click at [575, 392] on input "checkbox" at bounding box center [582, 395] width 15 height 15
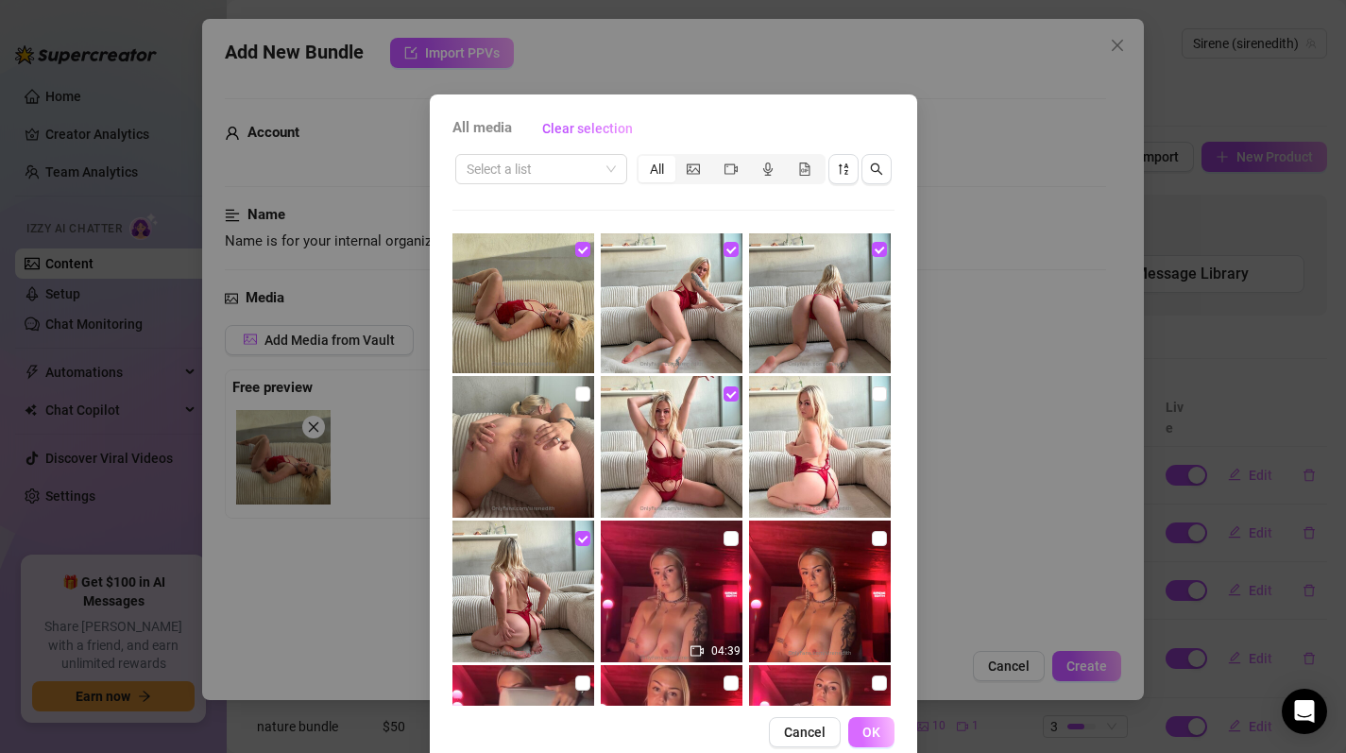
click at [862, 734] on span "OK" at bounding box center [871, 732] width 18 height 15
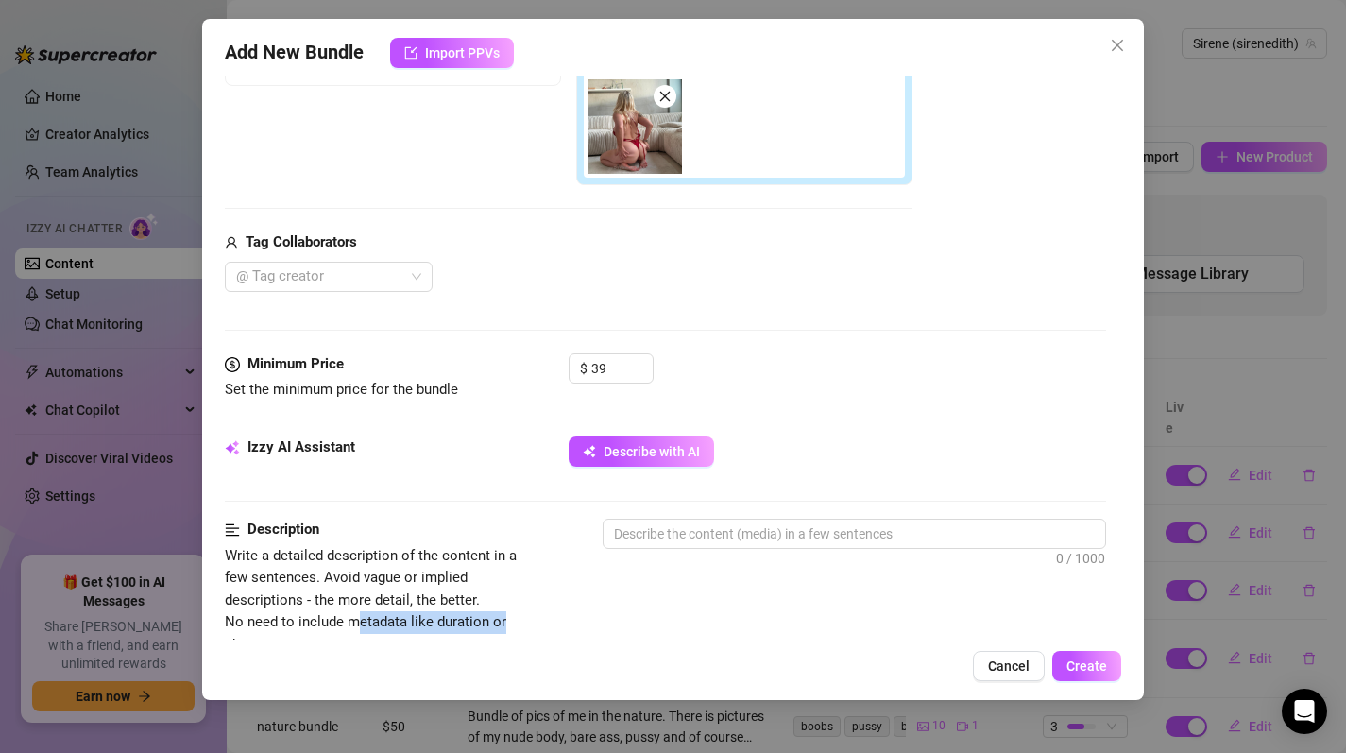
scroll to position [438, 0]
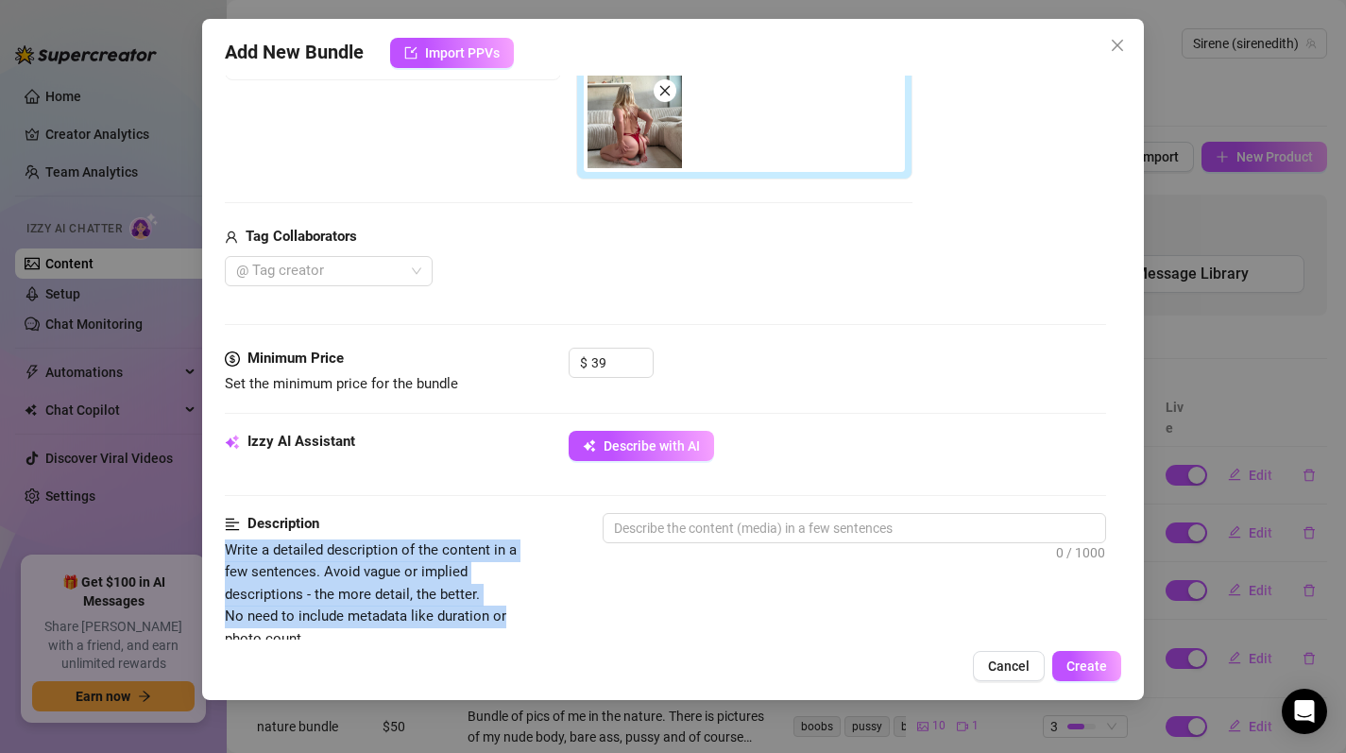
drag, startPoint x: 517, startPoint y: 636, endPoint x: 206, endPoint y: 554, distance: 321.5
click at [206, 554] on div "Add New Bundle Import PPVs Account Sirene (@sirenedith) Name Name is for your i…" at bounding box center [673, 359] width 943 height 681
copy span "Write a detailed description of the content in a few sentences. Avoid vague or …"
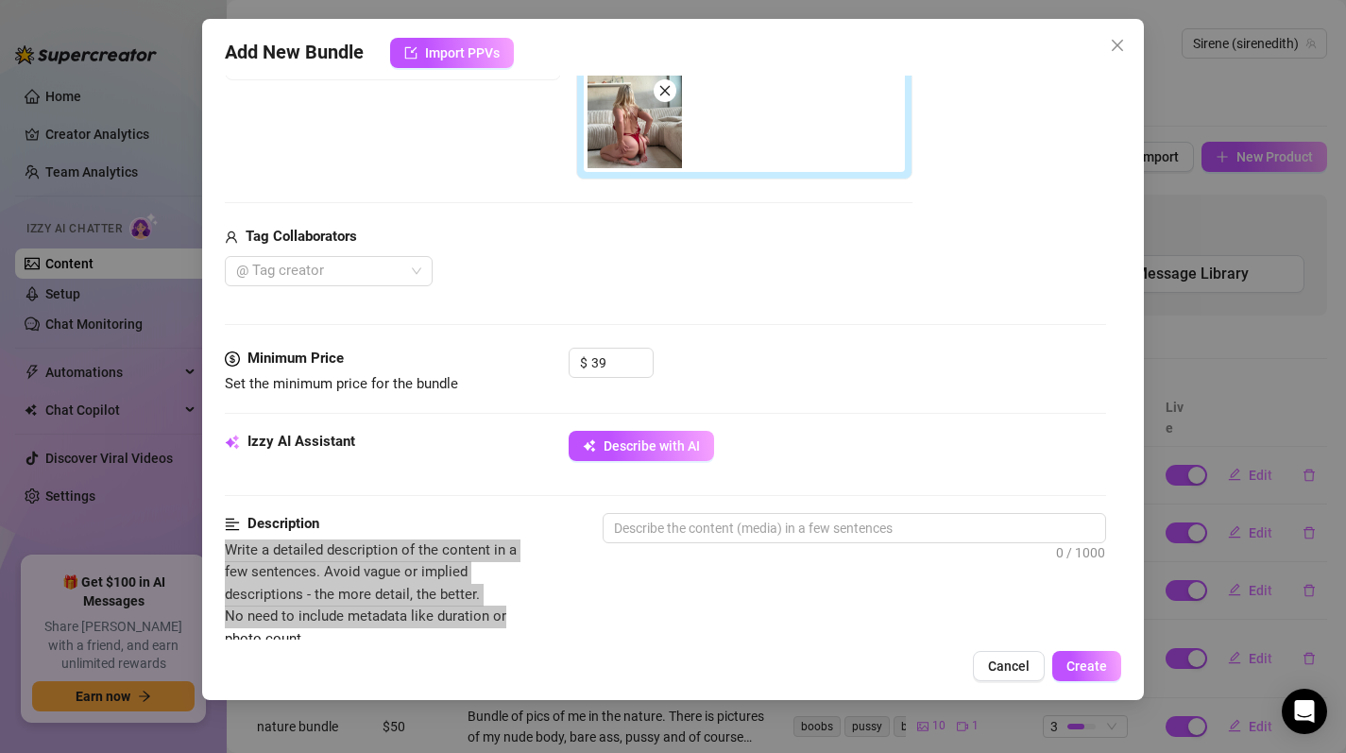
scroll to position [829, 0]
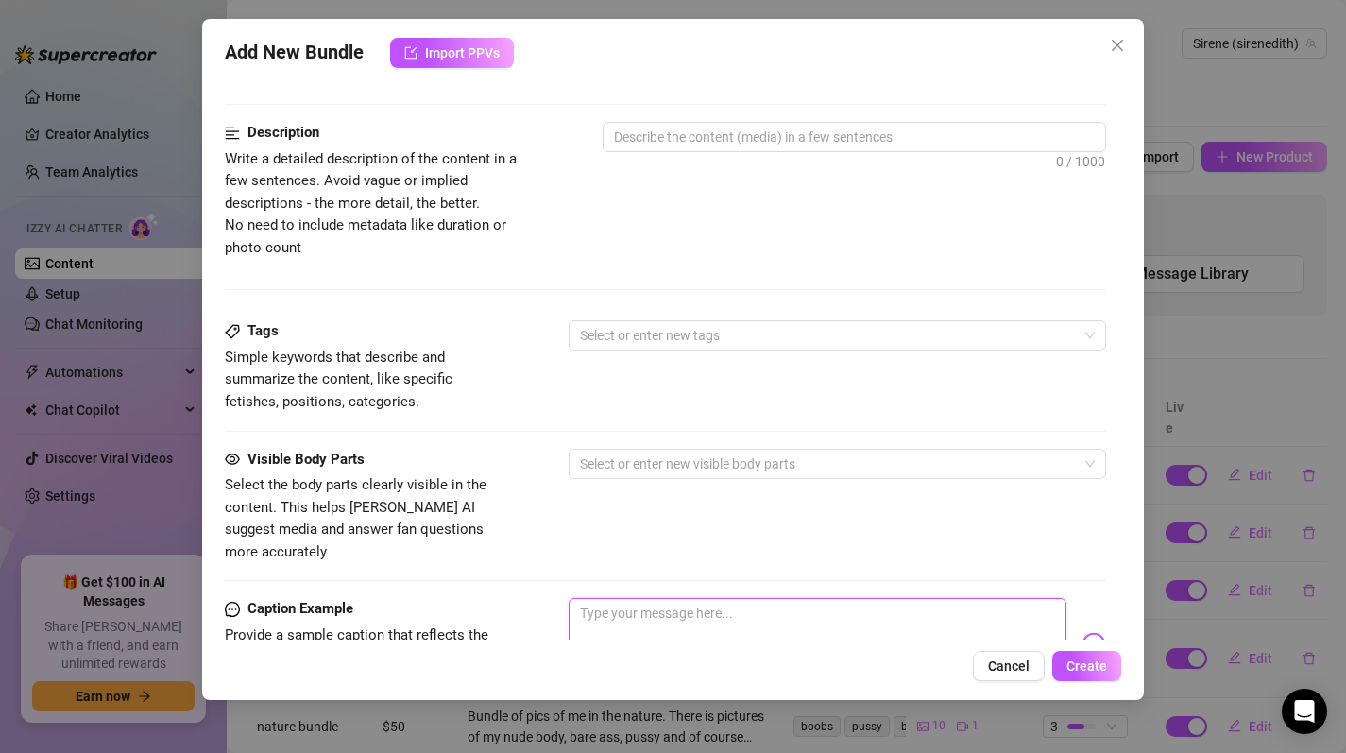
click at [605, 602] on textarea at bounding box center [818, 636] width 499 height 76
paste textarea "These shots are all about teasing in the most intimate way… red lace hugging my…"
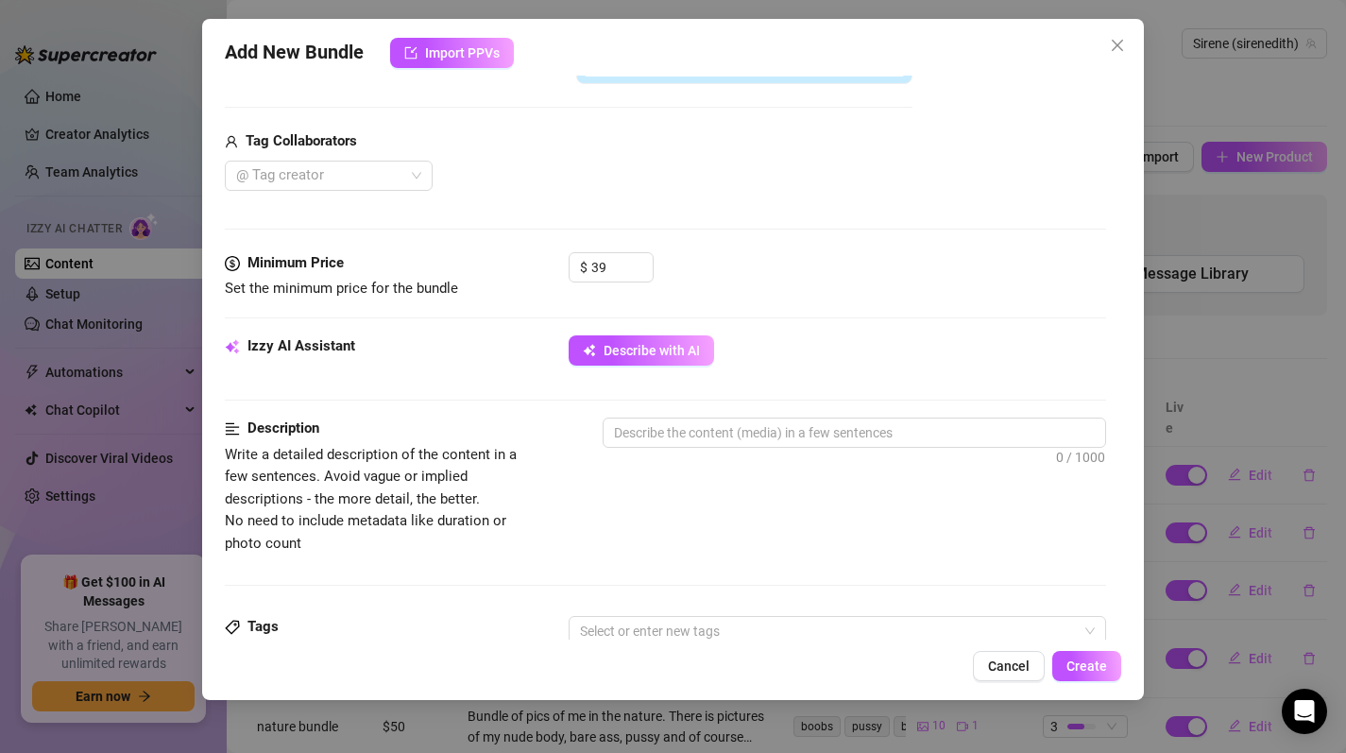
scroll to position [621, 0]
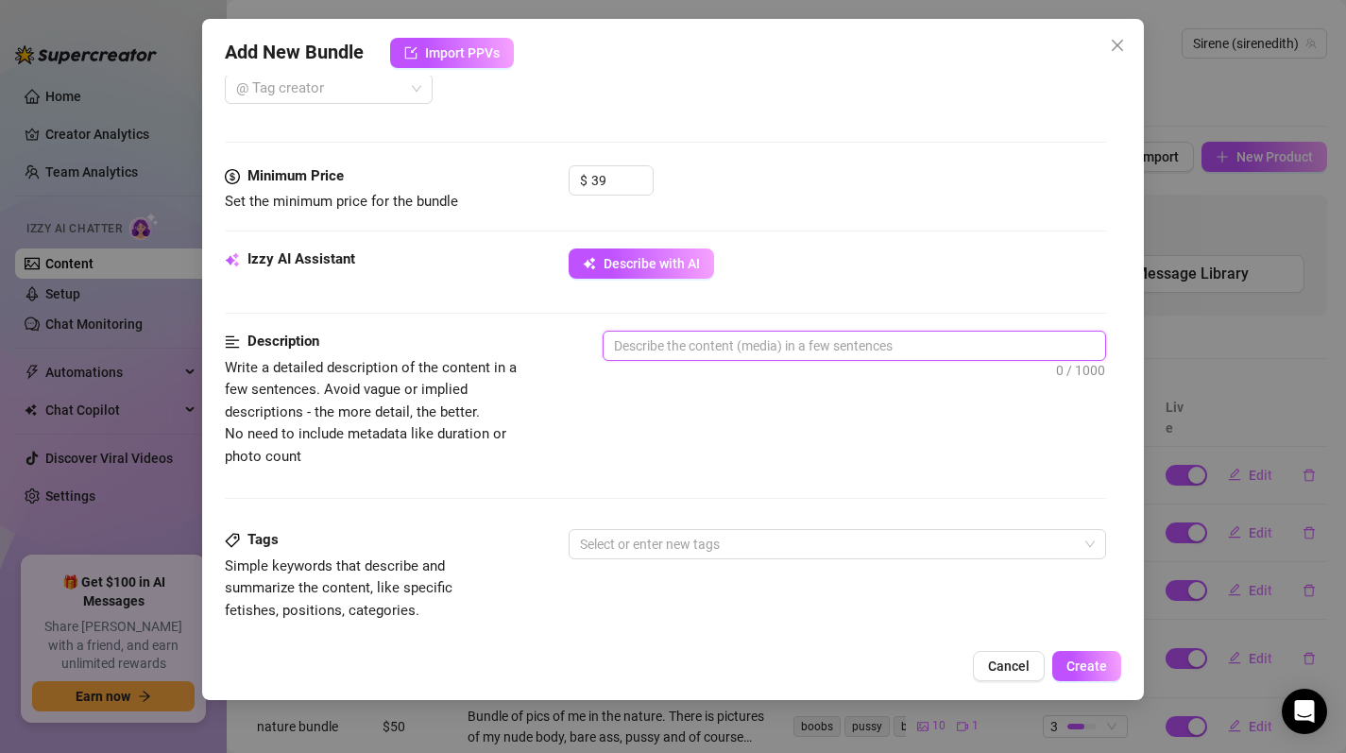
click at [657, 355] on textarea at bounding box center [855, 346] width 503 height 28
paste textarea "In these shots I’m wearing a red lace bodysuit and playing around in my living …"
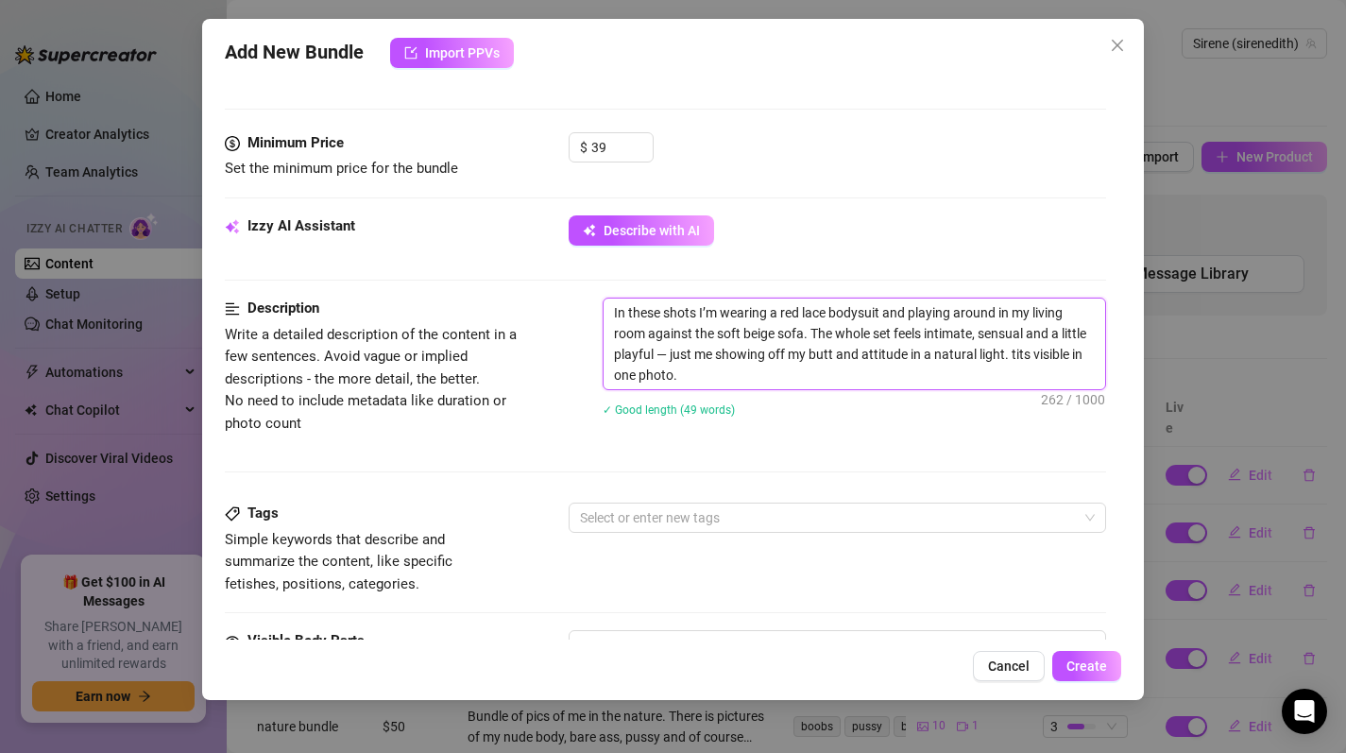
scroll to position [871, 0]
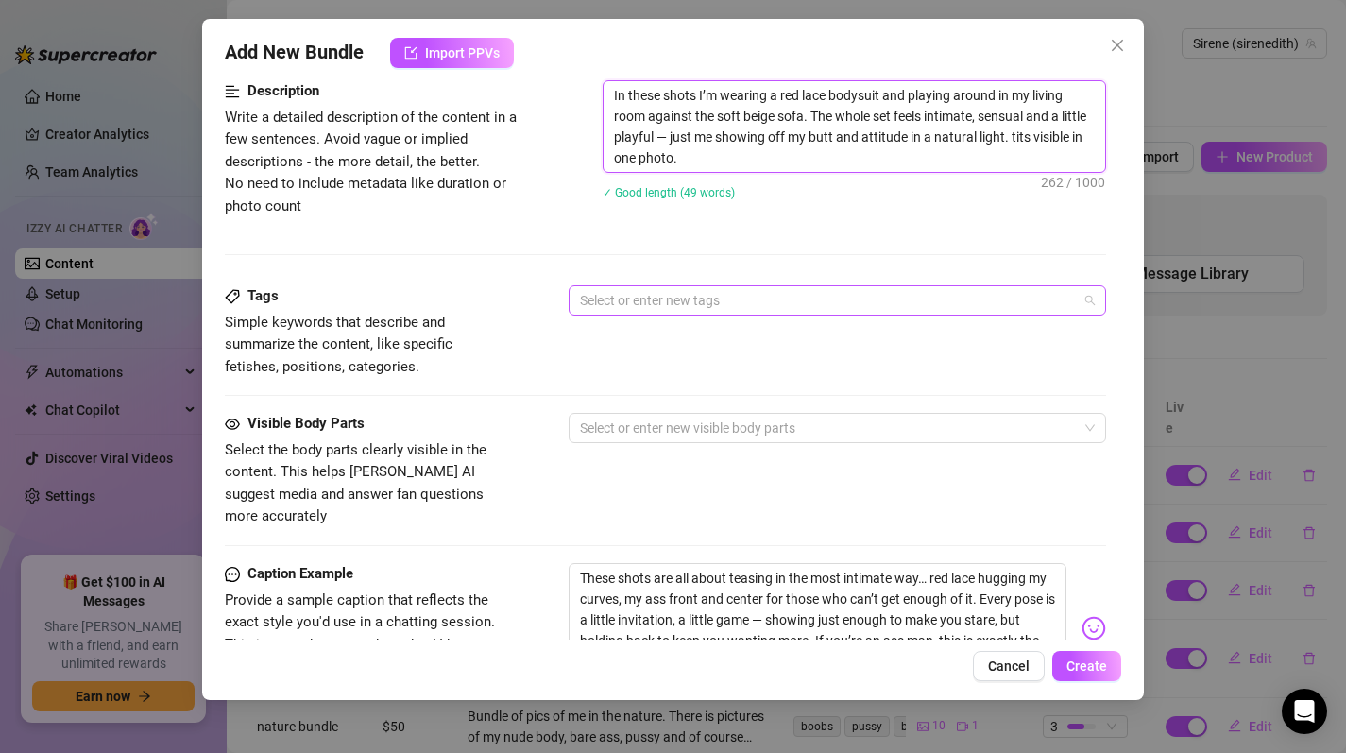
click at [654, 302] on div at bounding box center [827, 300] width 511 height 26
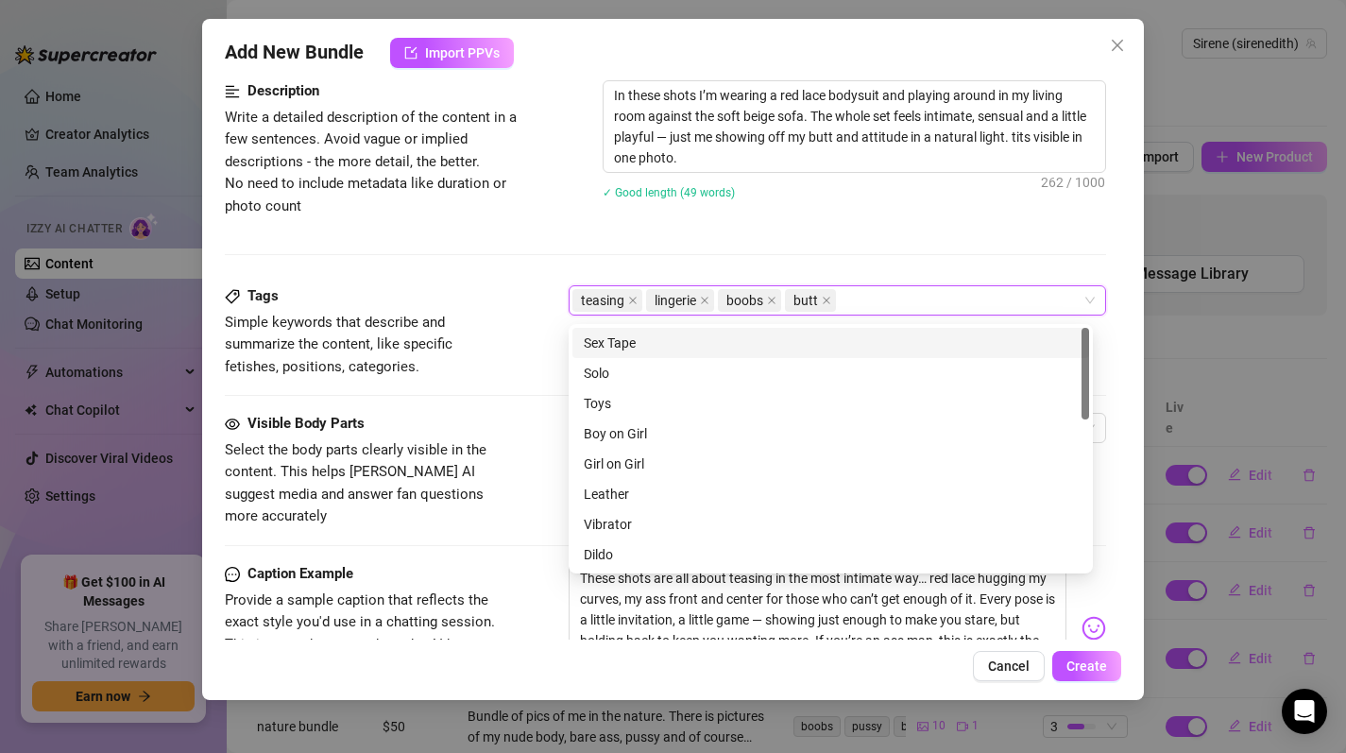
drag, startPoint x: 423, startPoint y: 403, endPoint x: 434, endPoint y: 401, distance: 10.6
click at [423, 402] on div "Tags Simple keywords that describe and summarize the content, like specific fet…" at bounding box center [666, 349] width 882 height 128
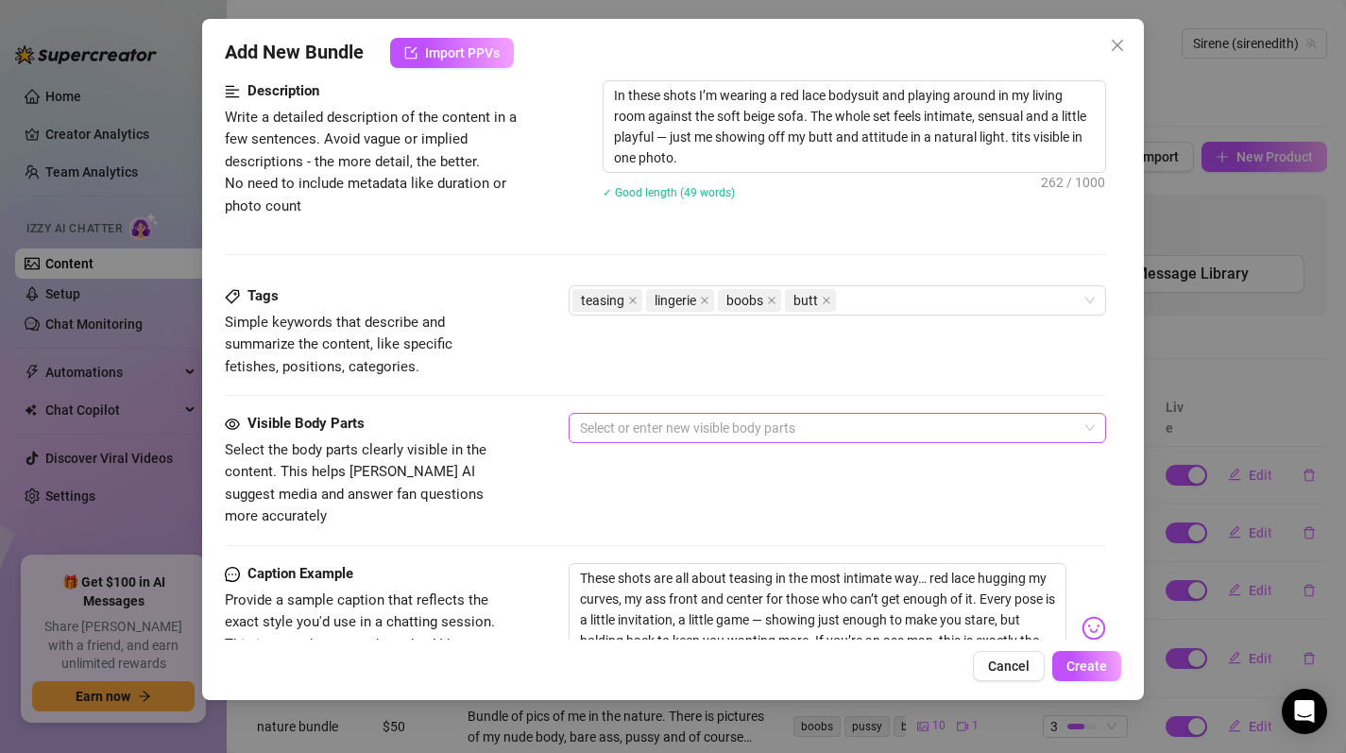
click at [636, 424] on div at bounding box center [827, 428] width 511 height 26
click at [591, 373] on div "Tags Simple keywords that describe and summarize the content, like specific fet…" at bounding box center [666, 331] width 882 height 93
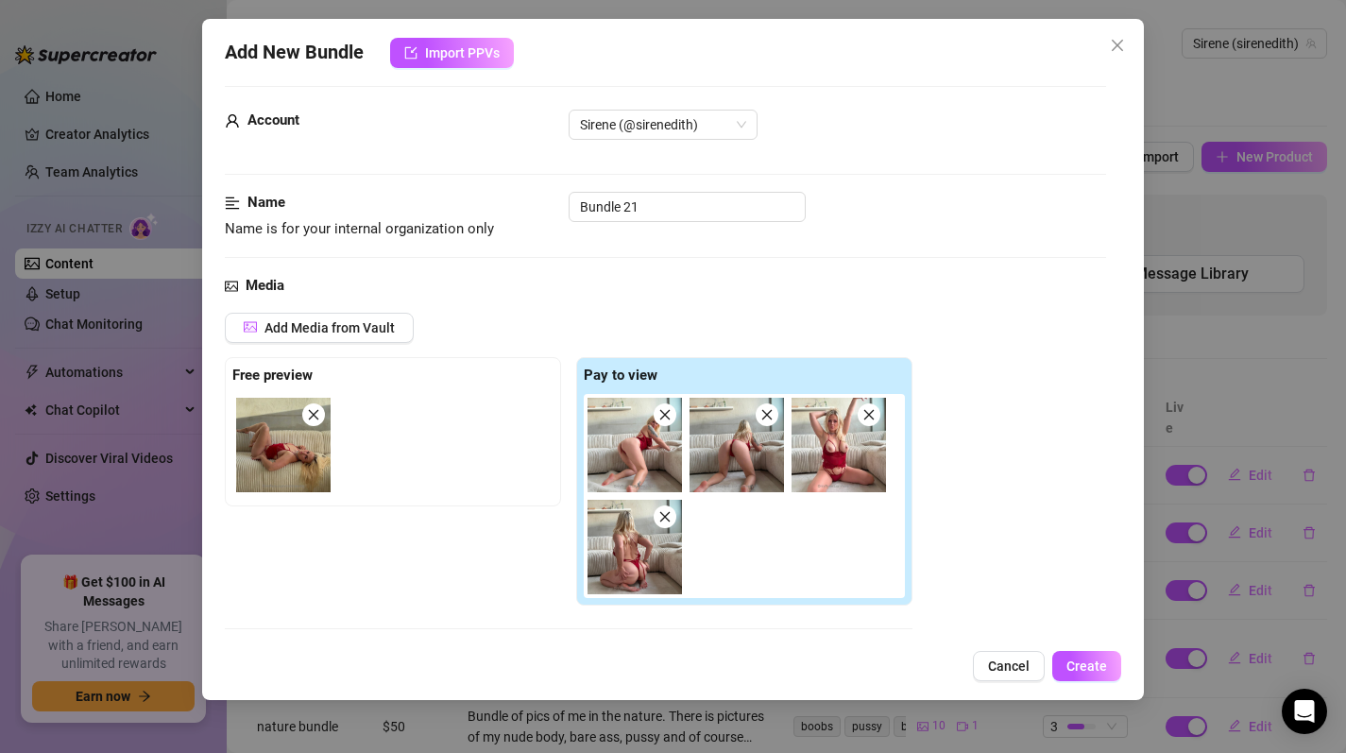
scroll to position [0, 0]
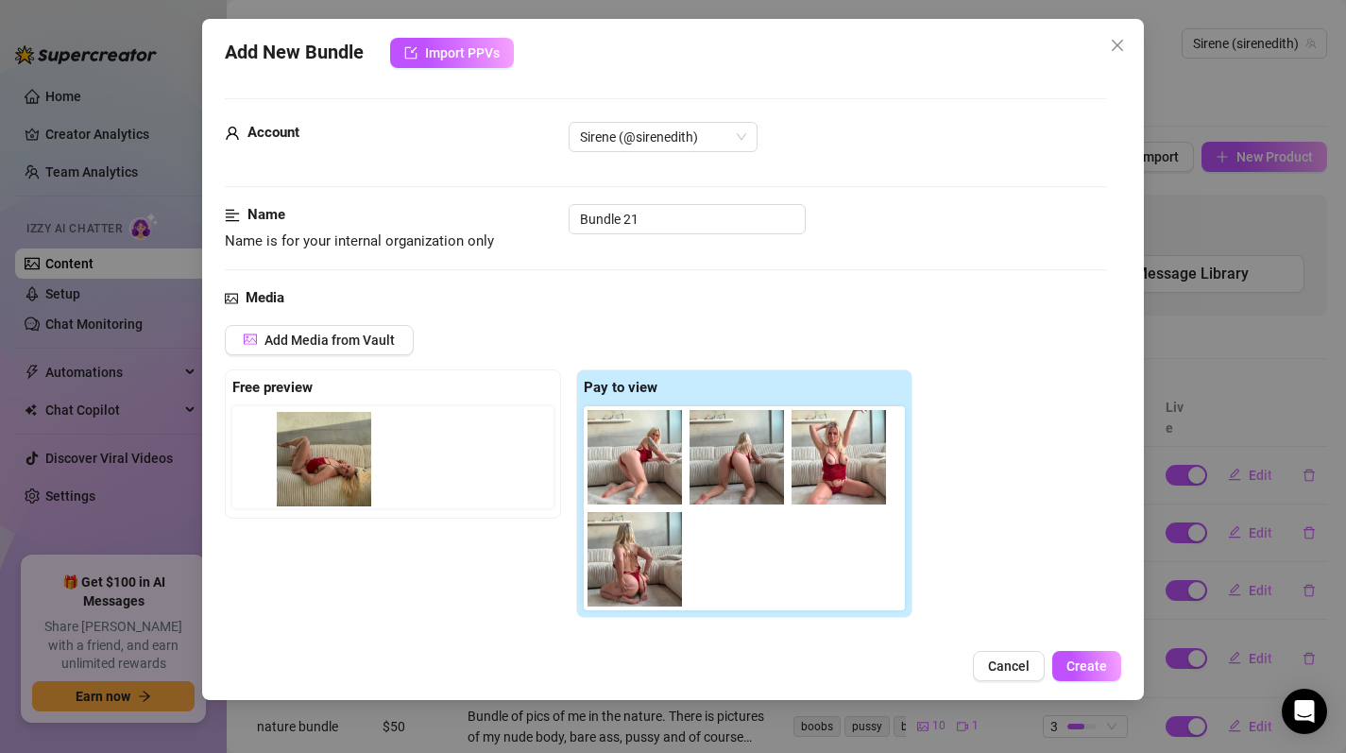
drag, startPoint x: 277, startPoint y: 469, endPoint x: 329, endPoint y: 468, distance: 52.0
click at [329, 468] on div at bounding box center [396, 457] width 329 height 102
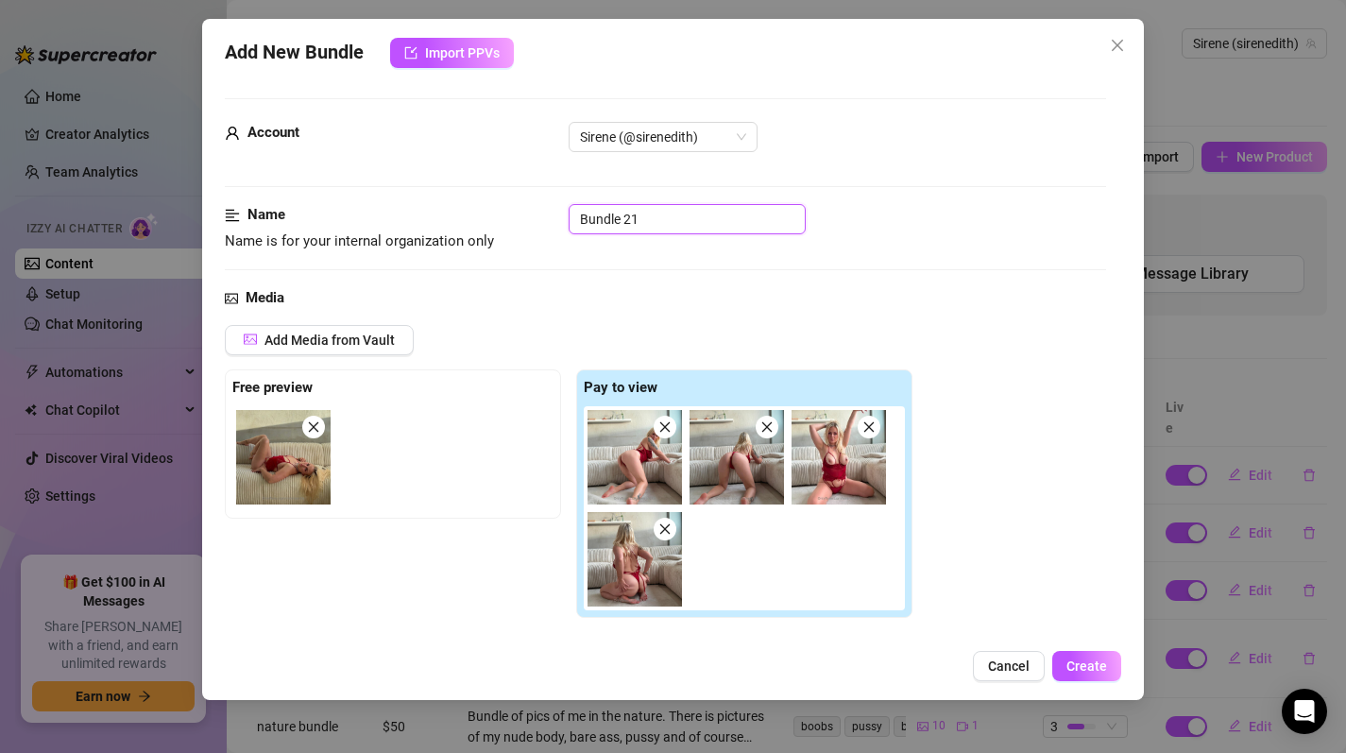
drag, startPoint x: 681, startPoint y: 216, endPoint x: 476, endPoint y: 215, distance: 205.0
click at [476, 215] on div "Name Name is for your internal organization only Bundle 21" at bounding box center [666, 228] width 882 height 48
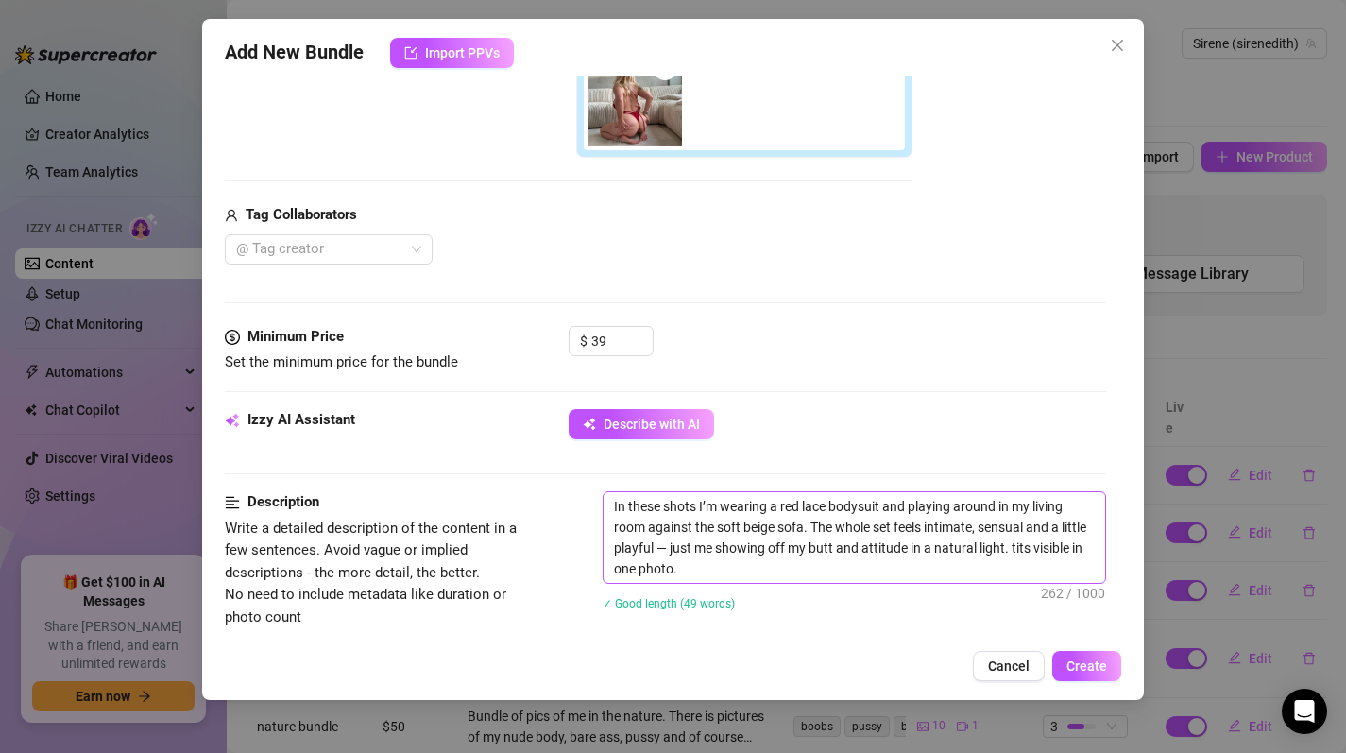
scroll to position [477, 0]
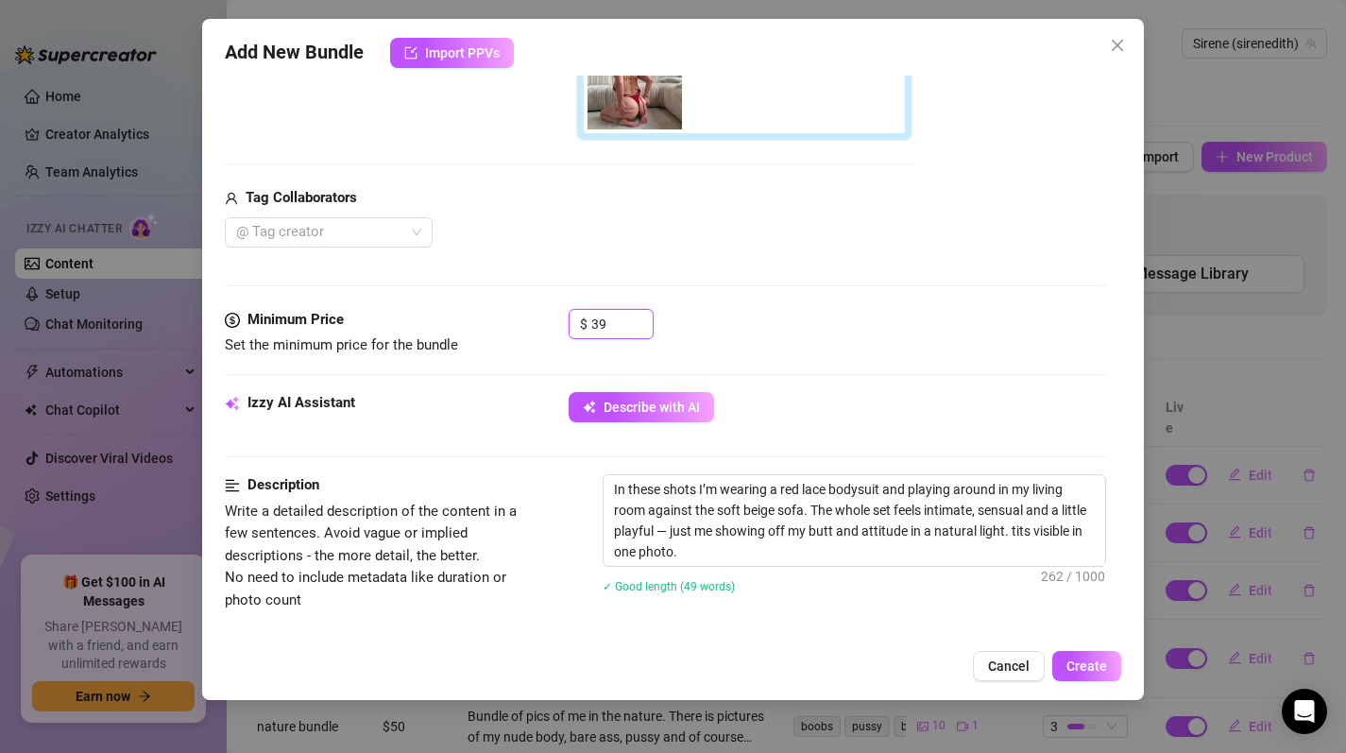
drag, startPoint x: 614, startPoint y: 328, endPoint x: 504, endPoint y: 326, distance: 109.6
click at [504, 326] on div "Minimum Price Set the minimum price for the bundle $ 39" at bounding box center [666, 333] width 882 height 48
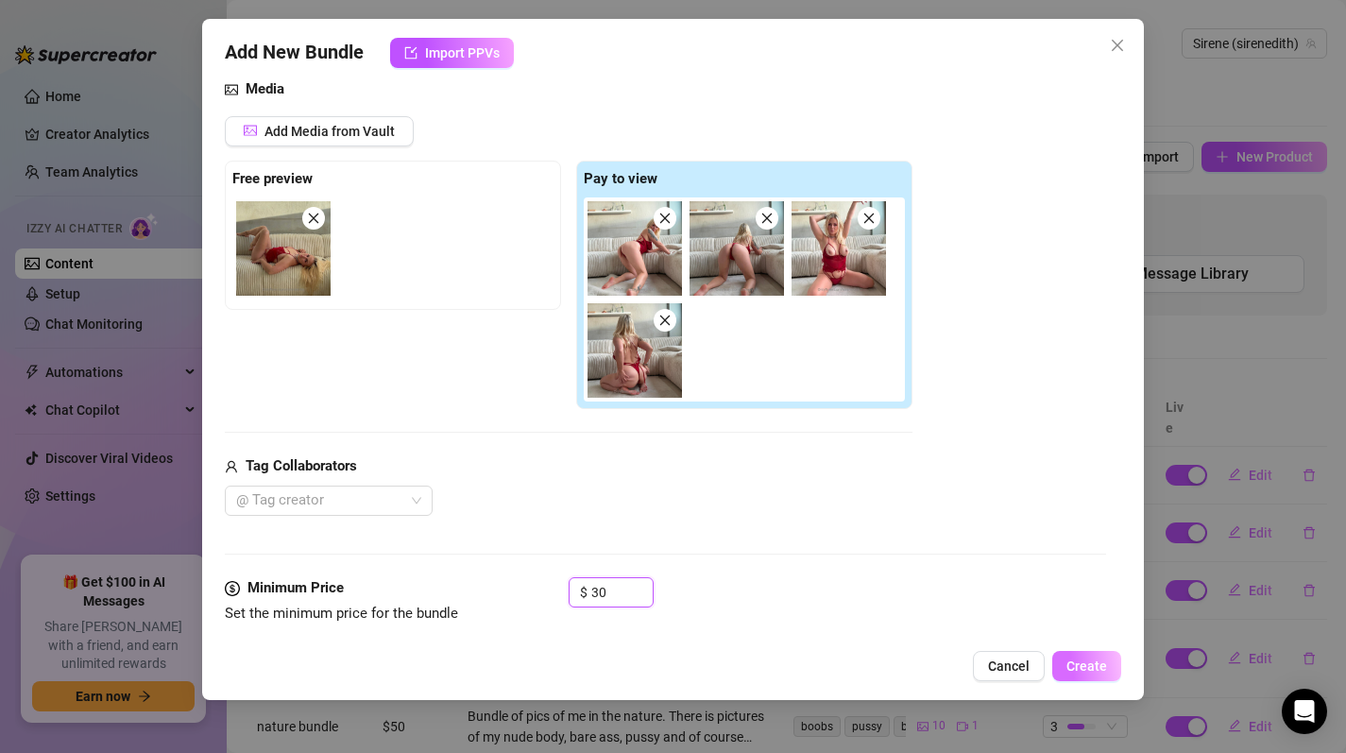
scroll to position [230, 0]
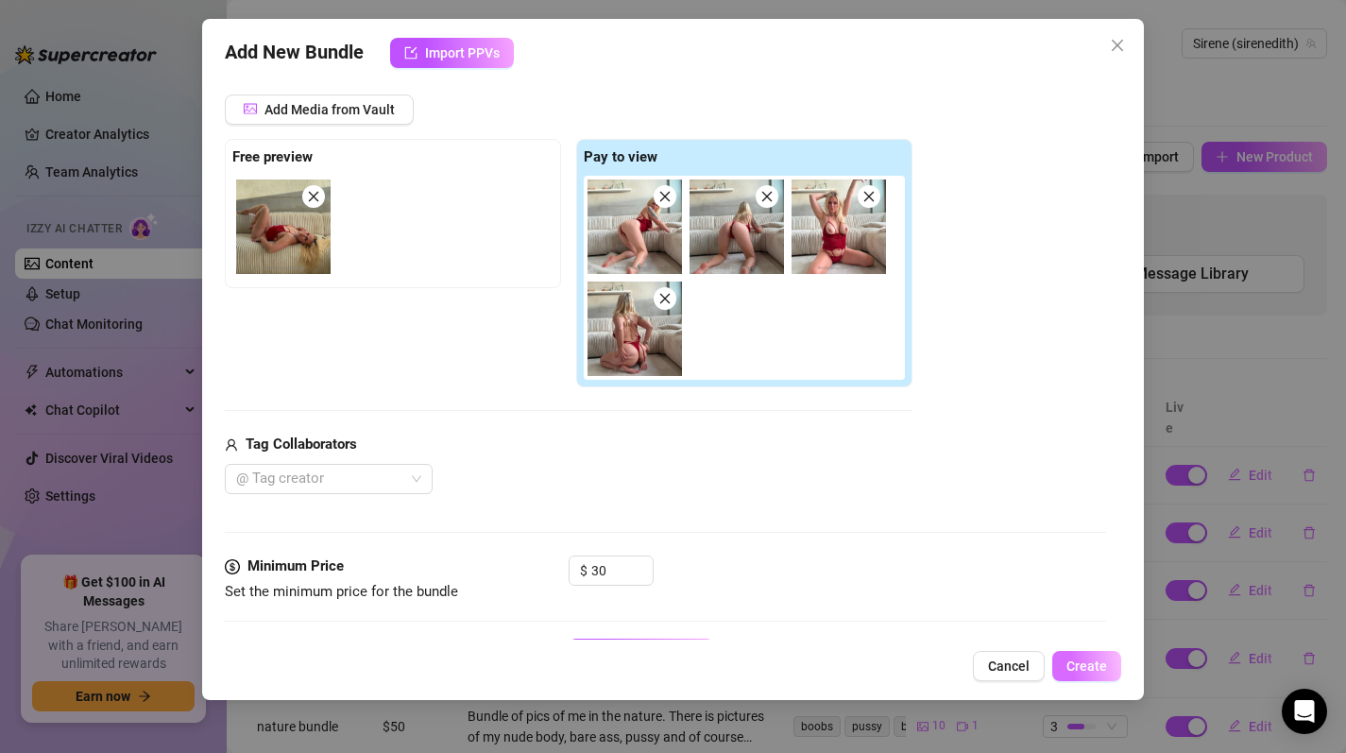
click at [1081, 675] on button "Create" at bounding box center [1086, 666] width 69 height 30
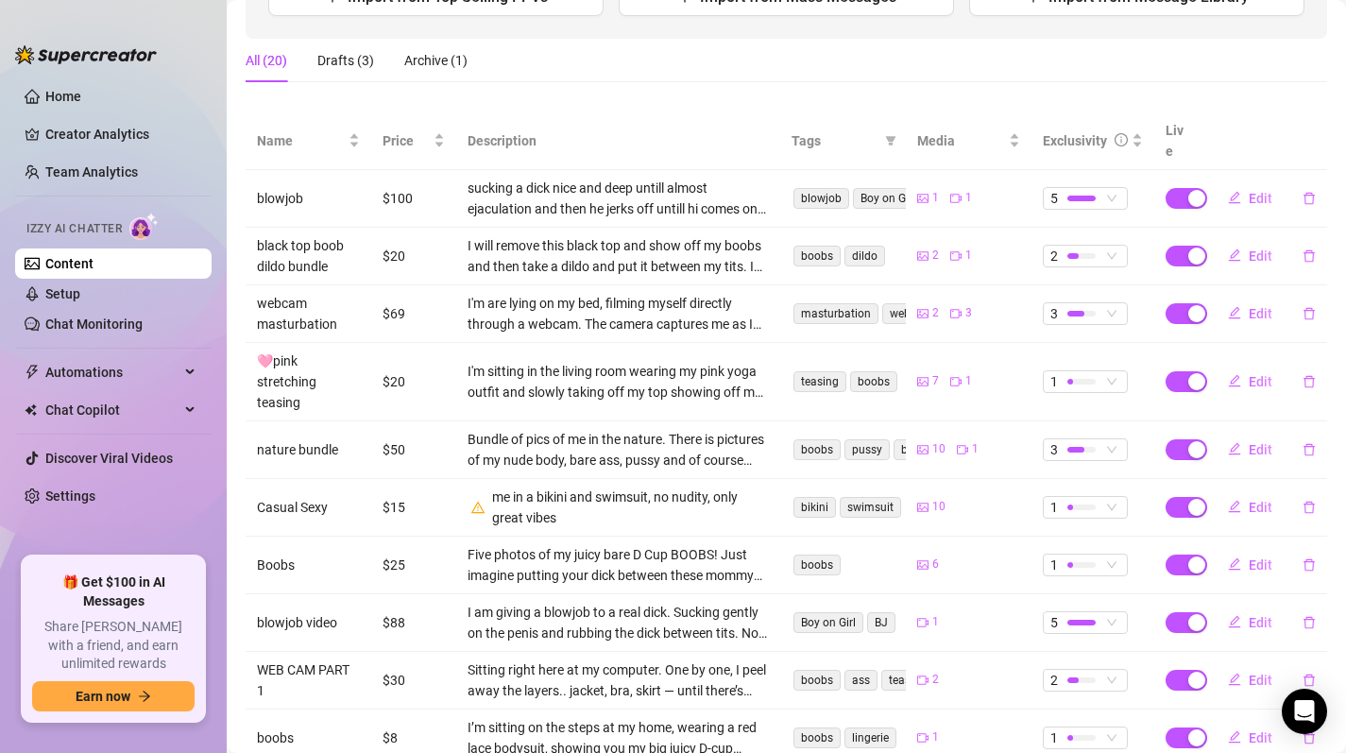
scroll to position [382, 0]
